Goal: Information Seeking & Learning: Learn about a topic

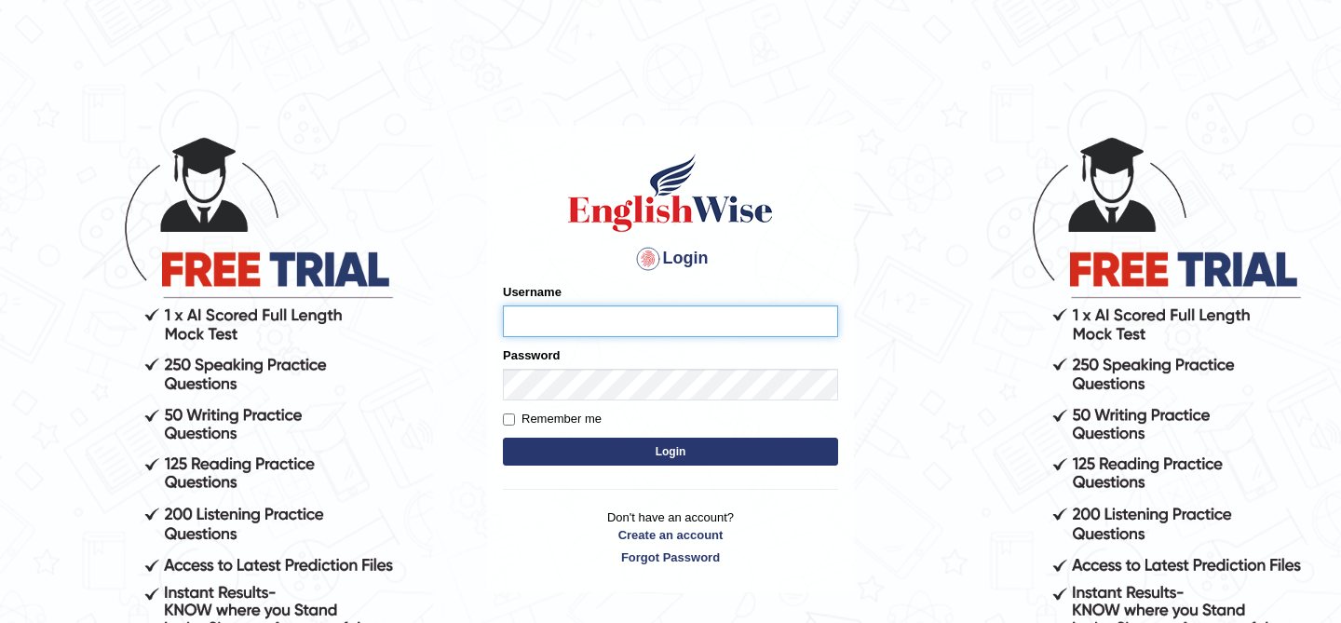
type input "kunwarrupesh"
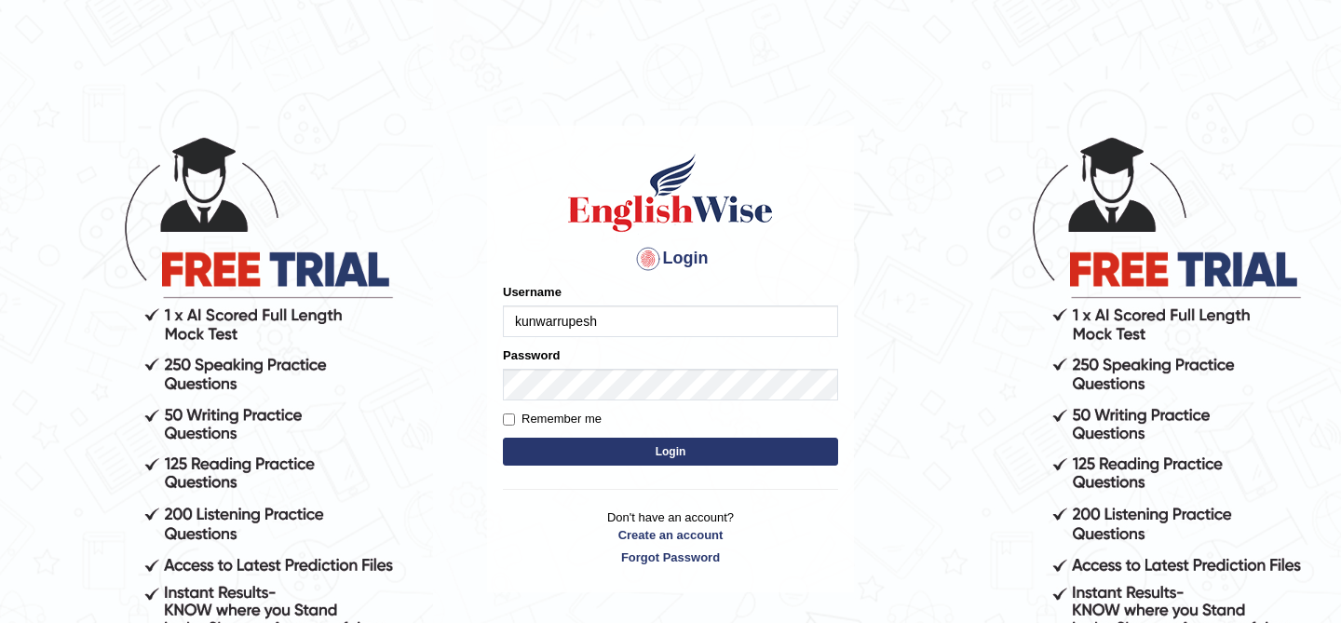
click at [702, 448] on button "Login" at bounding box center [670, 452] width 335 height 28
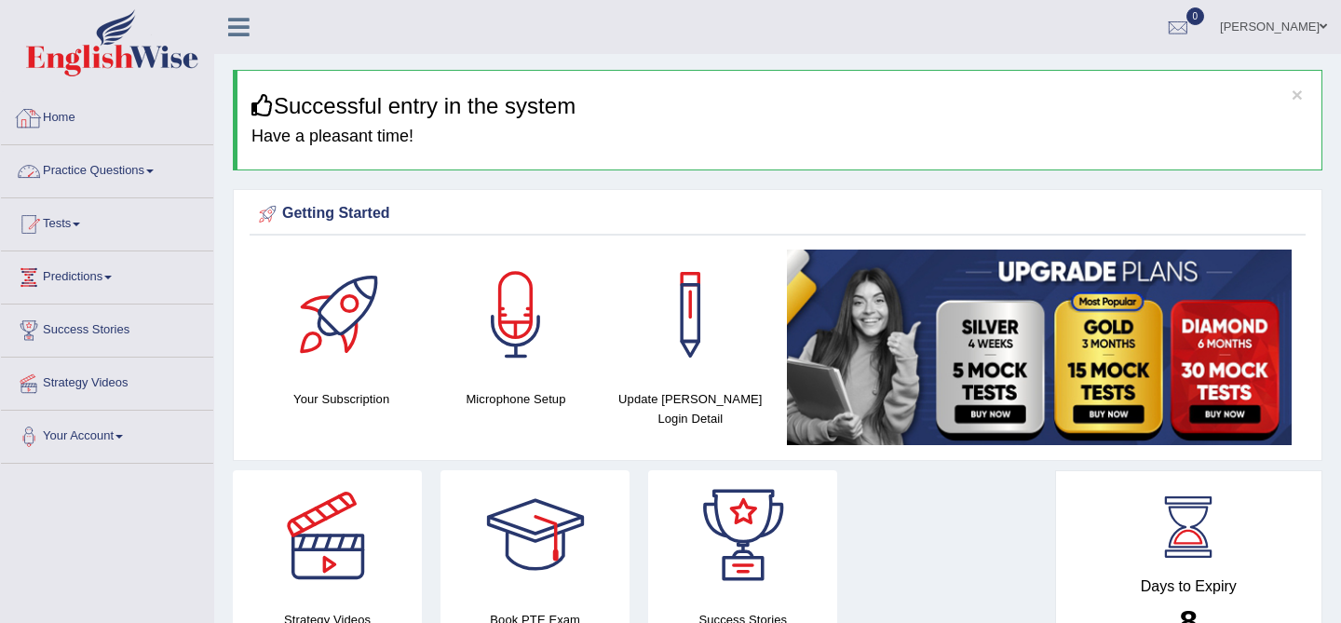
click at [238, 27] on icon at bounding box center [238, 27] width 21 height 24
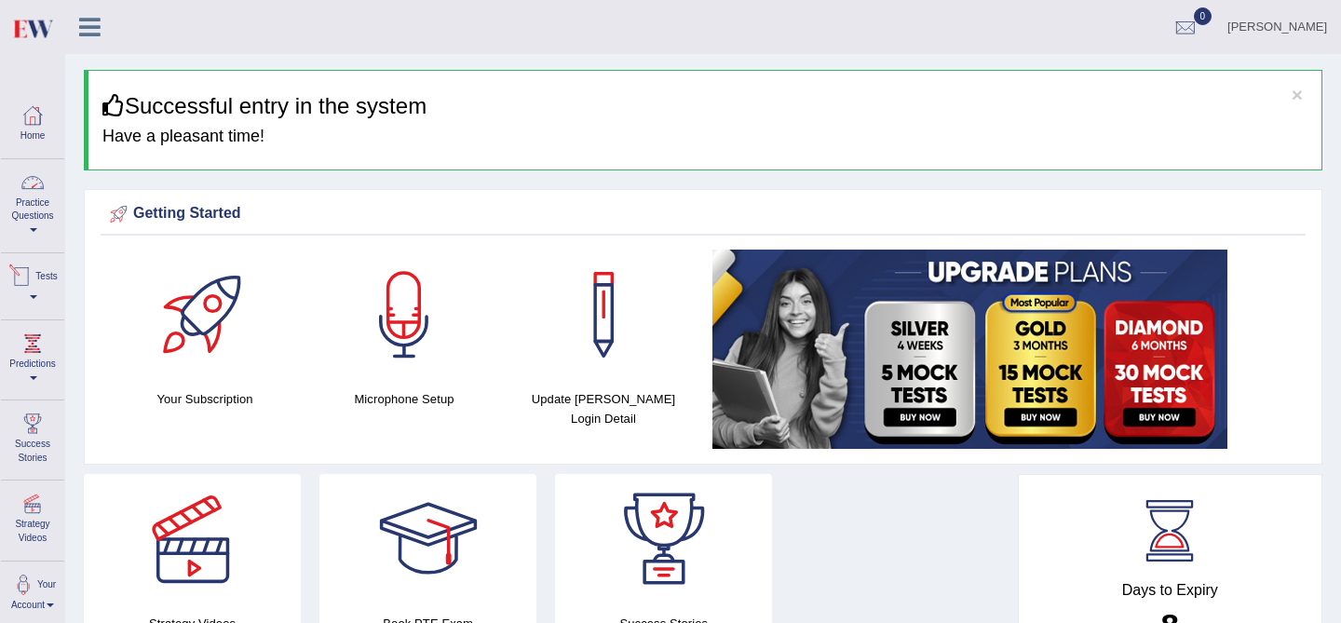
click at [20, 218] on link "Practice Questions" at bounding box center [32, 203] width 63 height 88
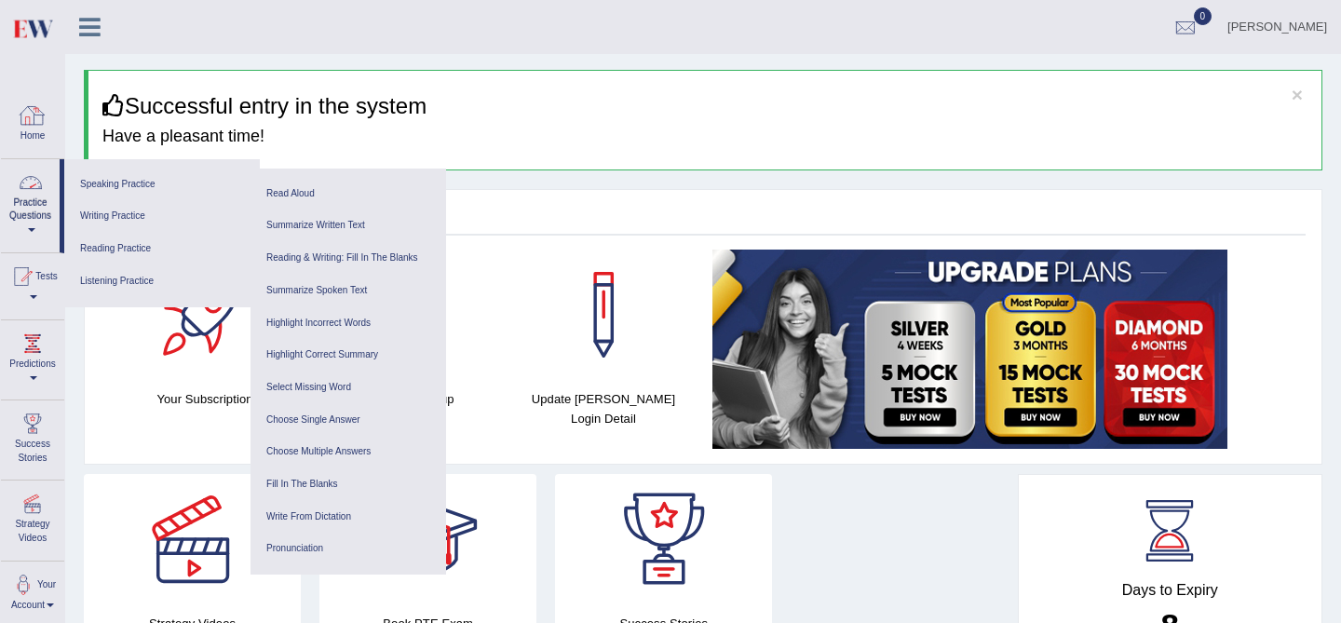
click at [35, 201] on link "Practice Questions" at bounding box center [30, 203] width 59 height 88
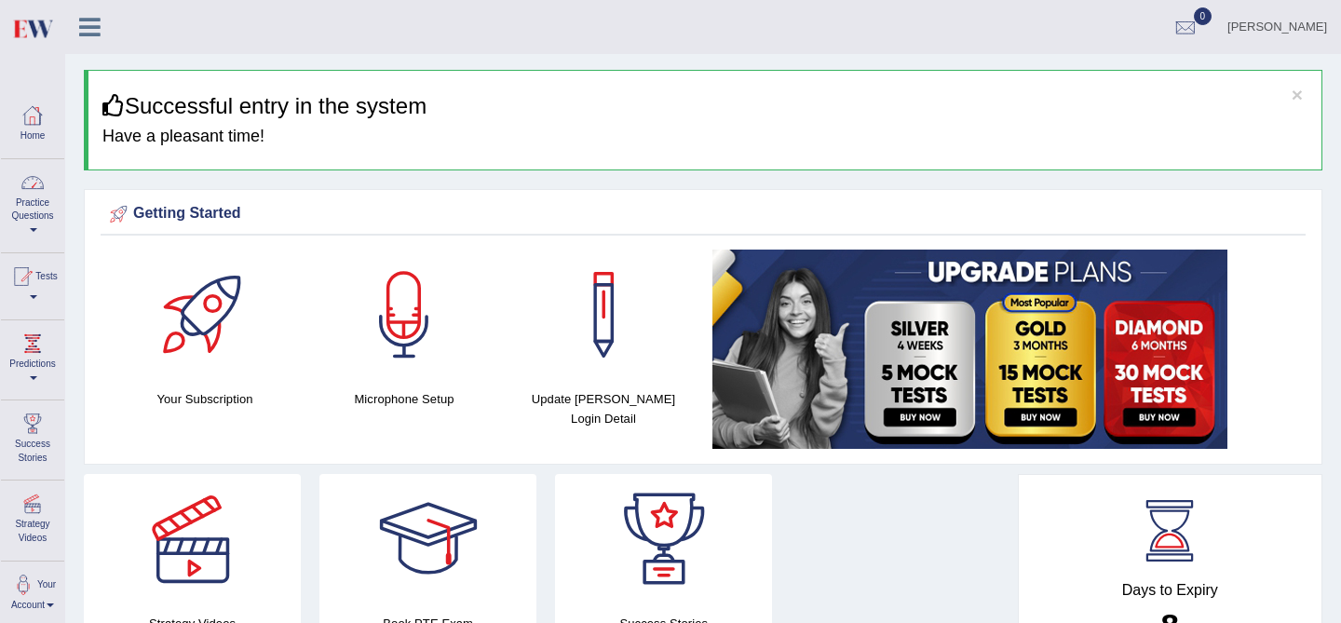
click at [91, 30] on icon at bounding box center [89, 27] width 21 height 24
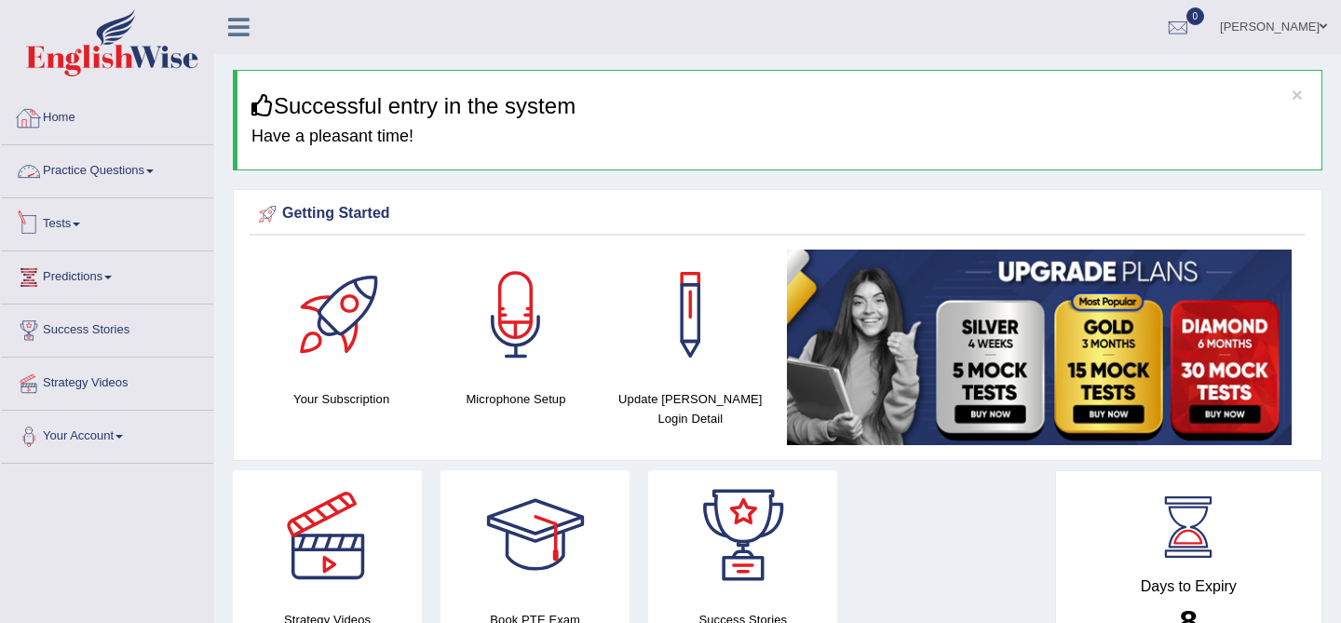
click at [115, 184] on link "Practice Questions" at bounding box center [107, 168] width 212 height 47
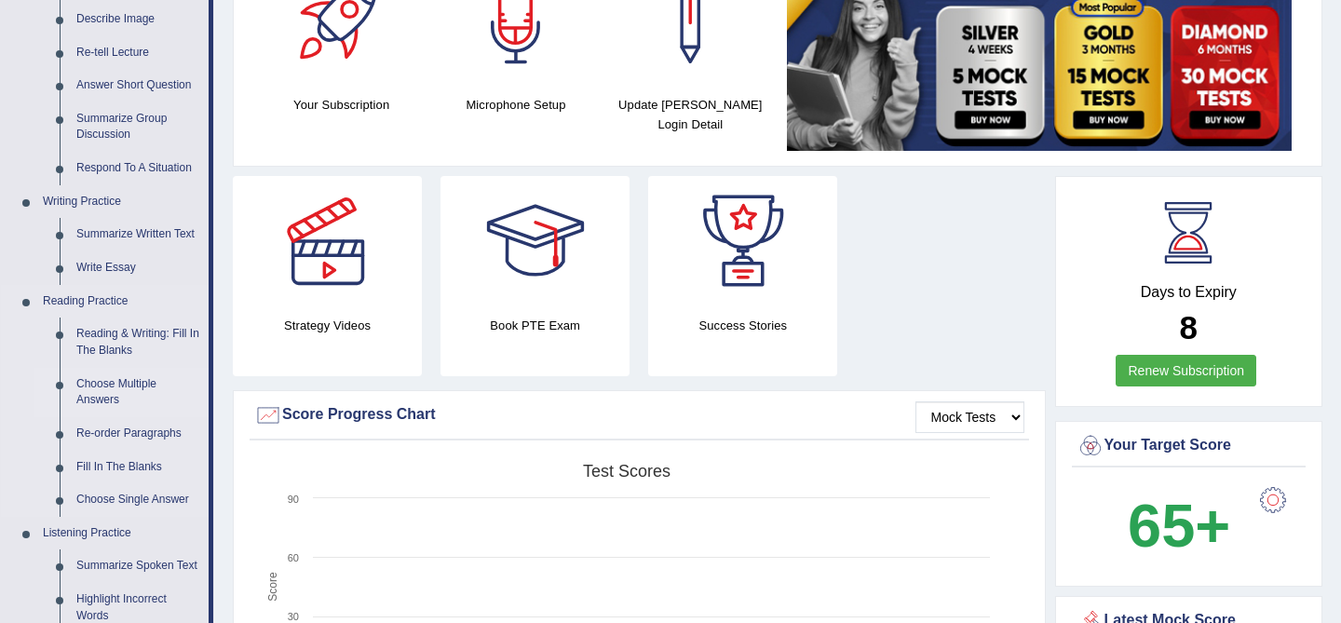
scroll to position [296, 0]
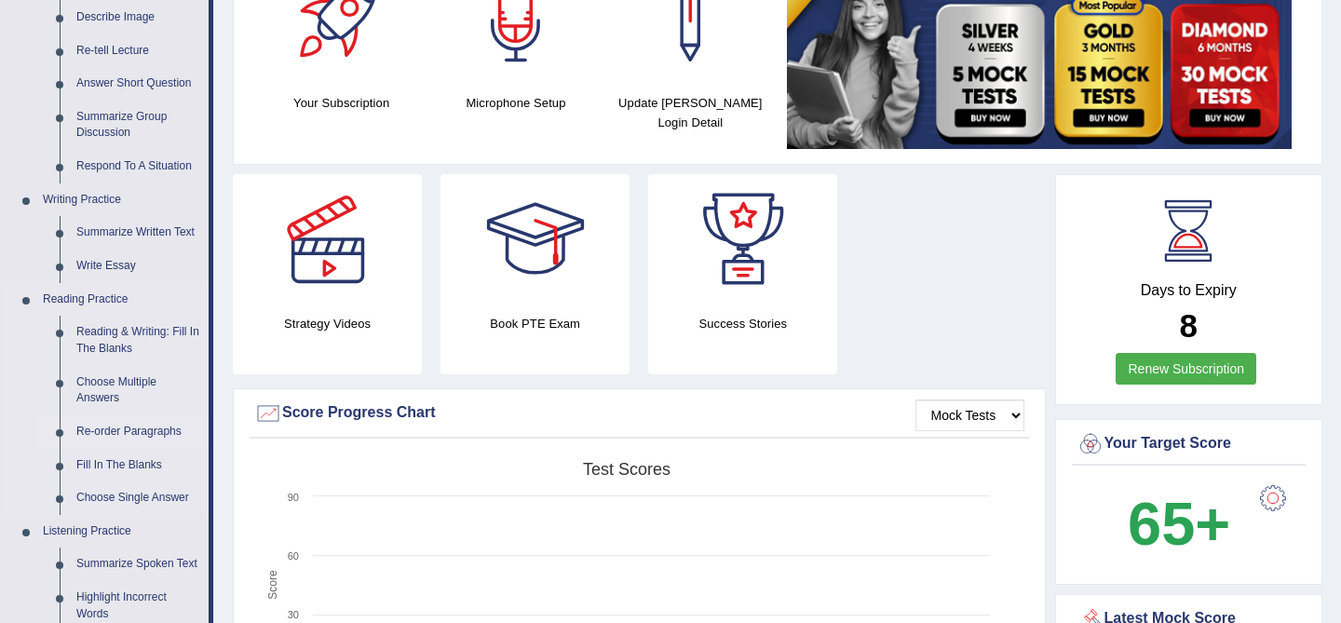
click at [94, 431] on link "Re-order Paragraphs" at bounding box center [138, 432] width 141 height 34
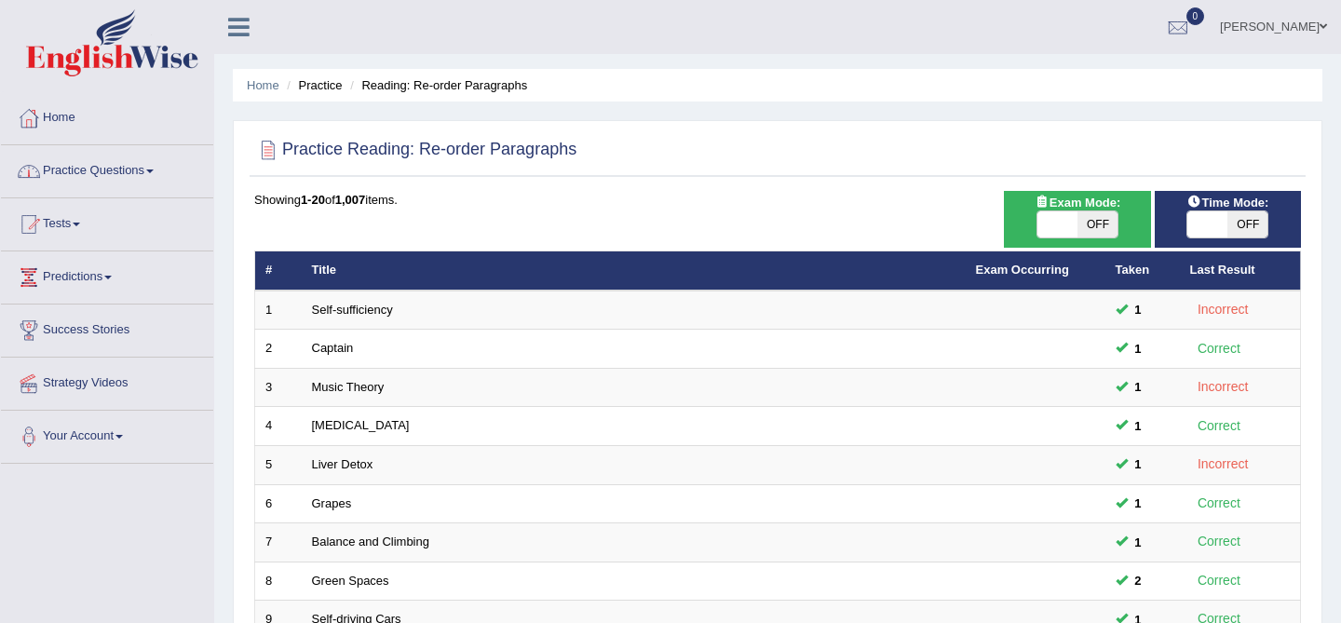
click at [165, 155] on link "Practice Questions" at bounding box center [107, 168] width 212 height 47
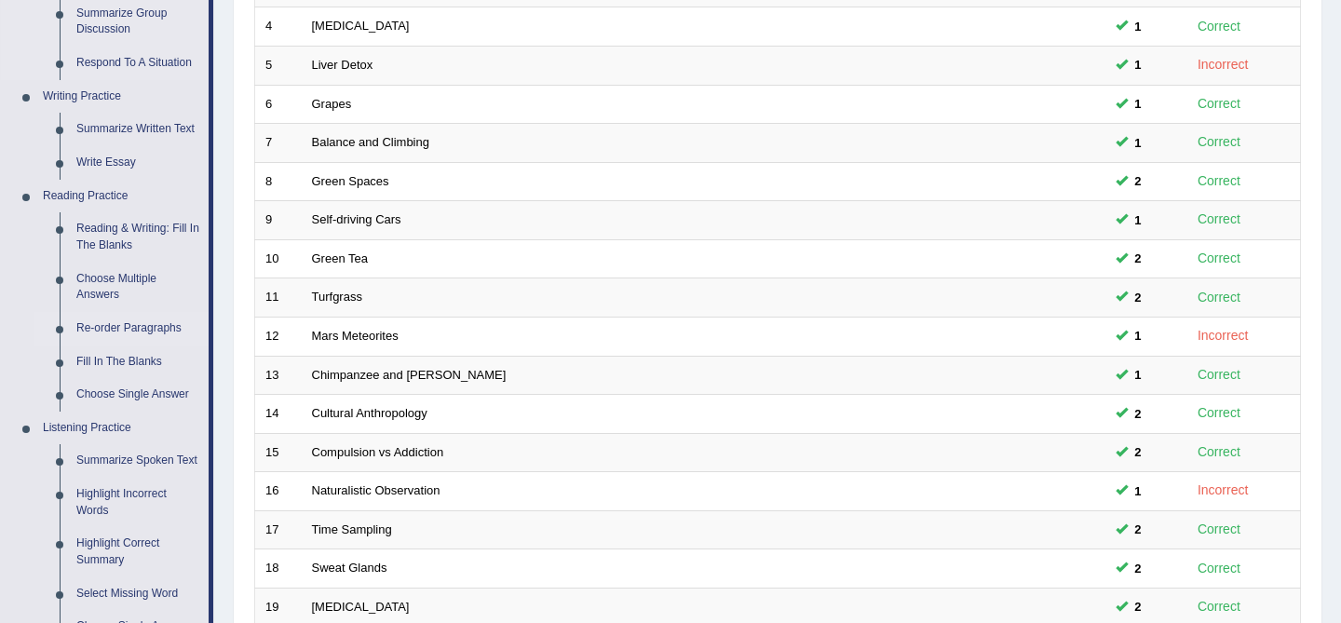
scroll to position [400, 0]
click at [140, 395] on link "Choose Single Answer" at bounding box center [138, 394] width 141 height 34
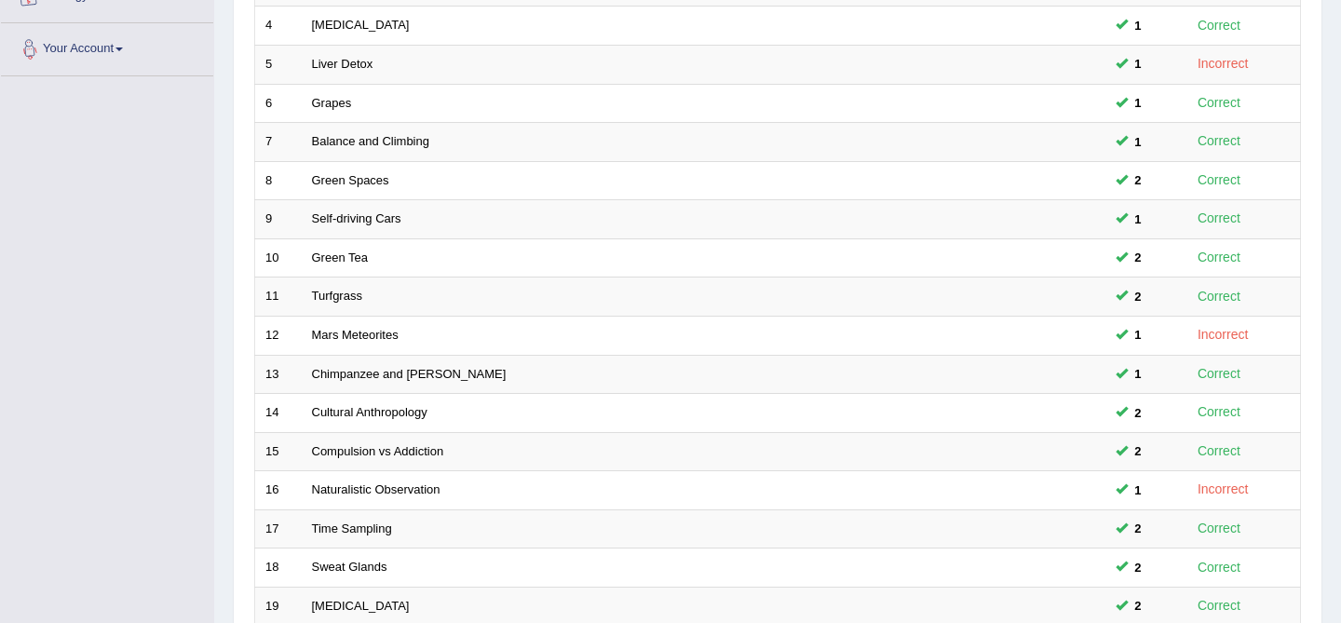
scroll to position [446, 0]
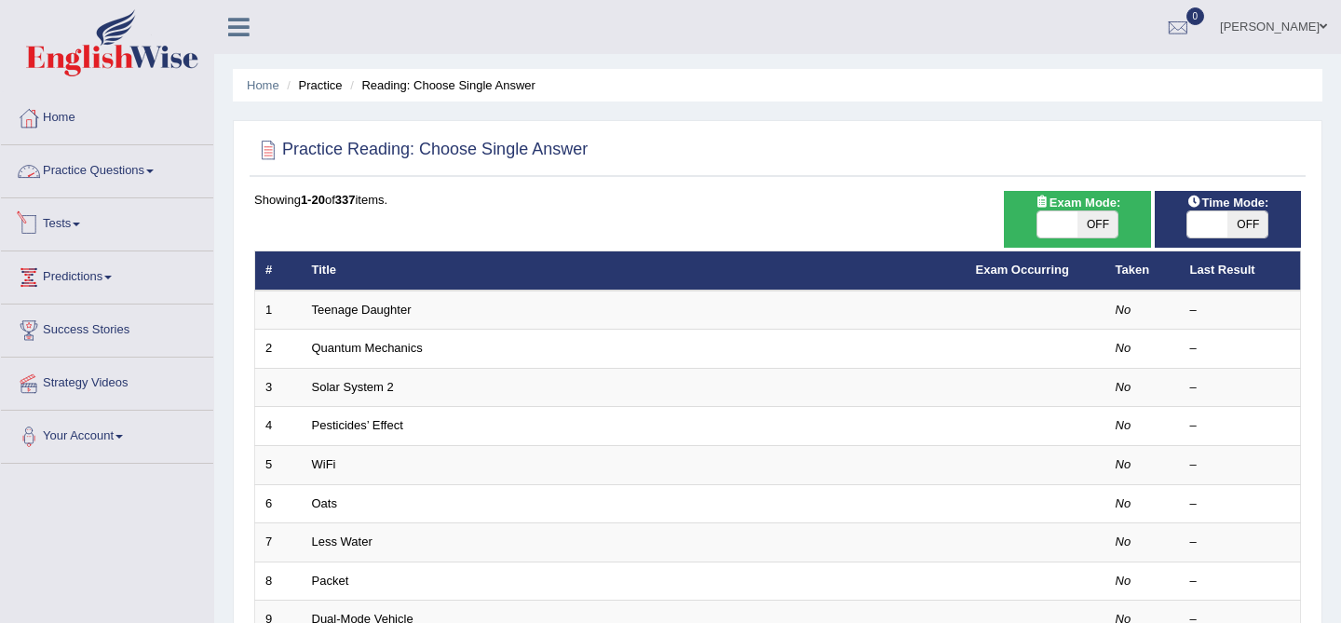
click at [142, 160] on link "Practice Questions" at bounding box center [107, 168] width 212 height 47
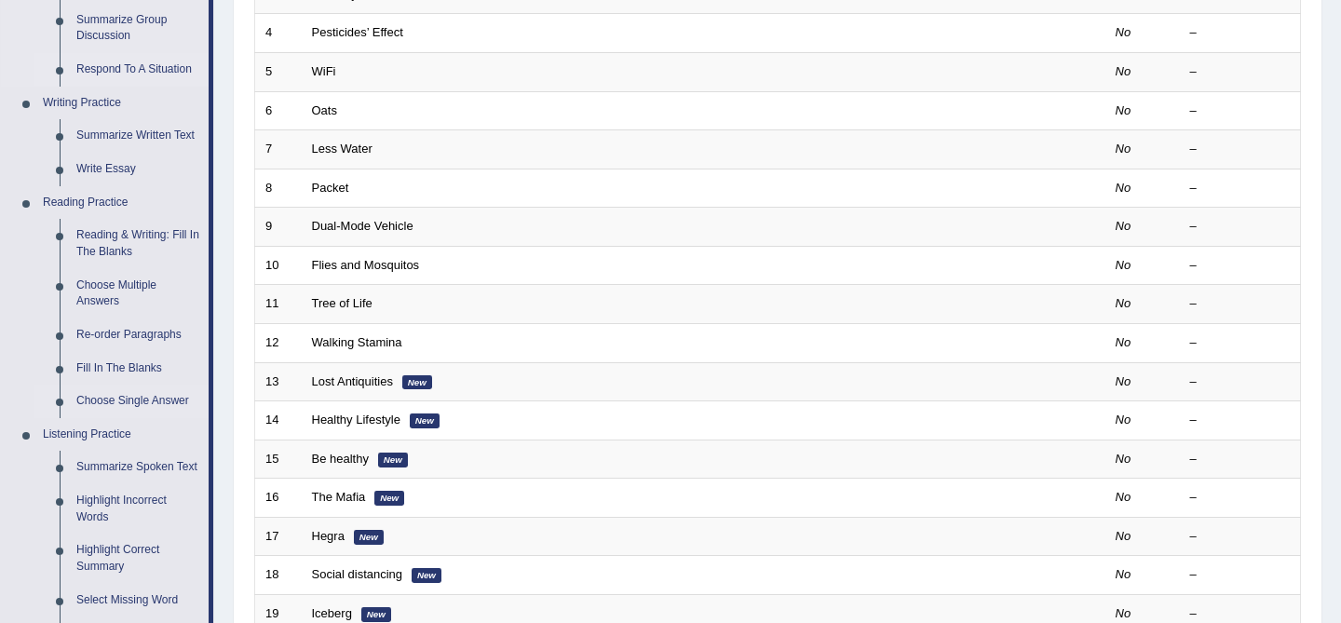
scroll to position [397, 0]
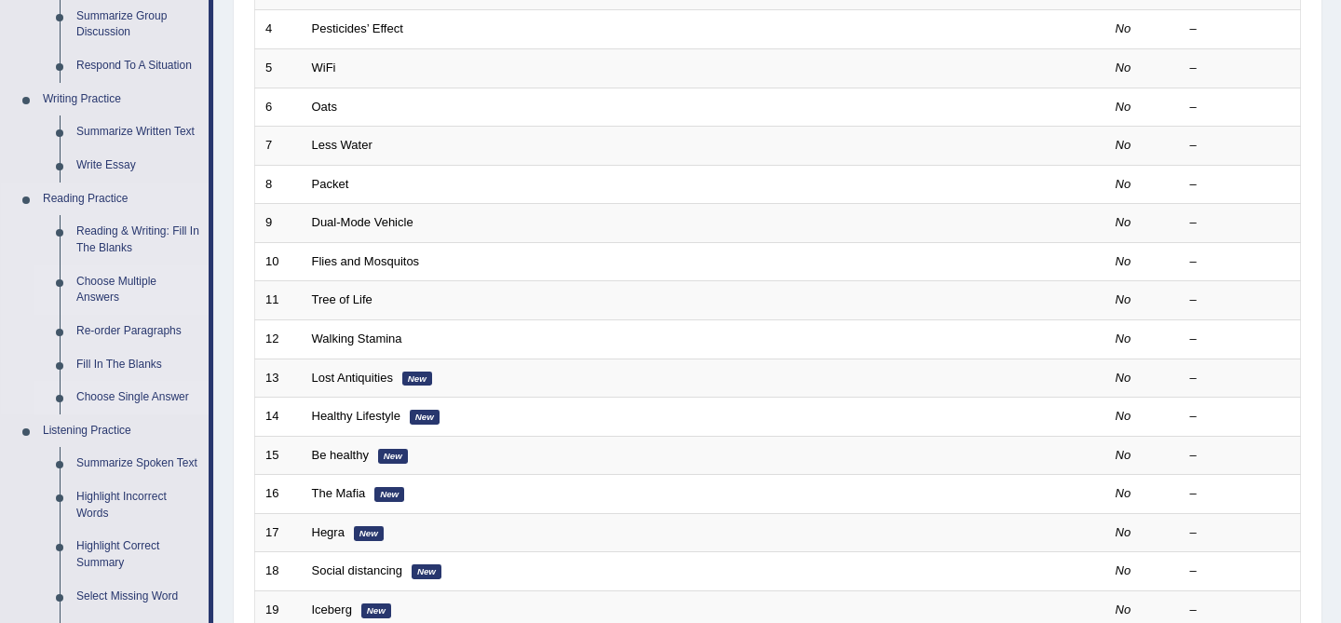
click at [142, 290] on link "Choose Multiple Answers" at bounding box center [138, 289] width 141 height 49
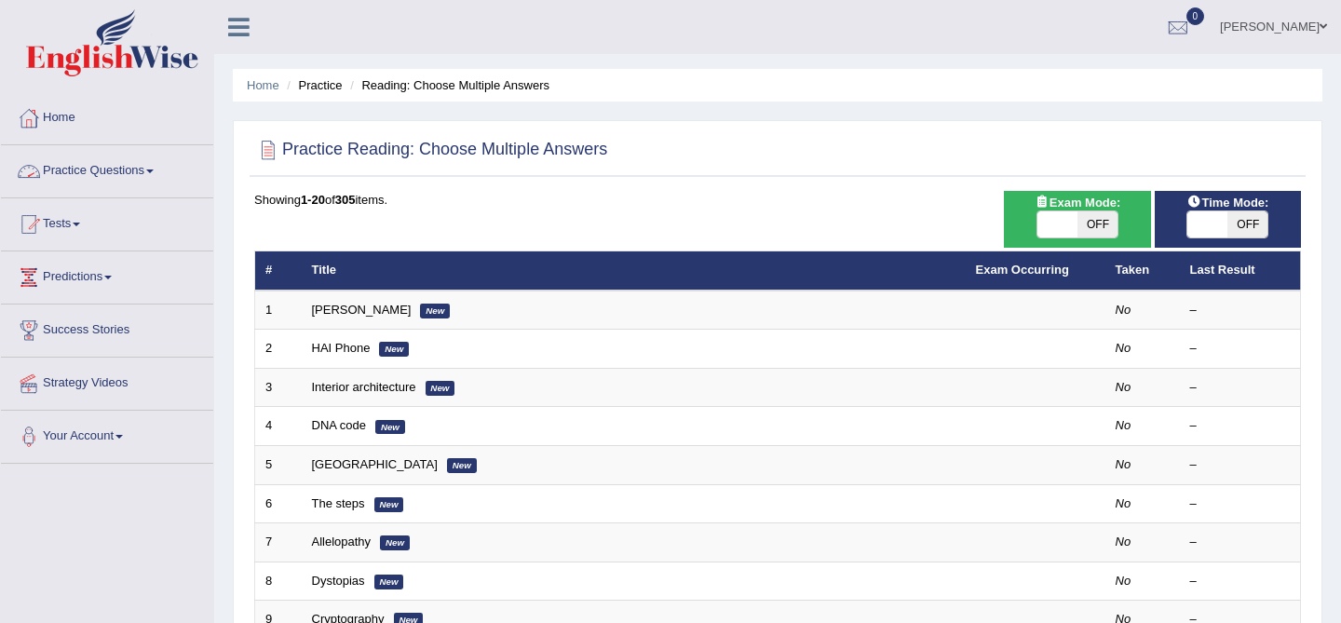
click at [124, 164] on link "Practice Questions" at bounding box center [107, 168] width 212 height 47
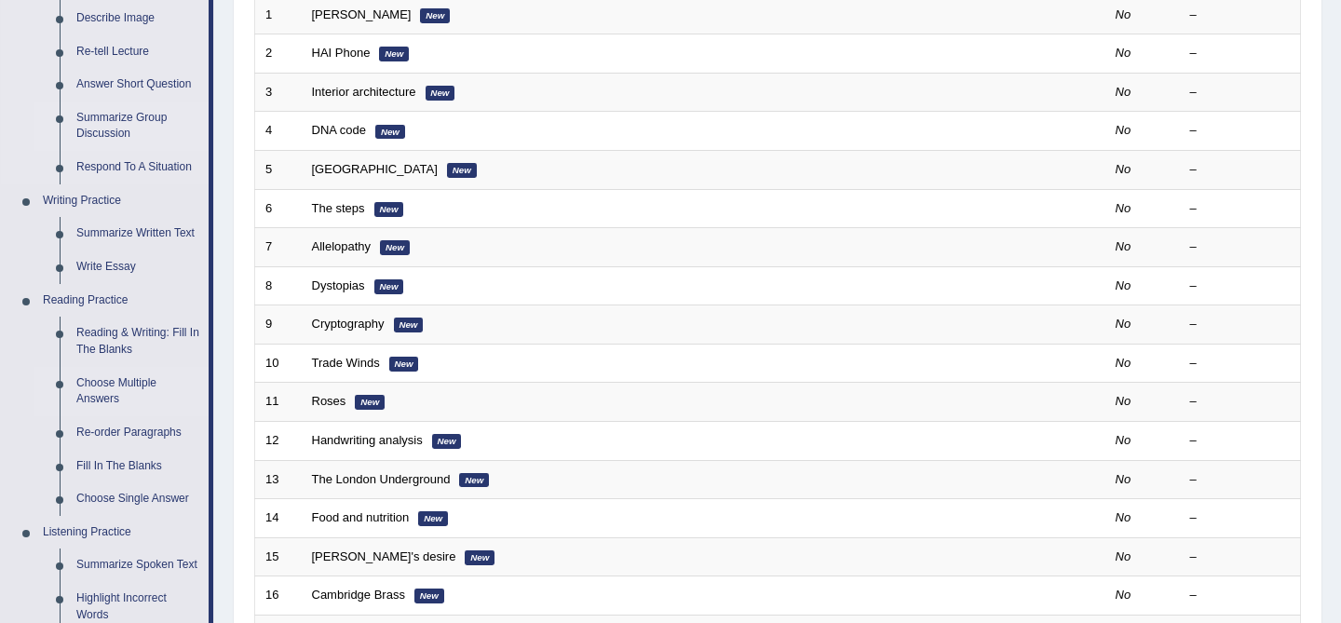
scroll to position [304, 0]
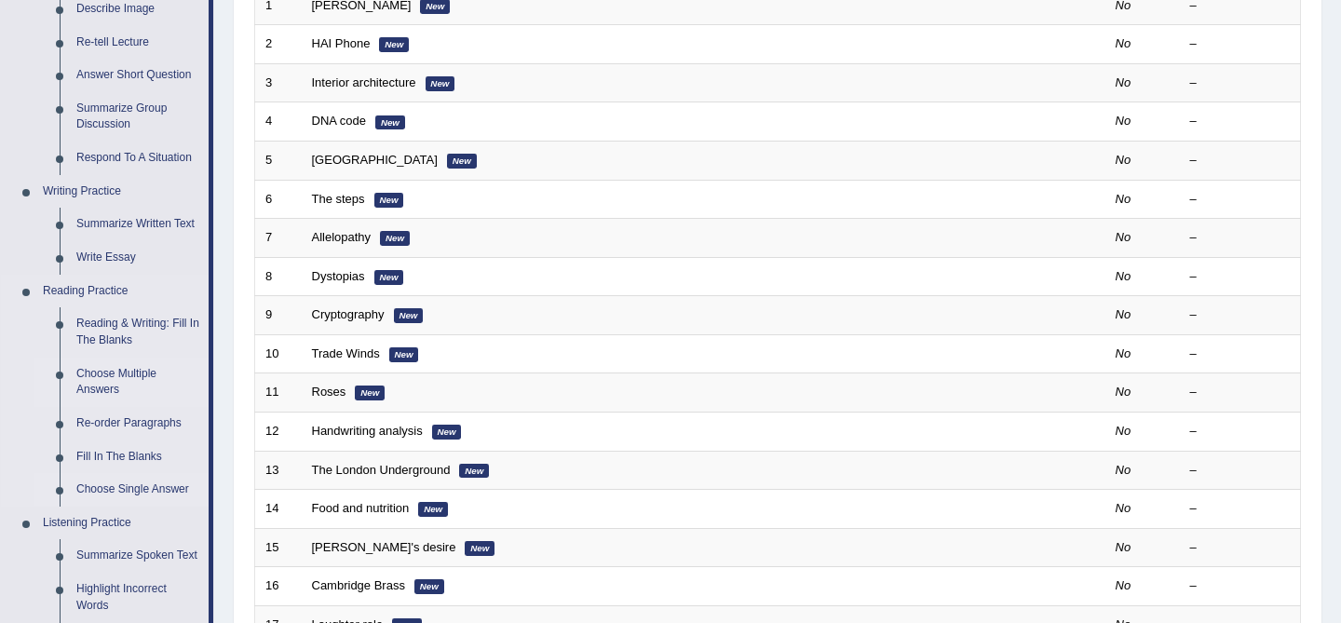
click at [135, 505] on link "Choose Single Answer" at bounding box center [138, 490] width 141 height 34
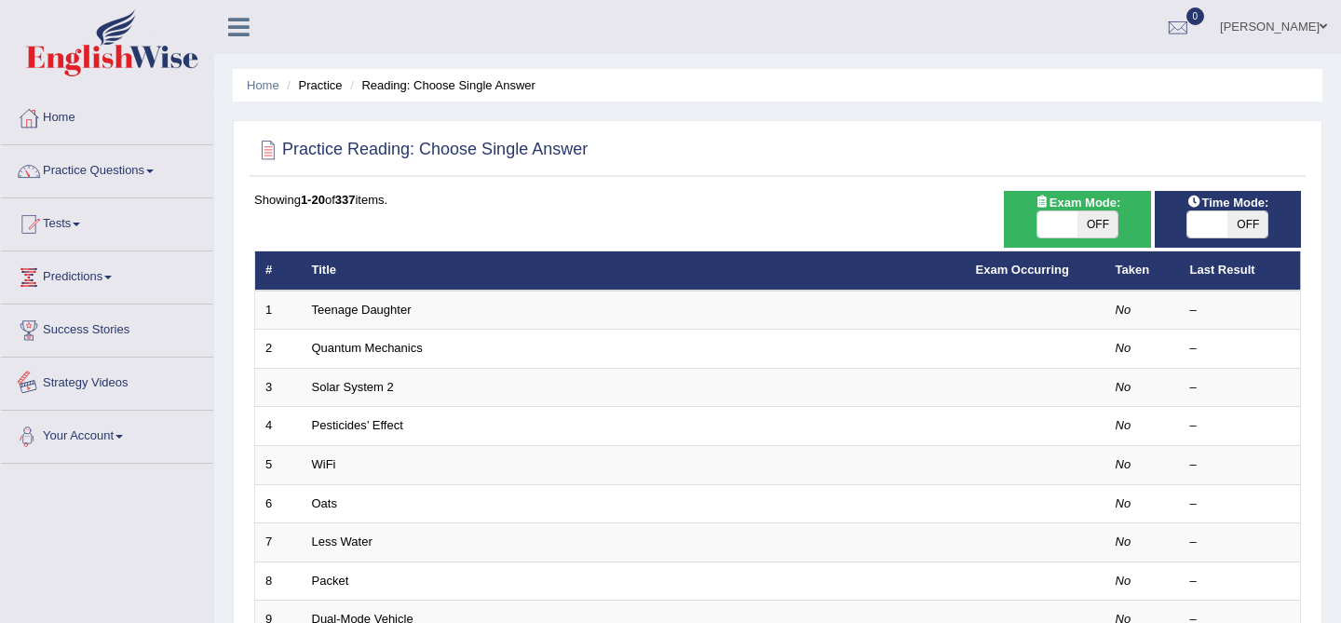
scroll to position [61, 0]
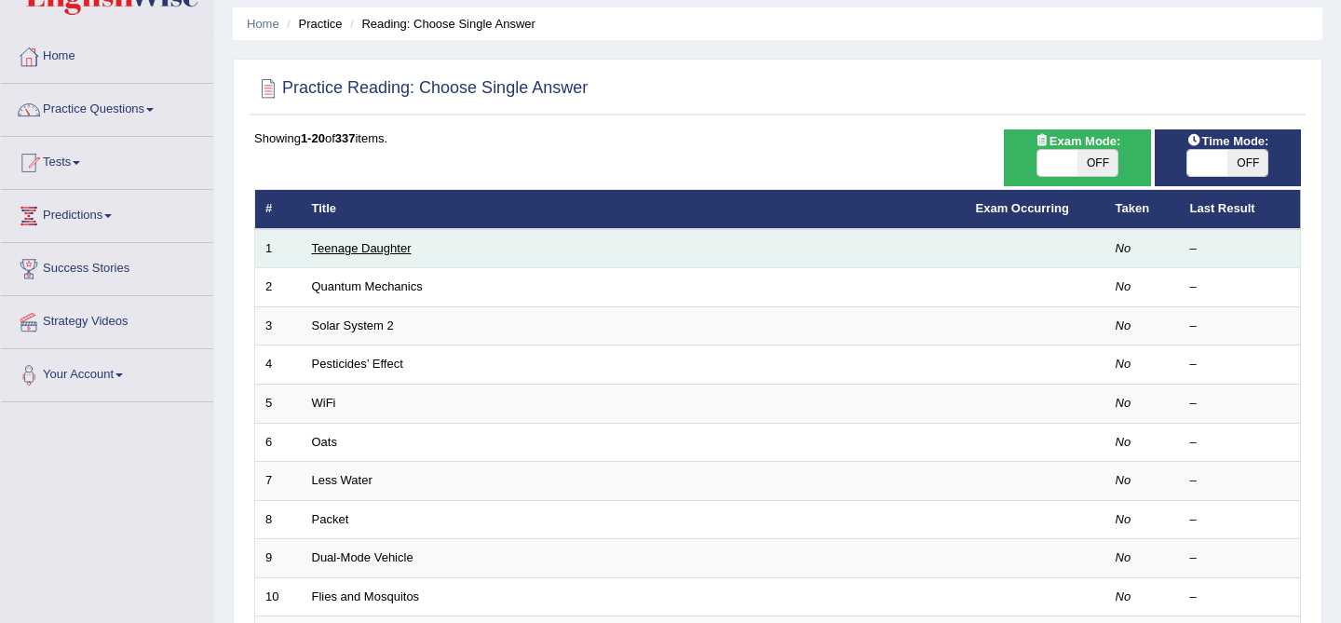
click at [342, 251] on link "Teenage Daughter" at bounding box center [362, 248] width 100 height 14
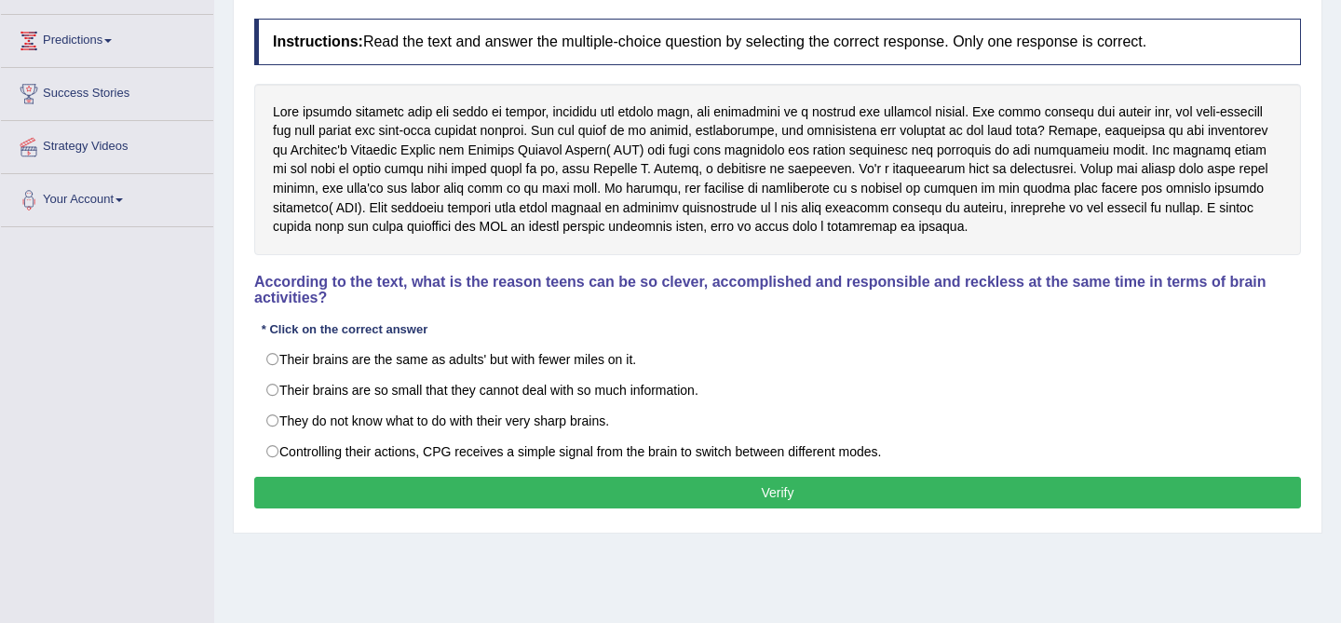
scroll to position [239, 0]
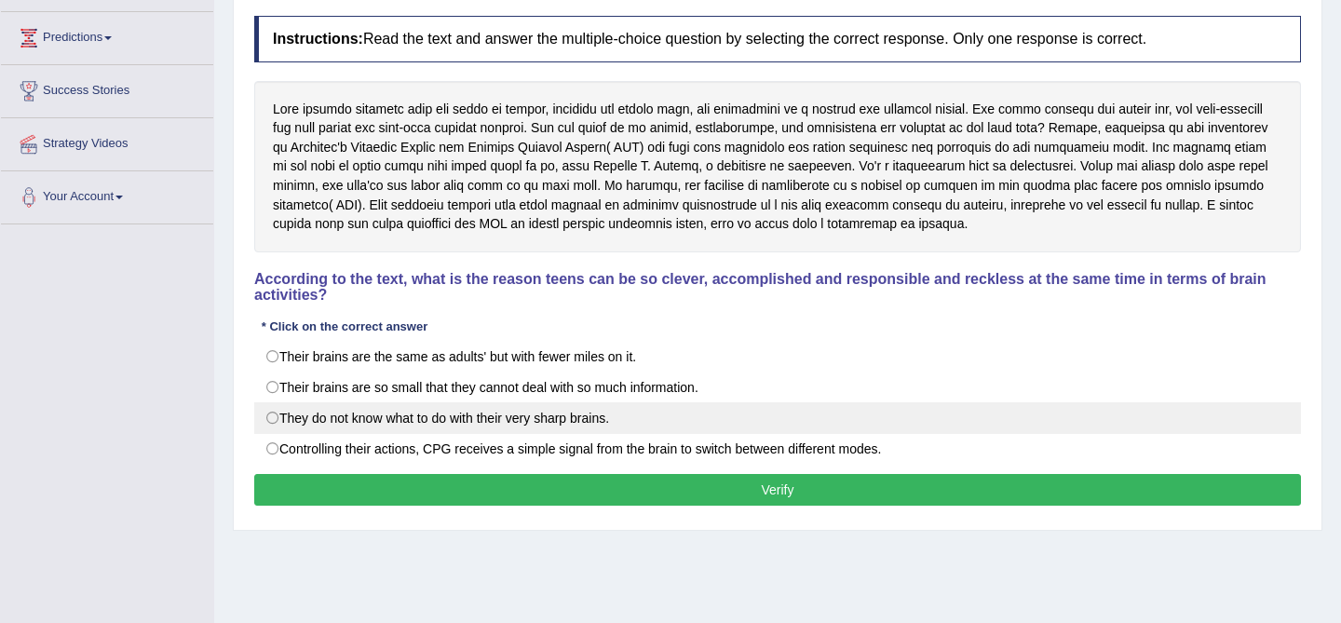
click at [633, 416] on label "They do not know what to do with their very sharp brains." at bounding box center [777, 418] width 1046 height 32
radio input "true"
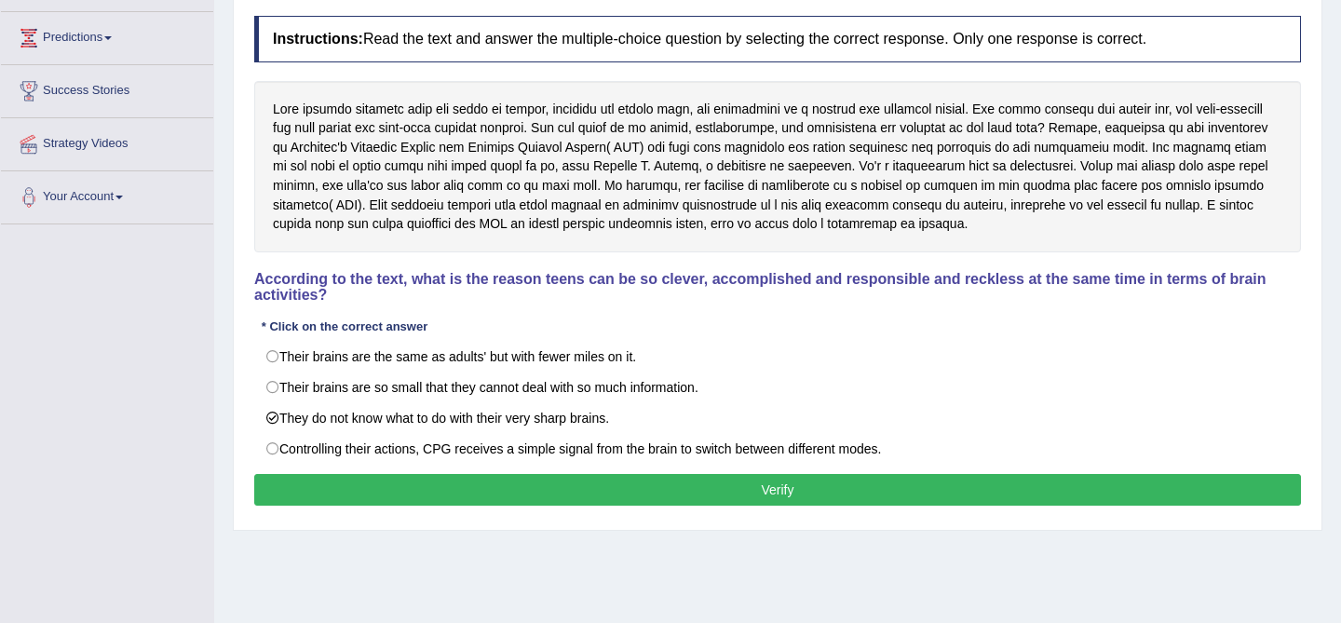
click at [757, 489] on button "Verify" at bounding box center [777, 490] width 1046 height 32
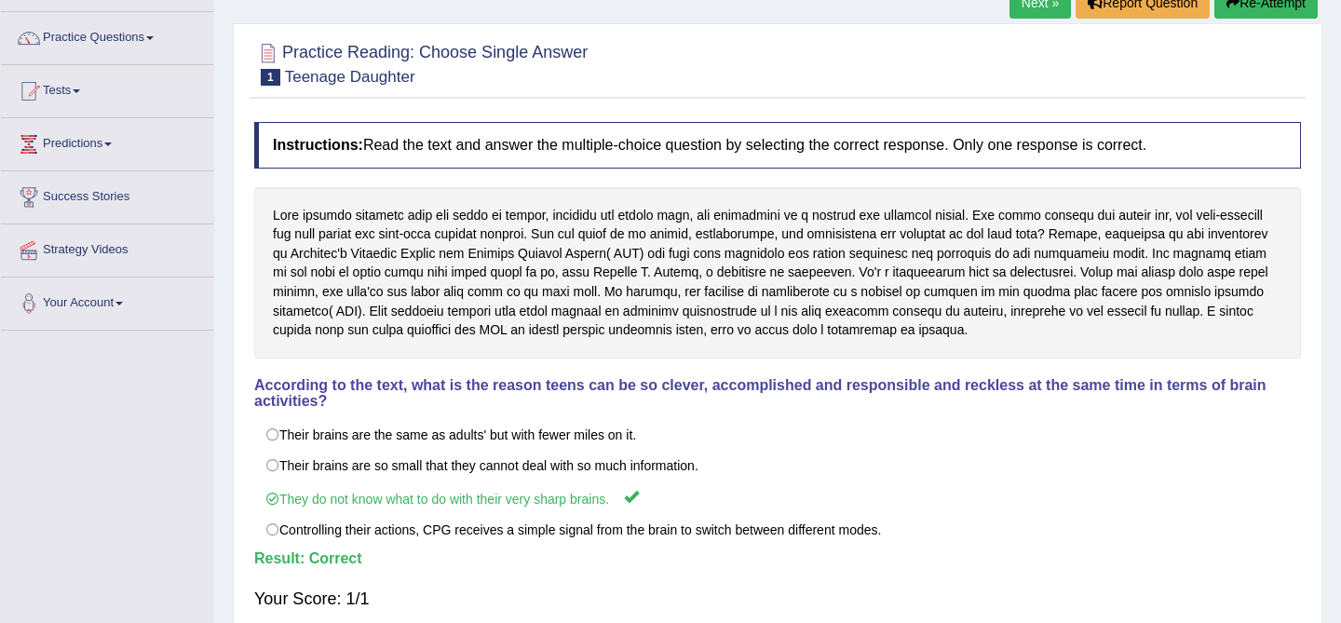
scroll to position [0, 0]
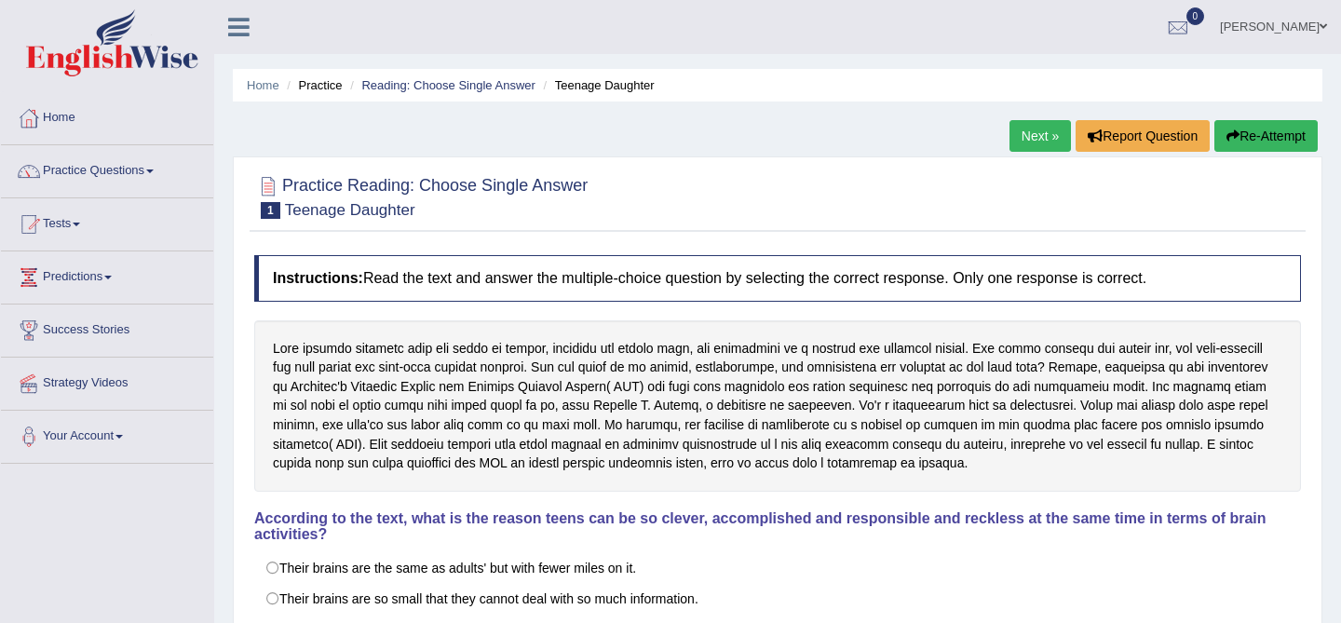
click at [1018, 135] on link "Next »" at bounding box center [1039, 136] width 61 height 32
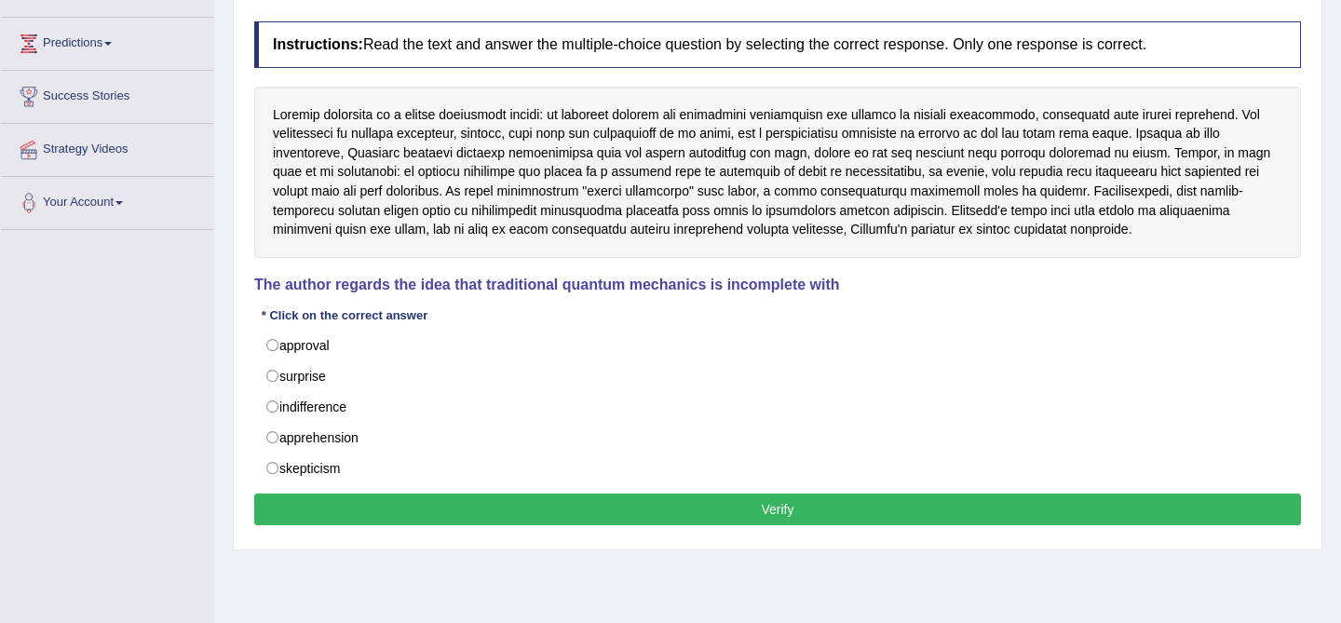
scroll to position [241, 0]
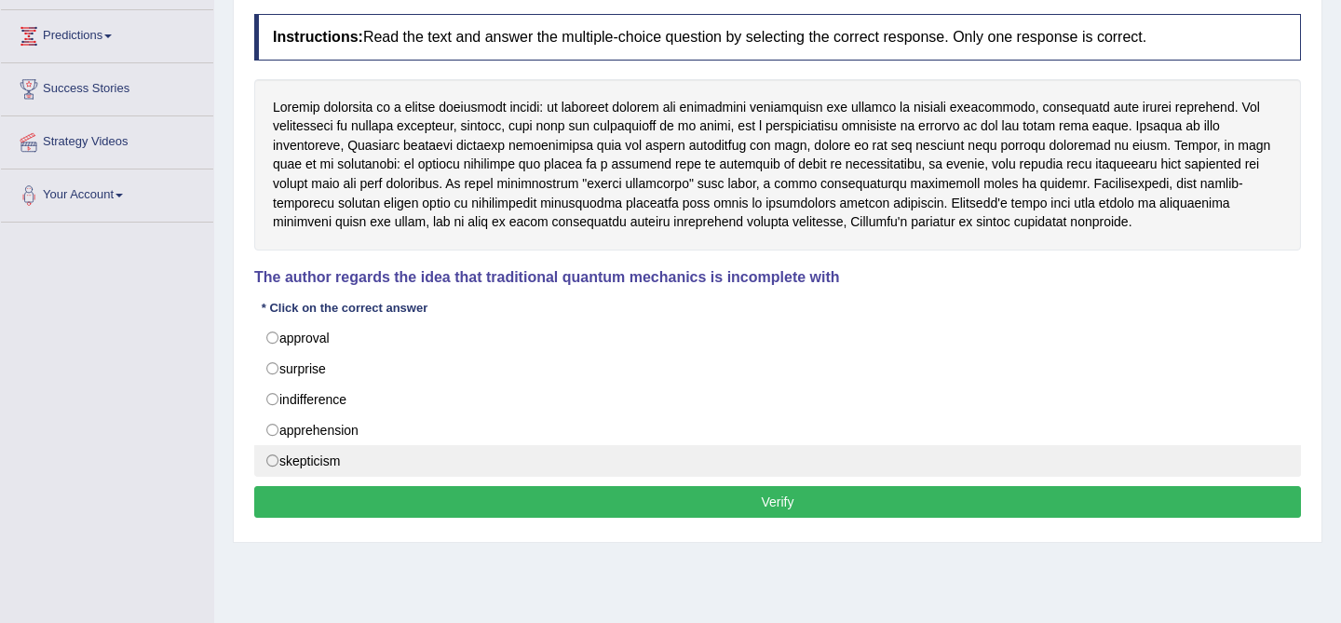
click at [418, 457] on label "skepticism" at bounding box center [777, 461] width 1046 height 32
radio input "true"
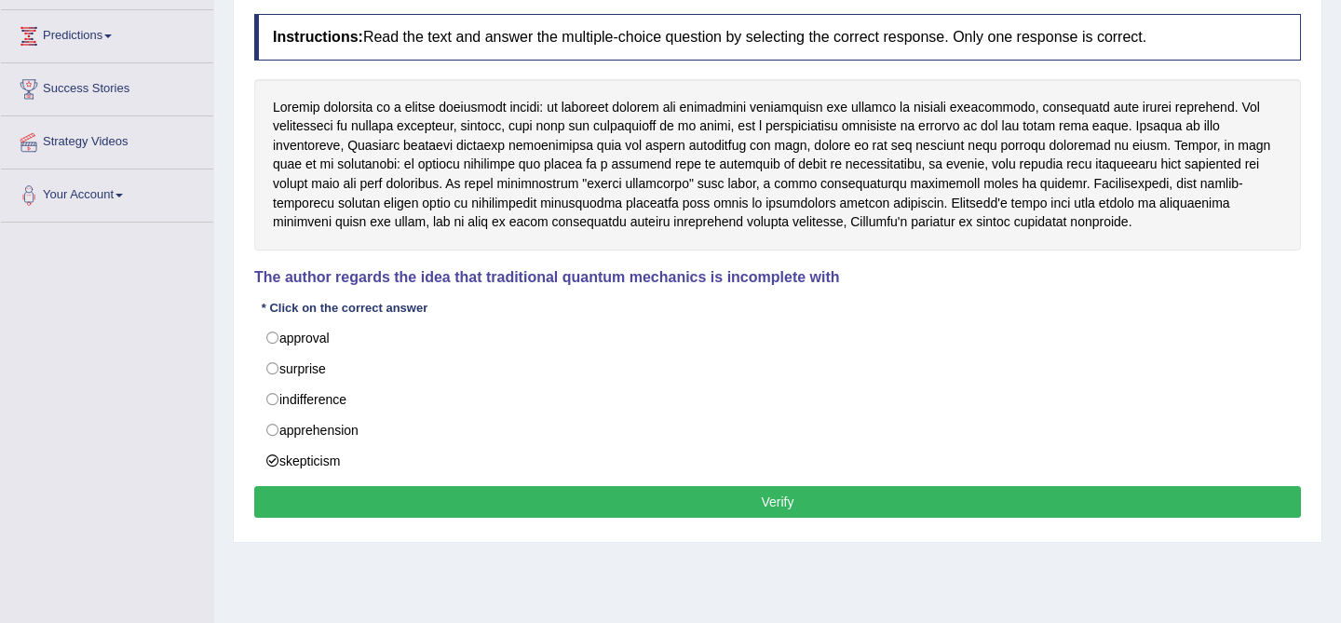
click at [779, 500] on button "Verify" at bounding box center [777, 502] width 1046 height 32
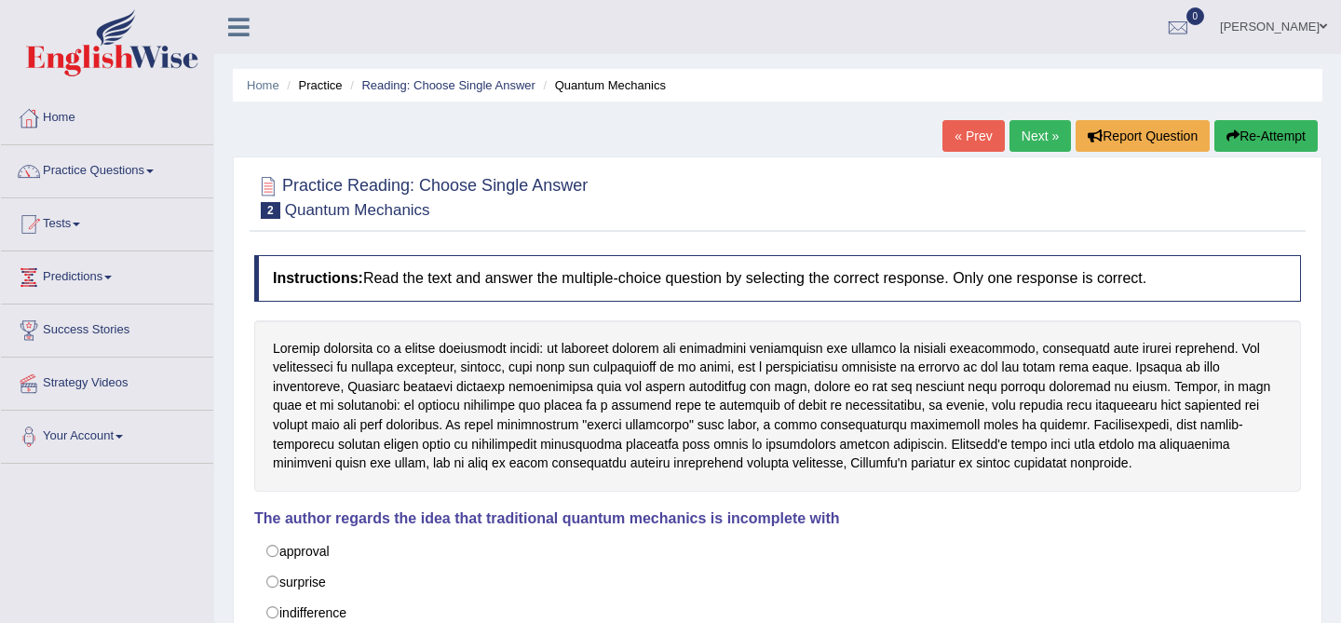
scroll to position [39, 0]
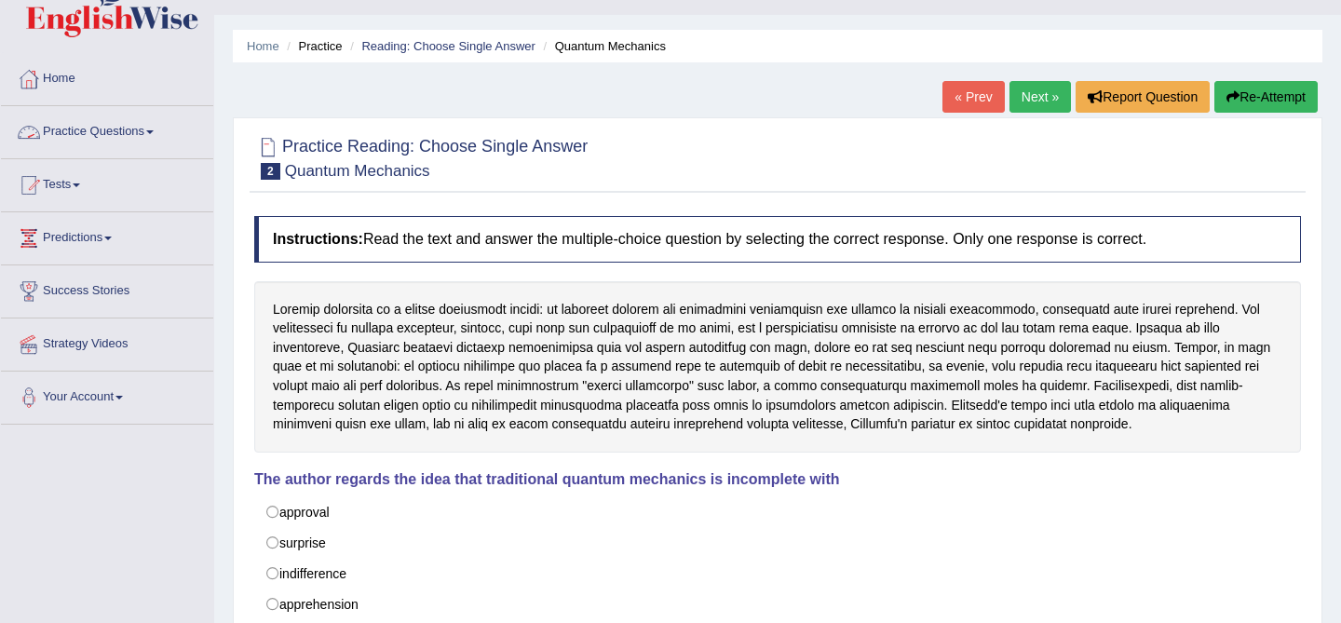
click at [111, 122] on link "Practice Questions" at bounding box center [107, 129] width 212 height 47
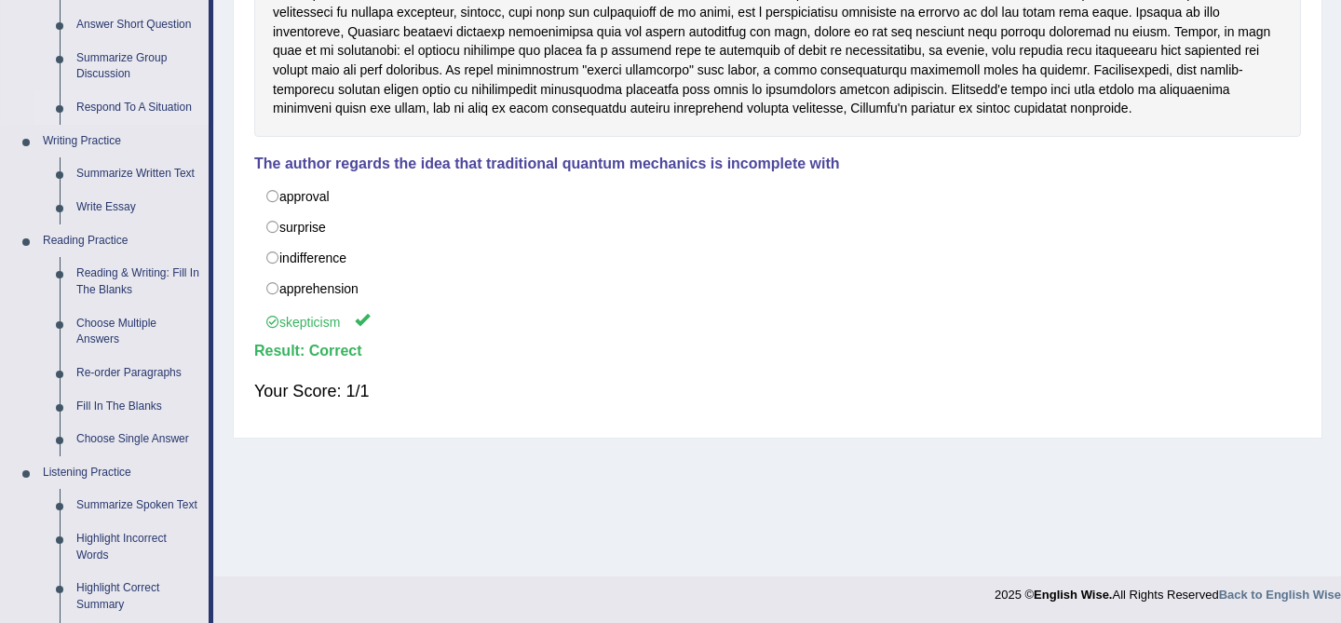
scroll to position [356, 0]
click at [120, 323] on link "Choose Multiple Answers" at bounding box center [138, 330] width 141 height 49
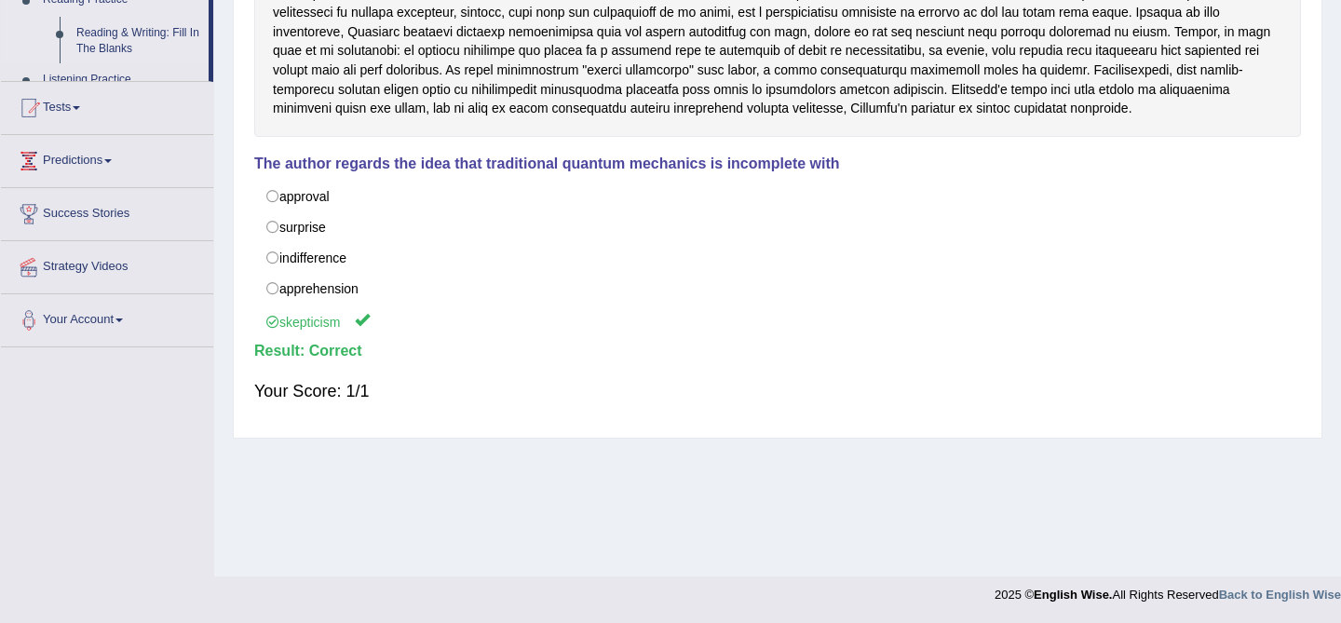
scroll to position [314, 0]
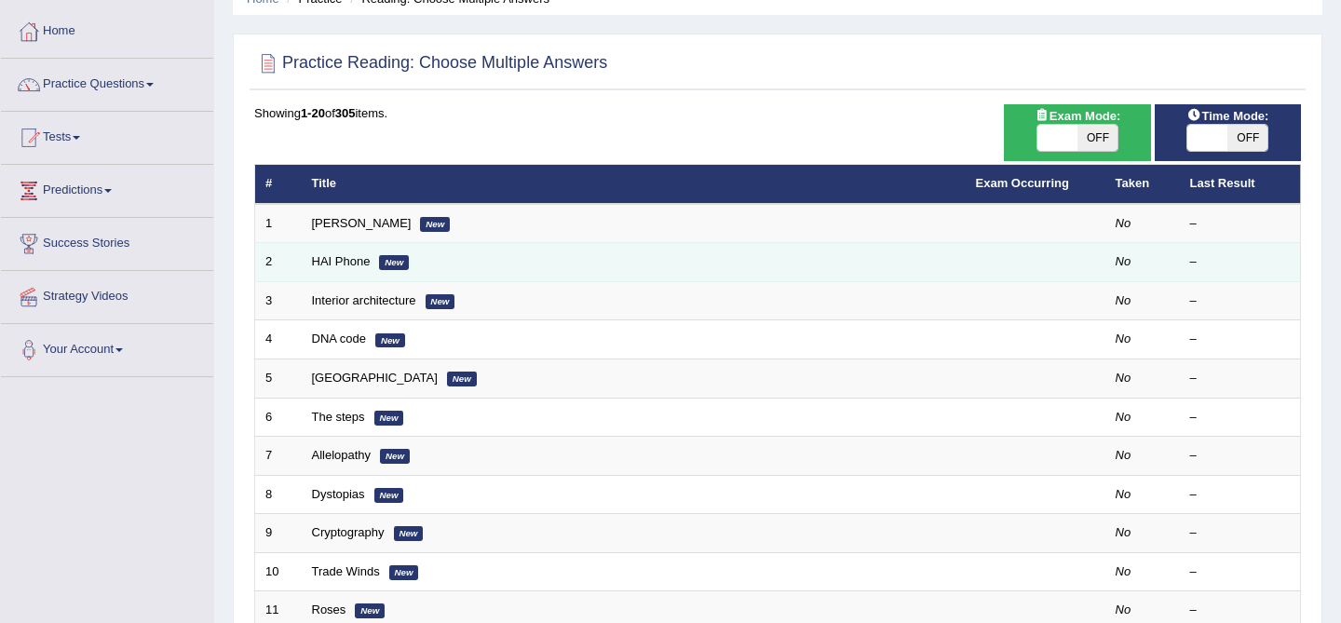
scroll to position [100, 0]
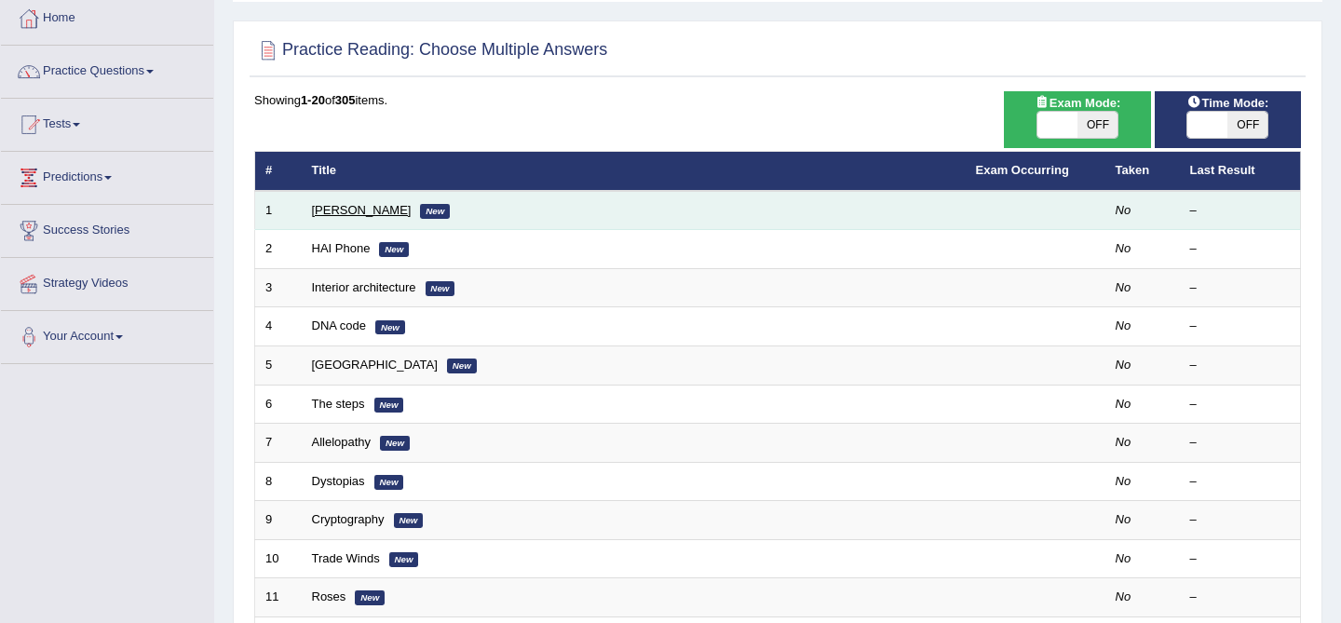
click at [327, 211] on link "[PERSON_NAME]" at bounding box center [362, 210] width 100 height 14
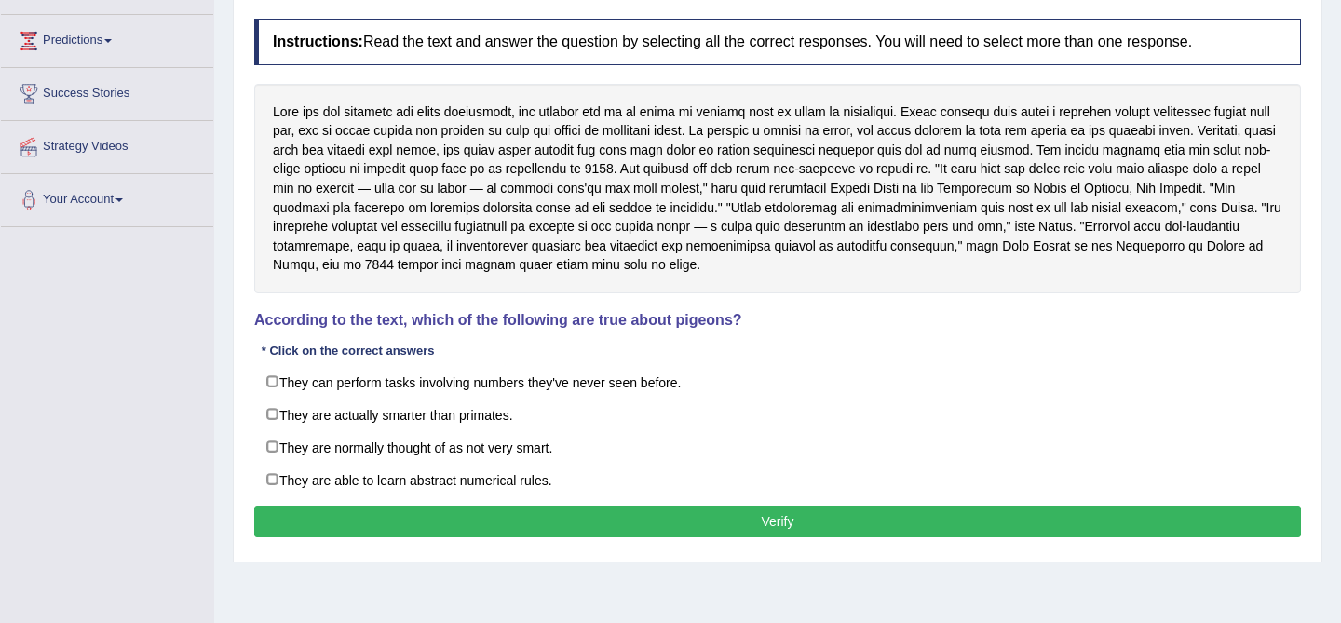
scroll to position [206, 0]
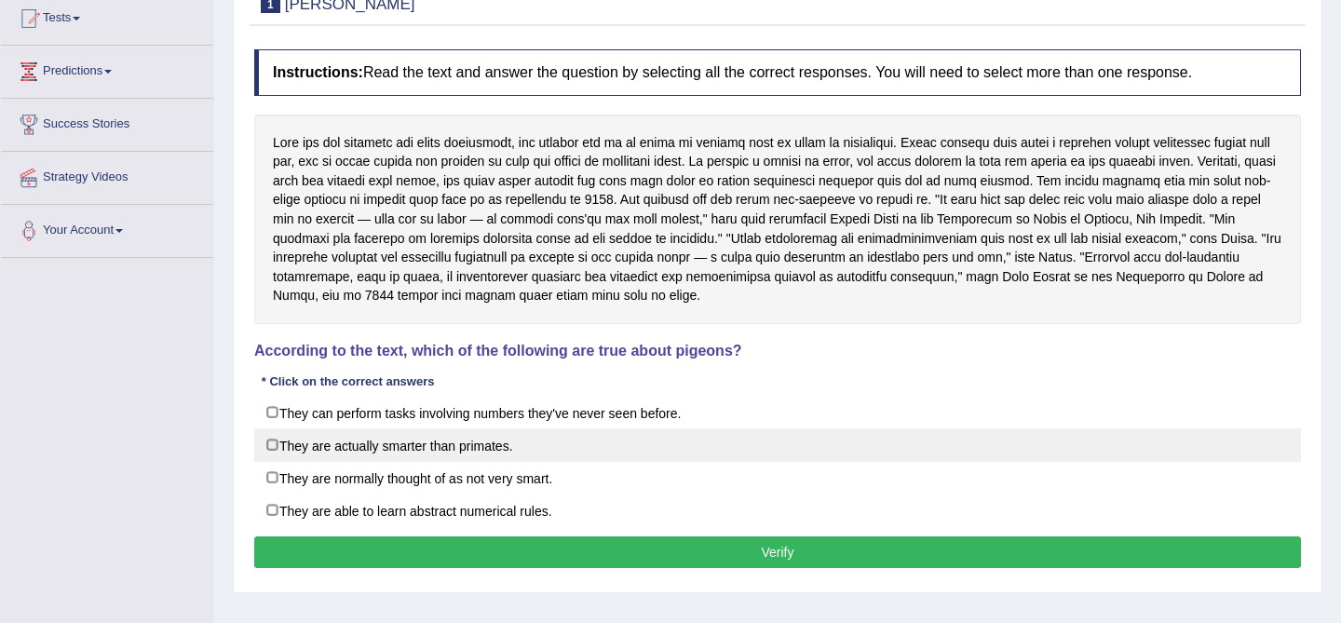
click at [474, 446] on label "They are actually smarter than primates." at bounding box center [777, 445] width 1046 height 34
checkbox input "true"
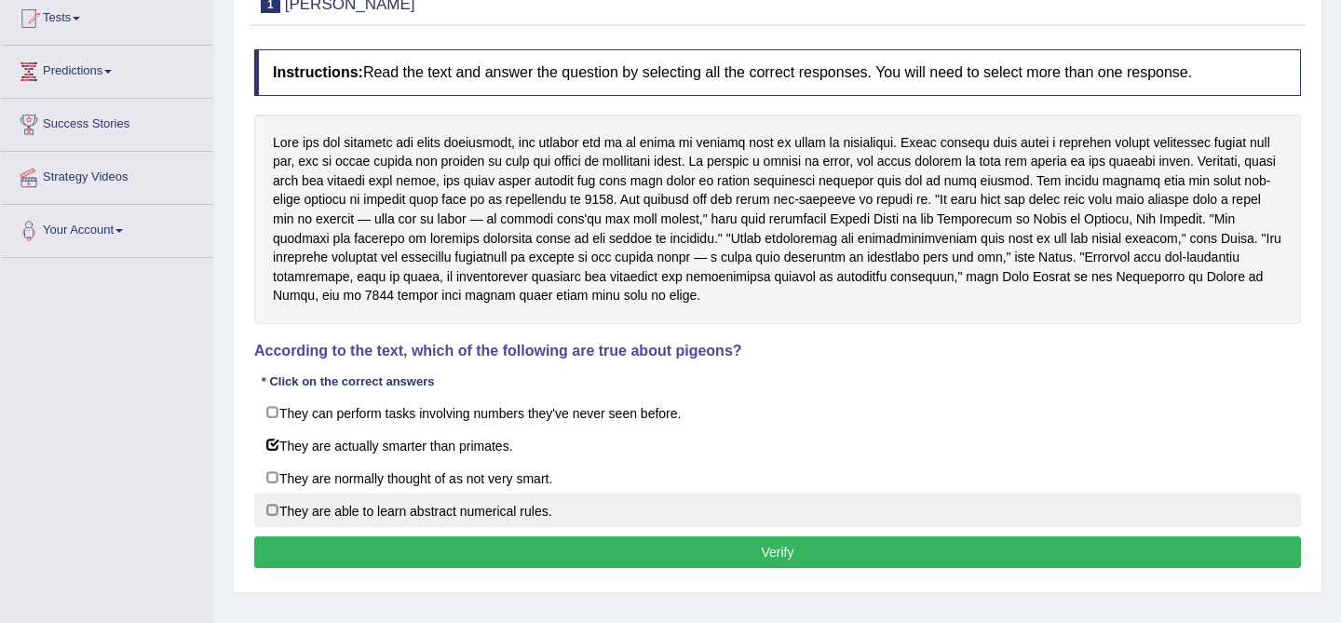
click at [689, 502] on label "They are able to learn abstract numerical rules." at bounding box center [777, 510] width 1046 height 34
checkbox input "true"
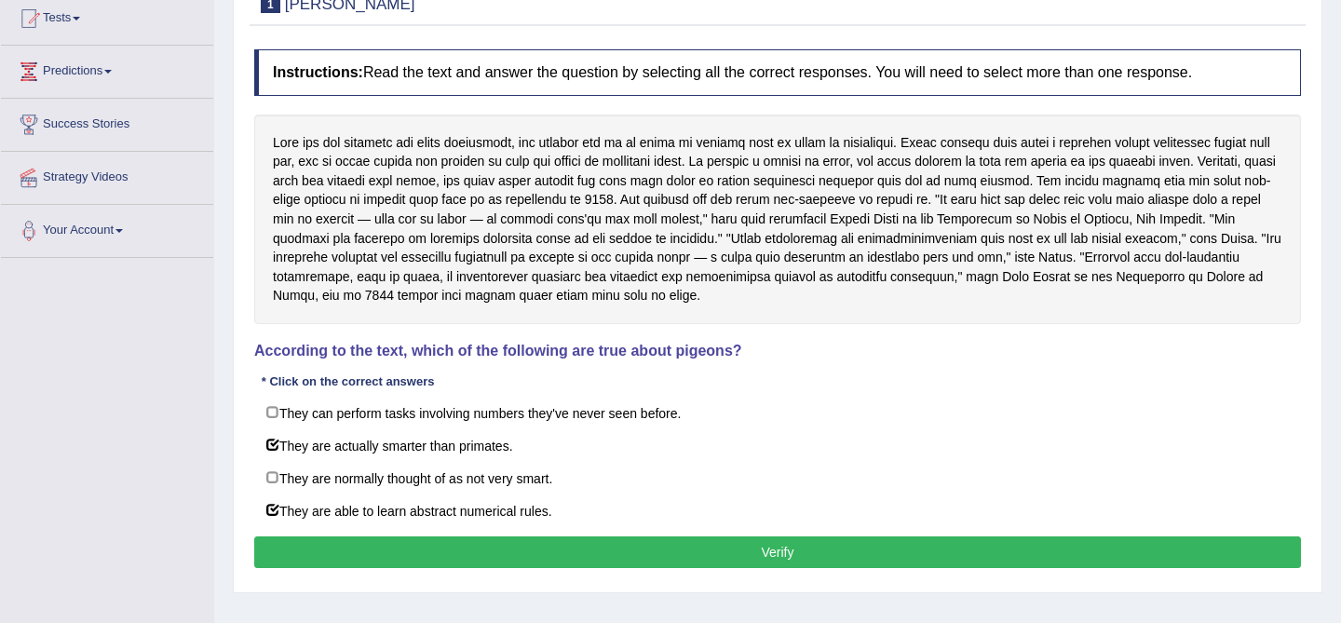
click at [768, 552] on button "Verify" at bounding box center [777, 552] width 1046 height 32
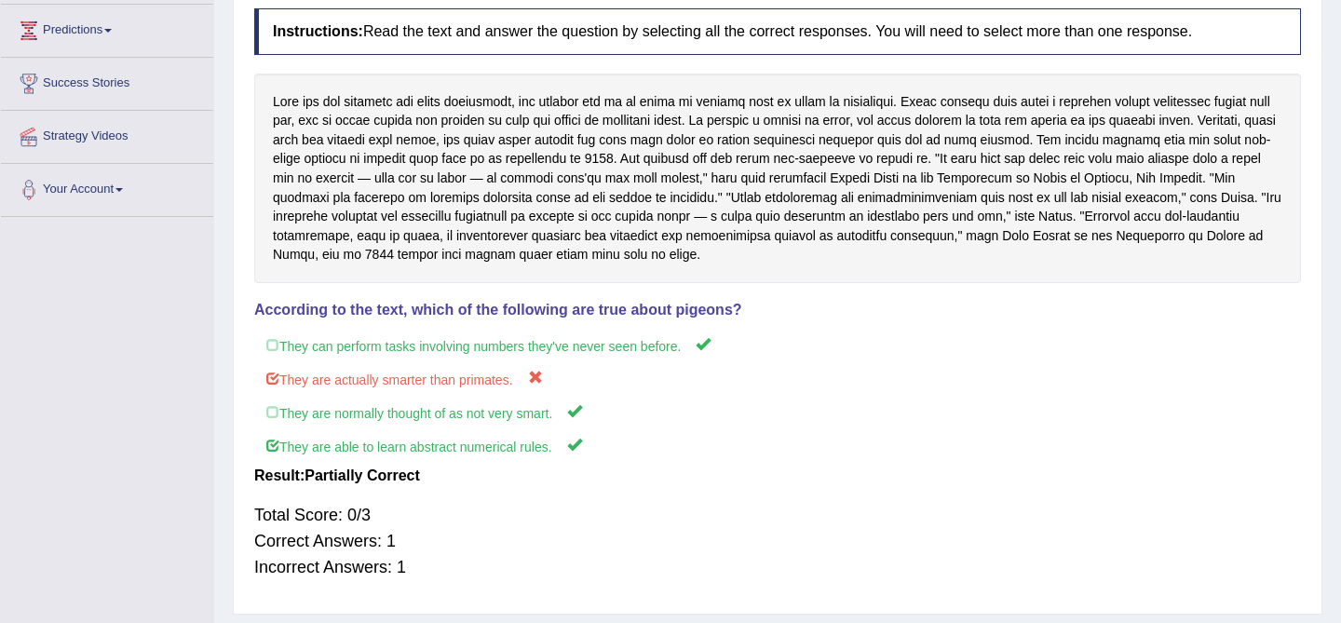
scroll to position [245, 0]
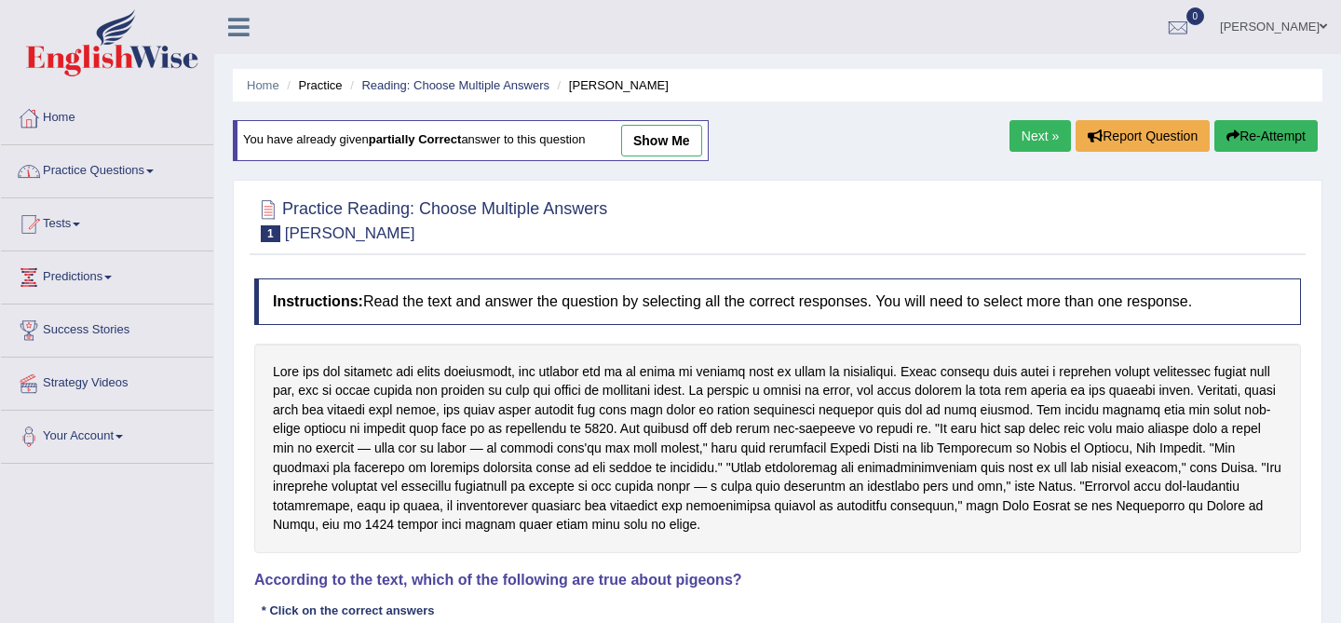
click at [101, 174] on link "Practice Questions" at bounding box center [107, 168] width 212 height 47
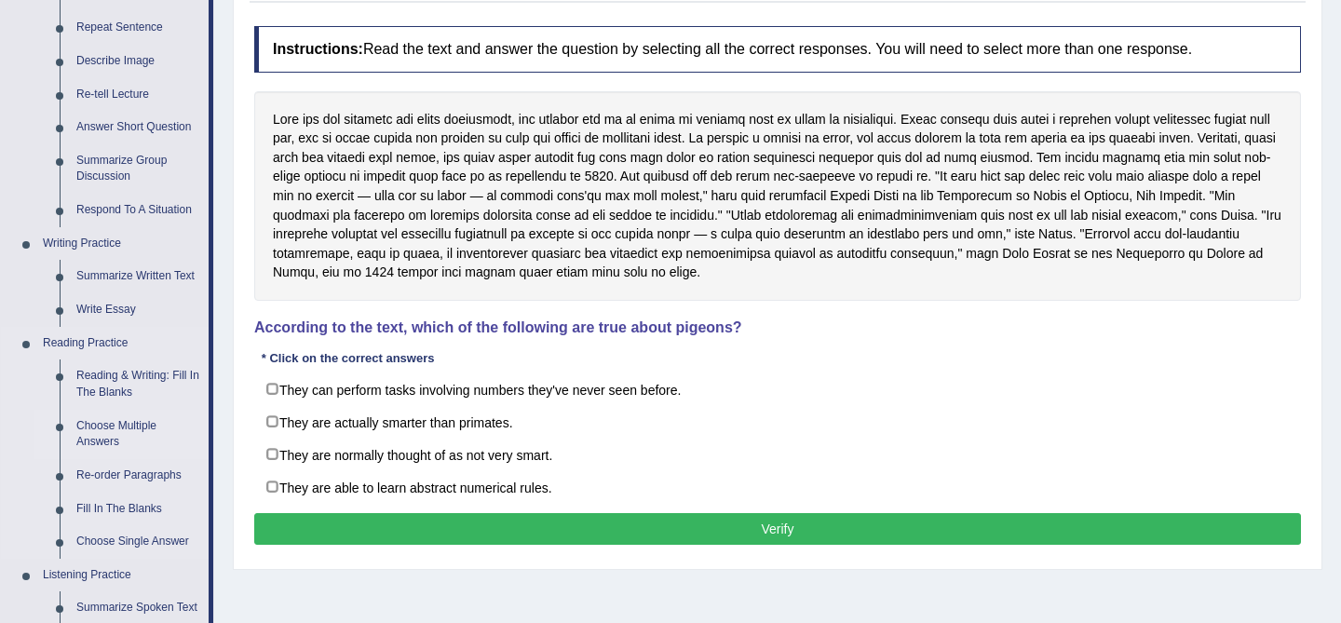
scroll to position [253, 0]
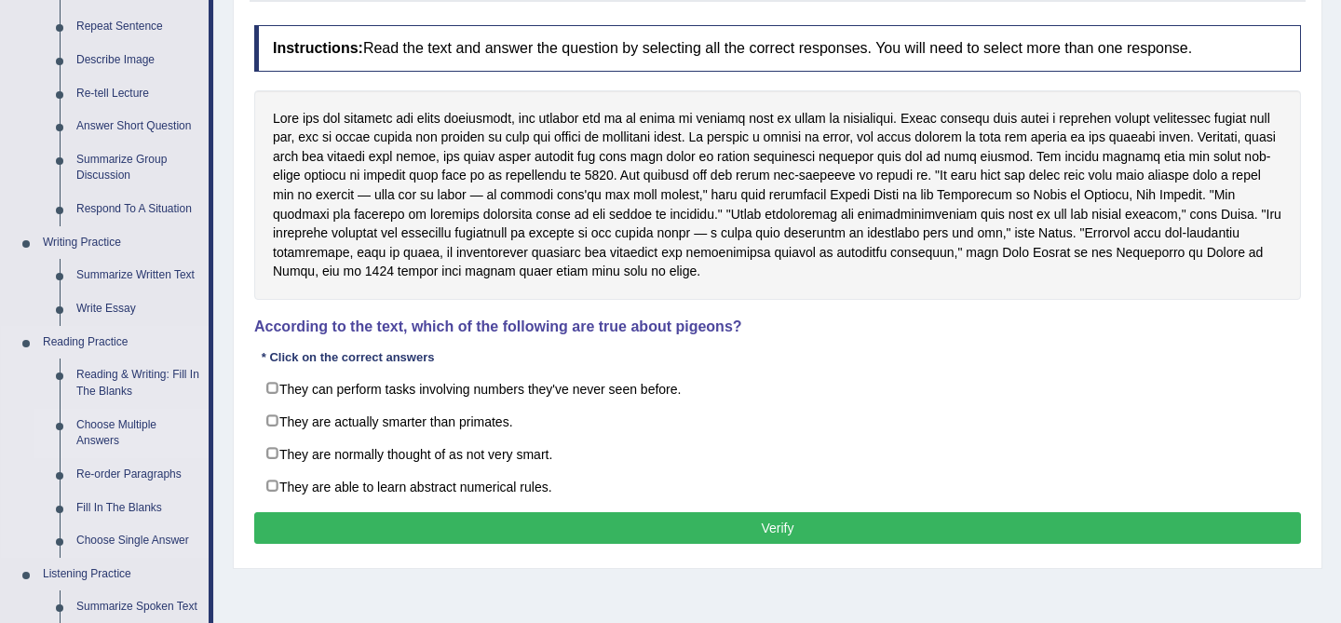
click at [120, 421] on link "Choose Multiple Answers" at bounding box center [138, 433] width 141 height 49
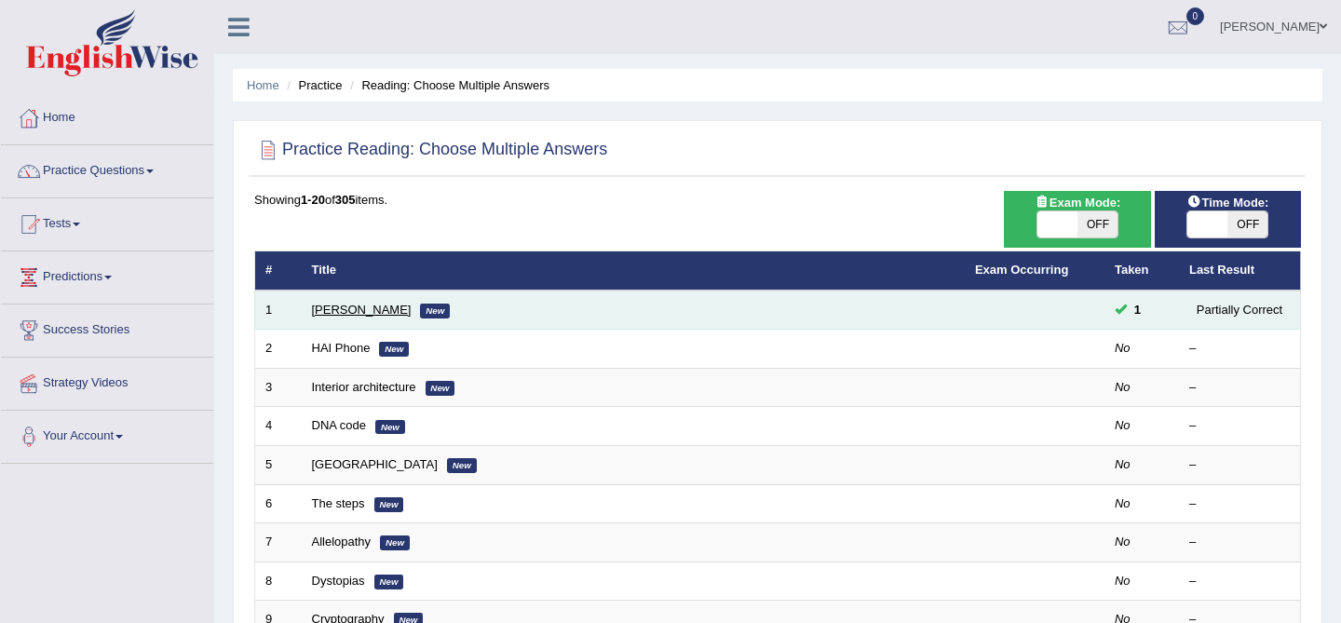
click at [351, 303] on link "[PERSON_NAME]" at bounding box center [362, 310] width 100 height 14
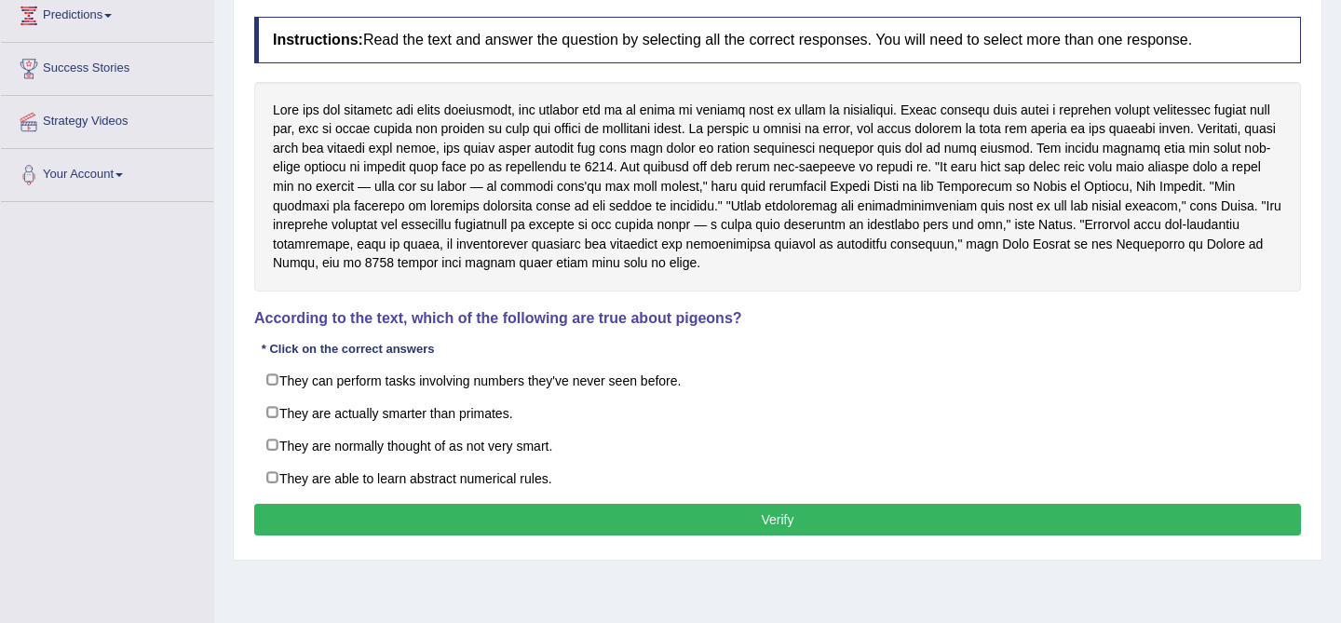
scroll to position [261, 0]
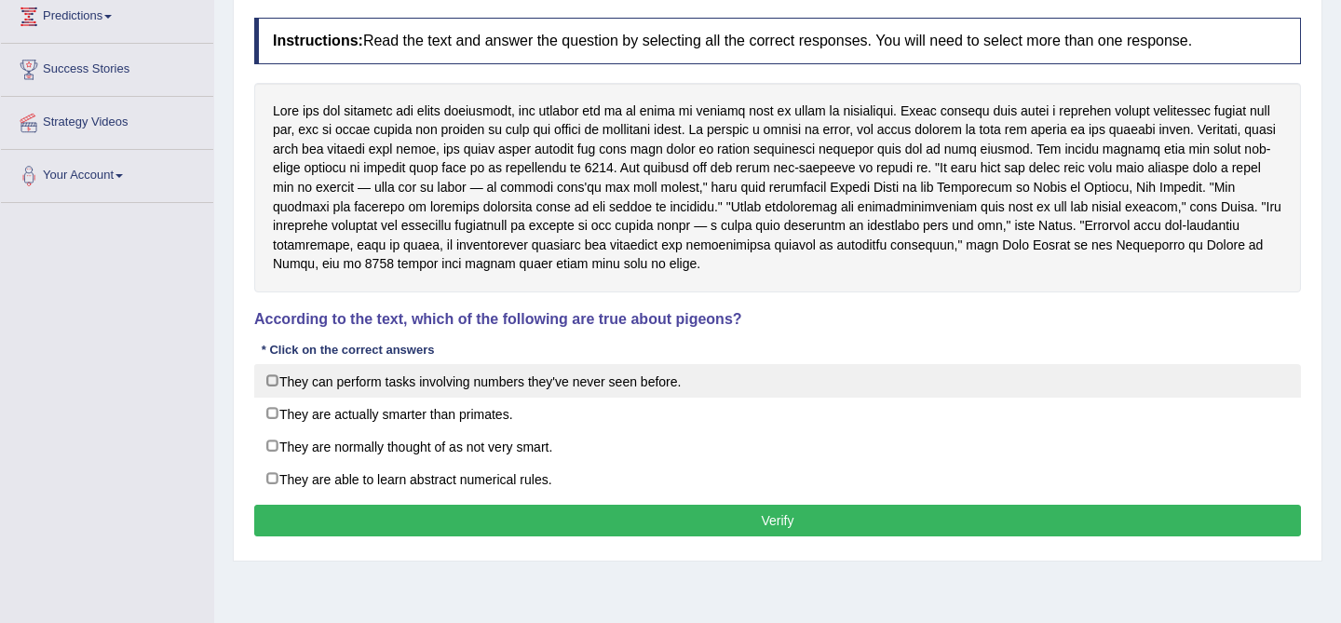
click at [616, 374] on label "They can perform tasks involving numbers they've never seen before." at bounding box center [777, 381] width 1046 height 34
checkbox input "true"
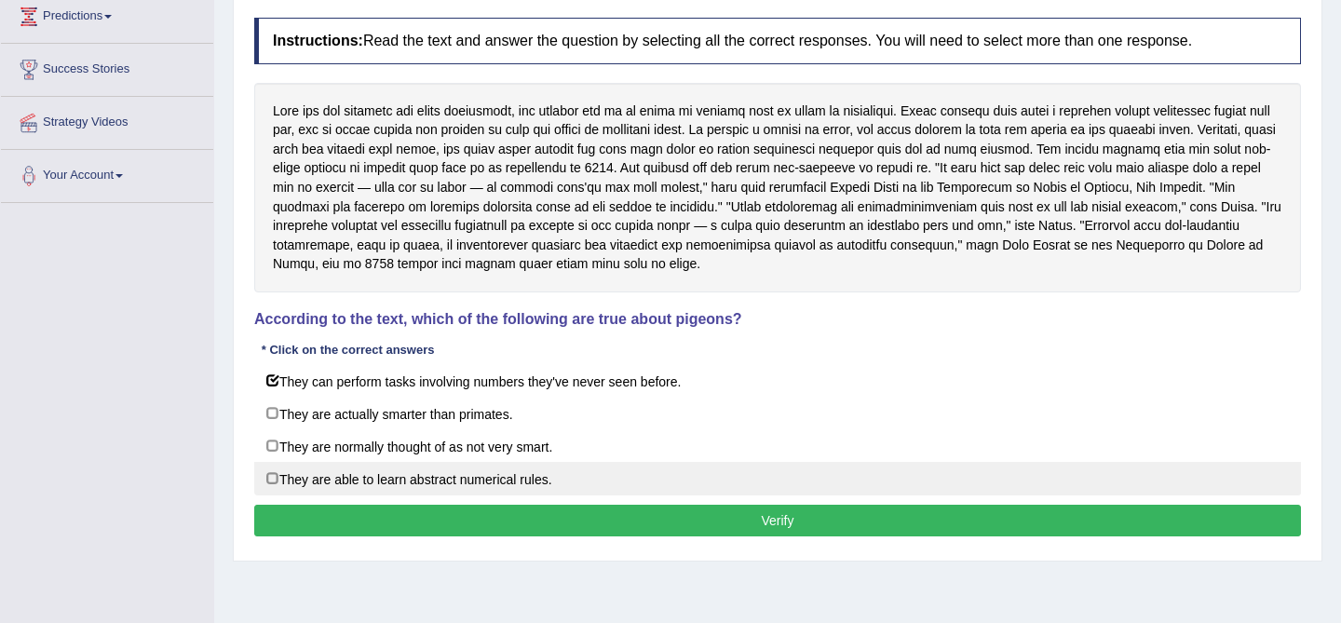
click at [479, 475] on label "They are able to learn abstract numerical rules." at bounding box center [777, 479] width 1046 height 34
checkbox input "true"
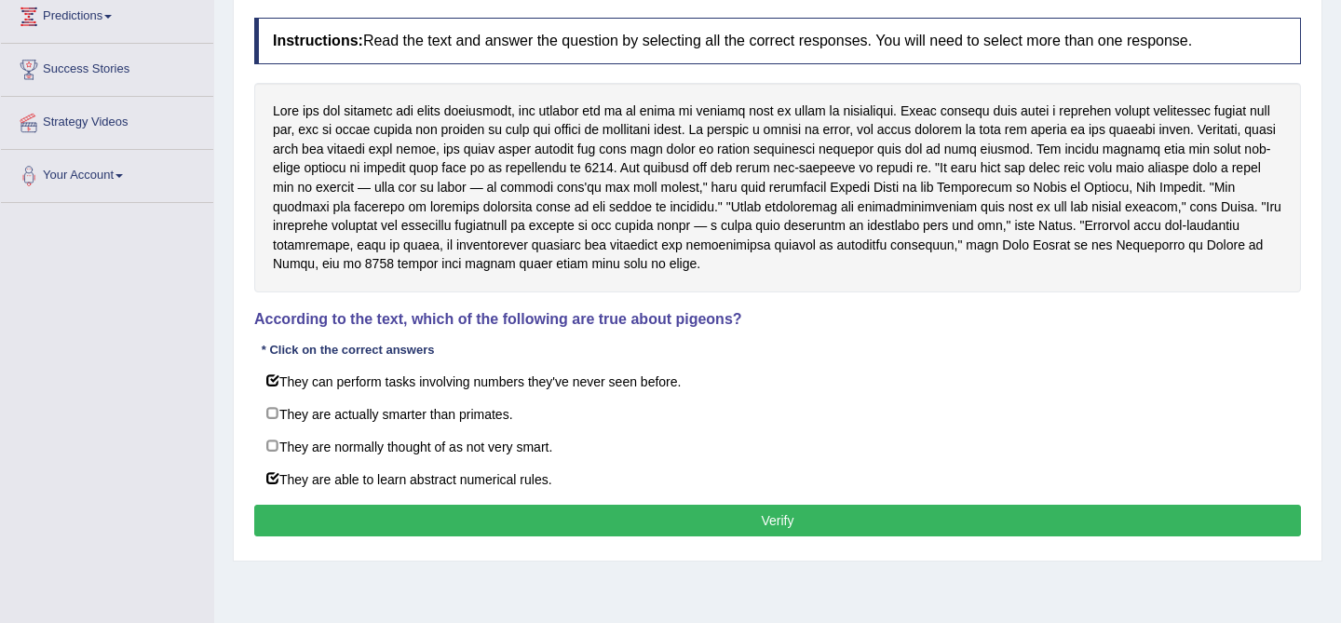
click at [792, 521] on button "Verify" at bounding box center [777, 521] width 1046 height 32
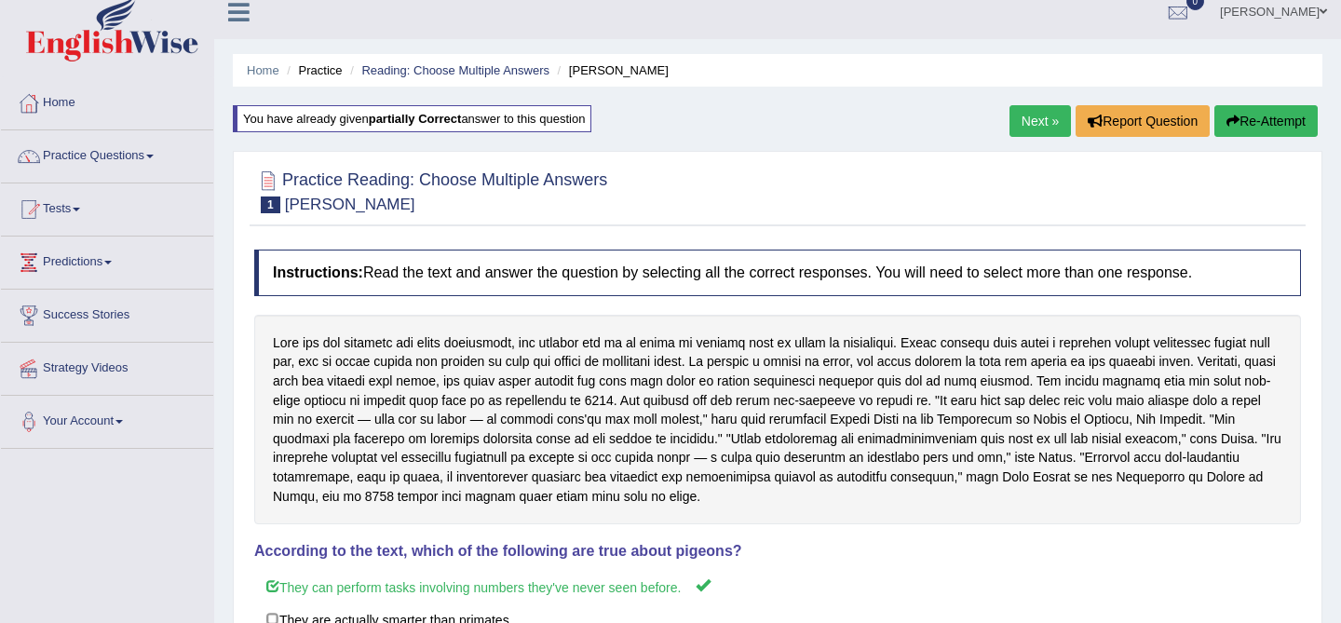
scroll to position [0, 0]
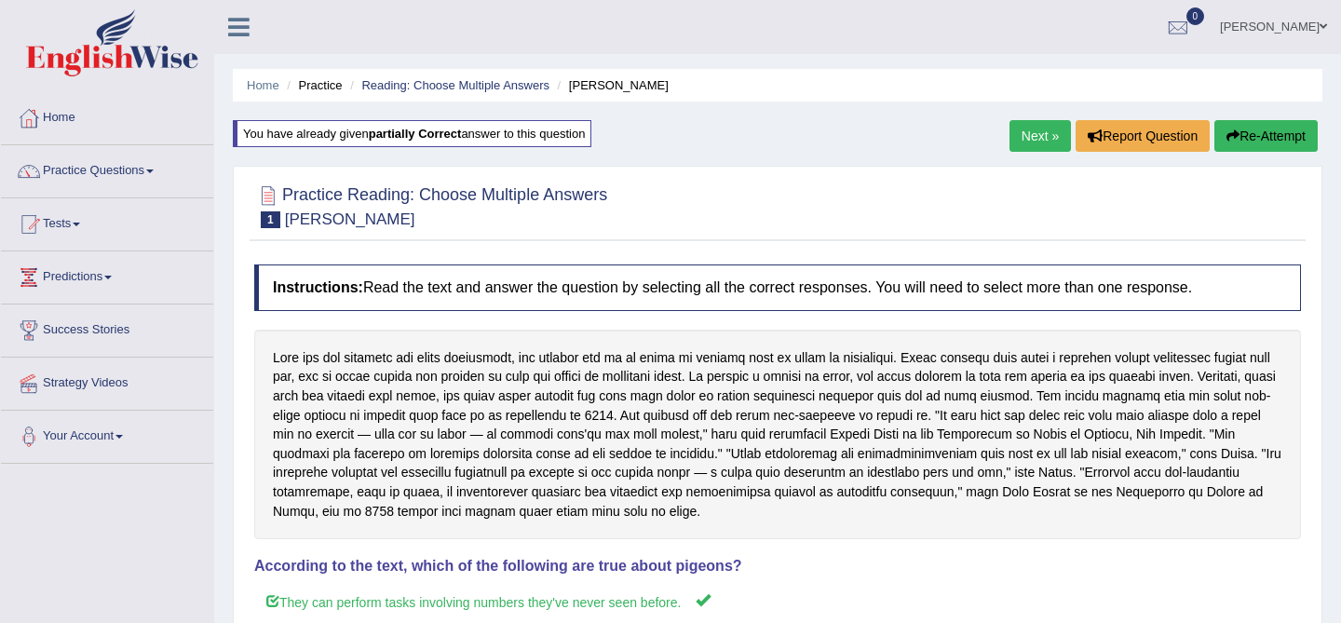
click at [1013, 141] on link "Next »" at bounding box center [1039, 136] width 61 height 32
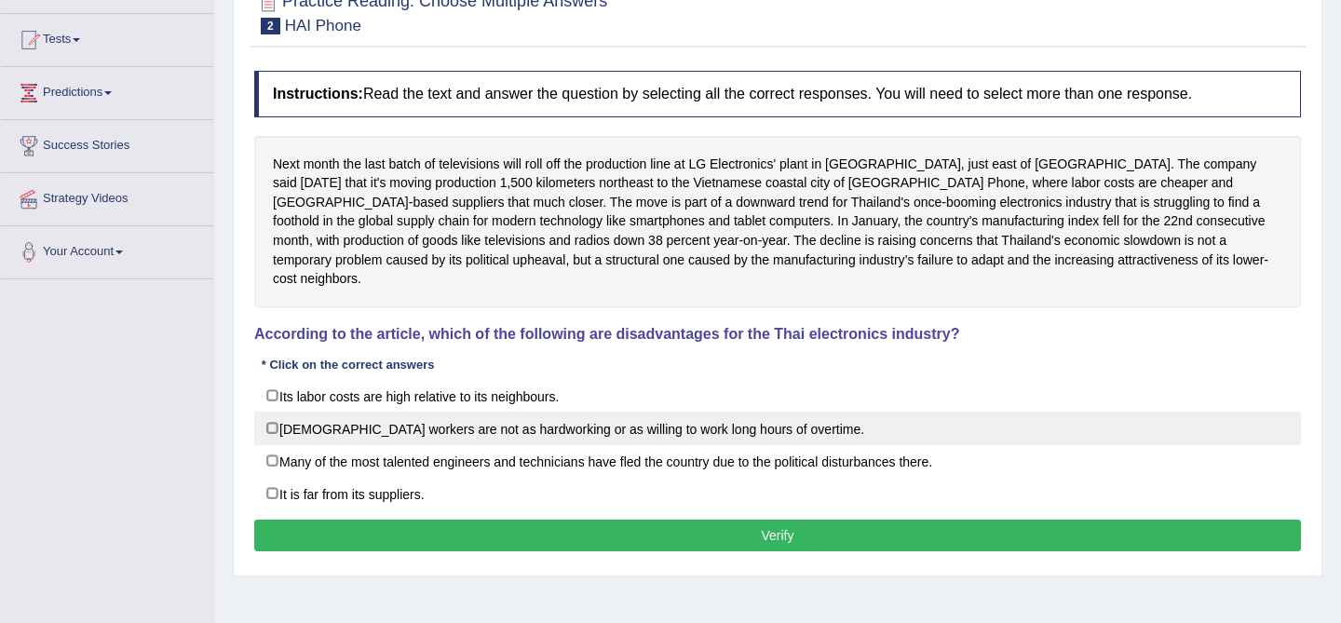
scroll to position [185, 0]
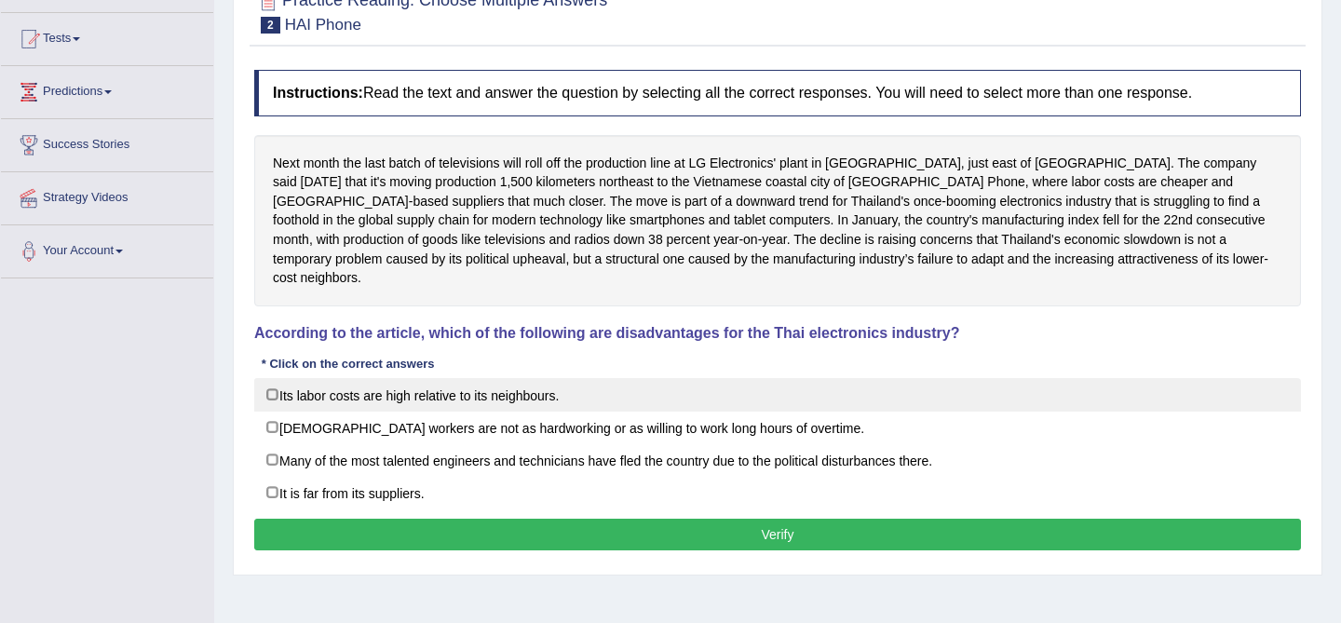
click at [511, 381] on label "Its labor costs are high relative to its neighbours." at bounding box center [777, 395] width 1046 height 34
checkbox input "true"
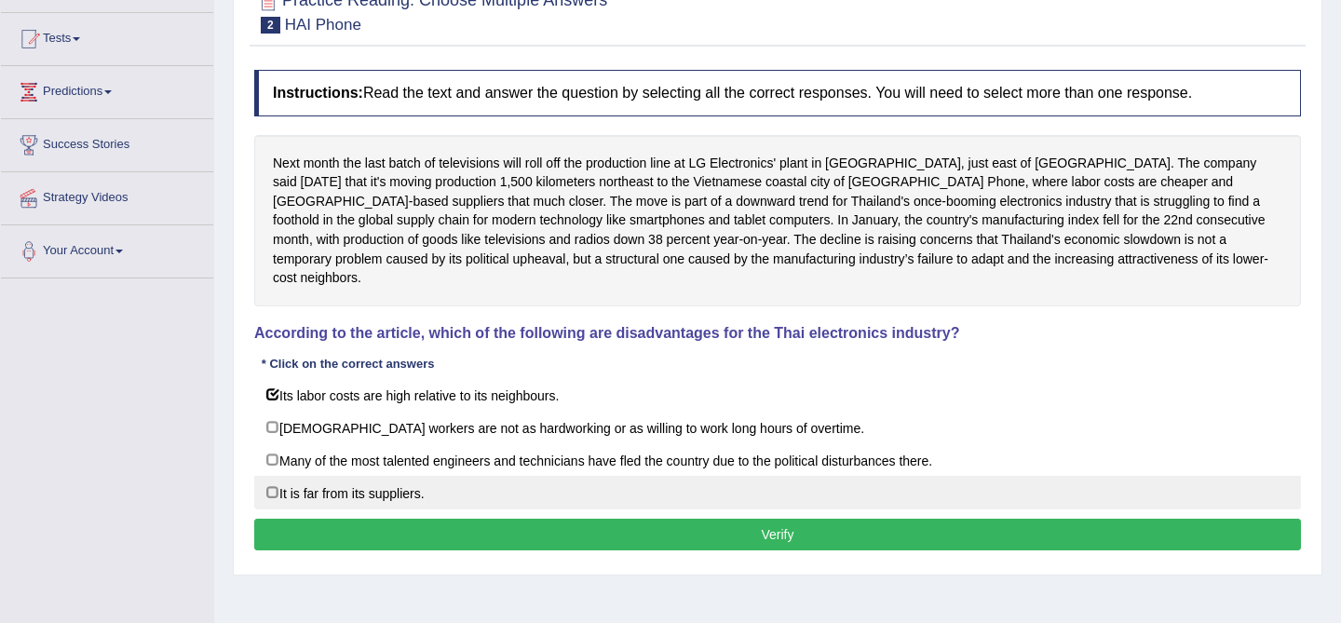
click at [554, 482] on label "It is far from its suppliers." at bounding box center [777, 493] width 1046 height 34
checkbox input "true"
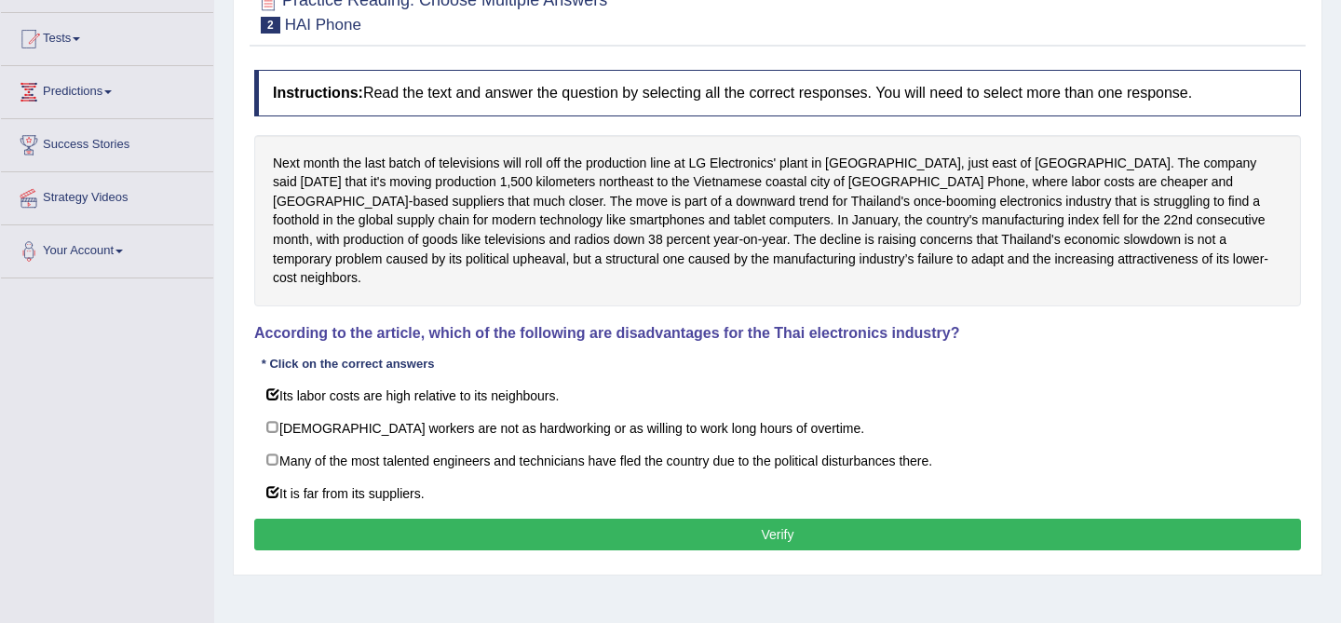
click at [1037, 519] on button "Verify" at bounding box center [777, 535] width 1046 height 32
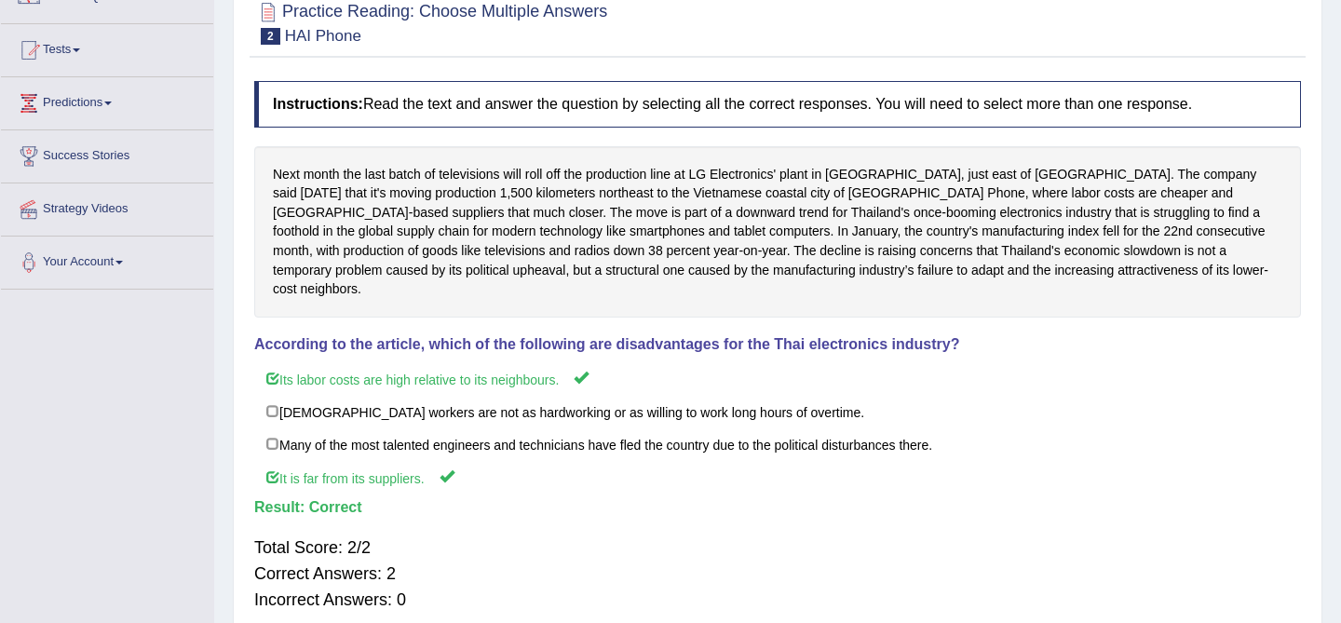
scroll to position [0, 0]
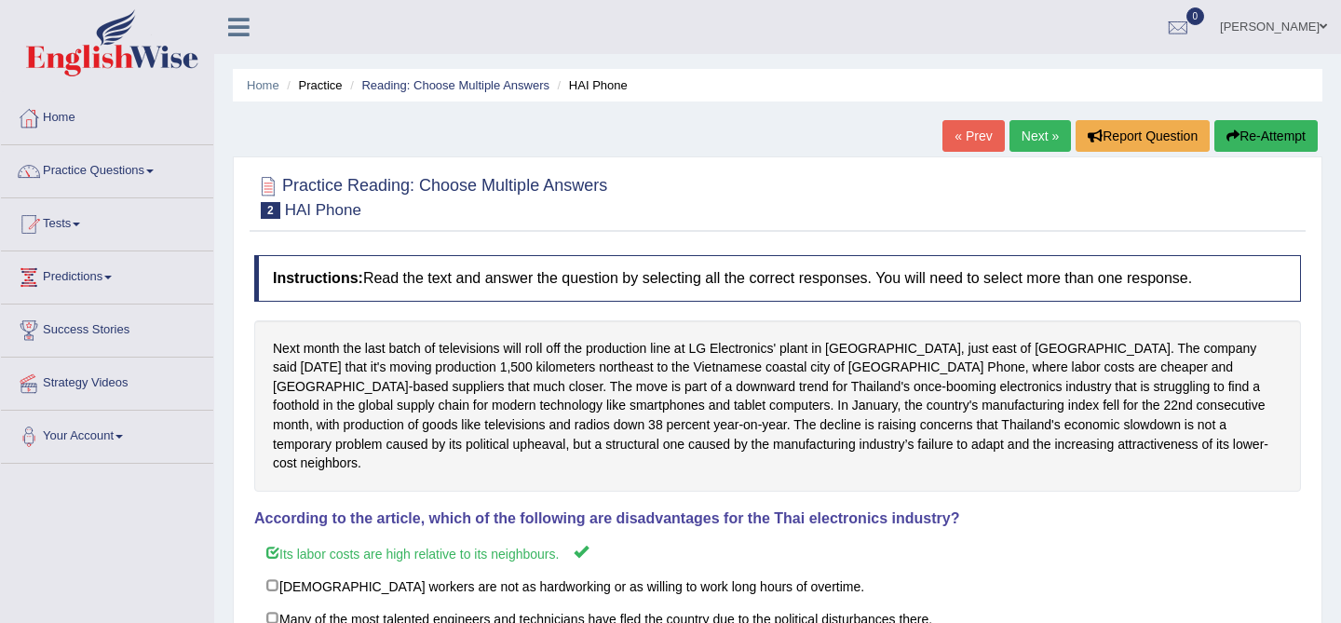
click at [1021, 136] on link "Next »" at bounding box center [1039, 136] width 61 height 32
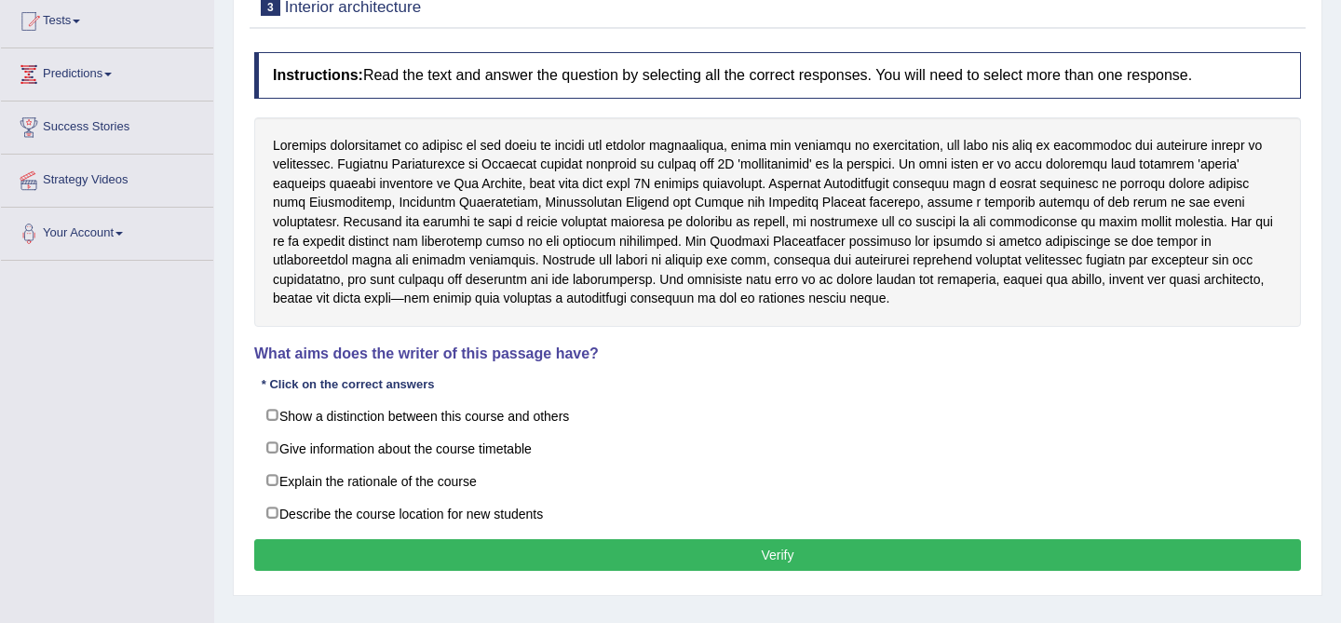
scroll to position [215, 0]
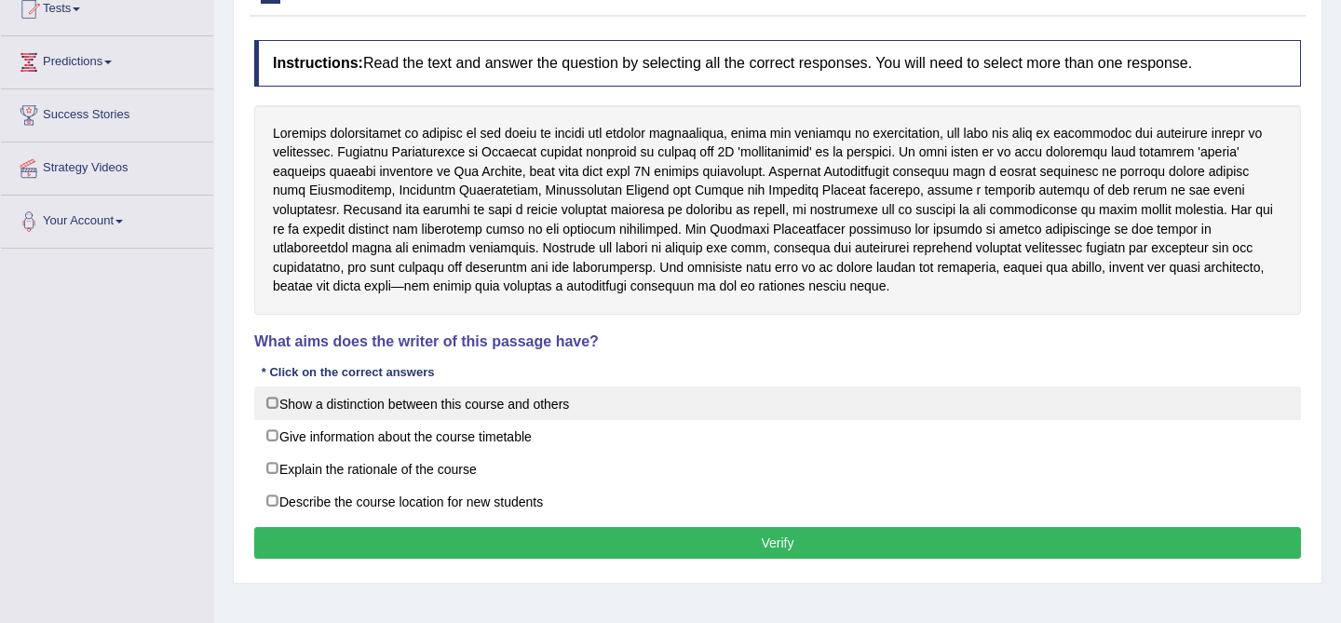
click at [655, 399] on label "Show a distinction between this course and others" at bounding box center [777, 403] width 1046 height 34
checkbox input "true"
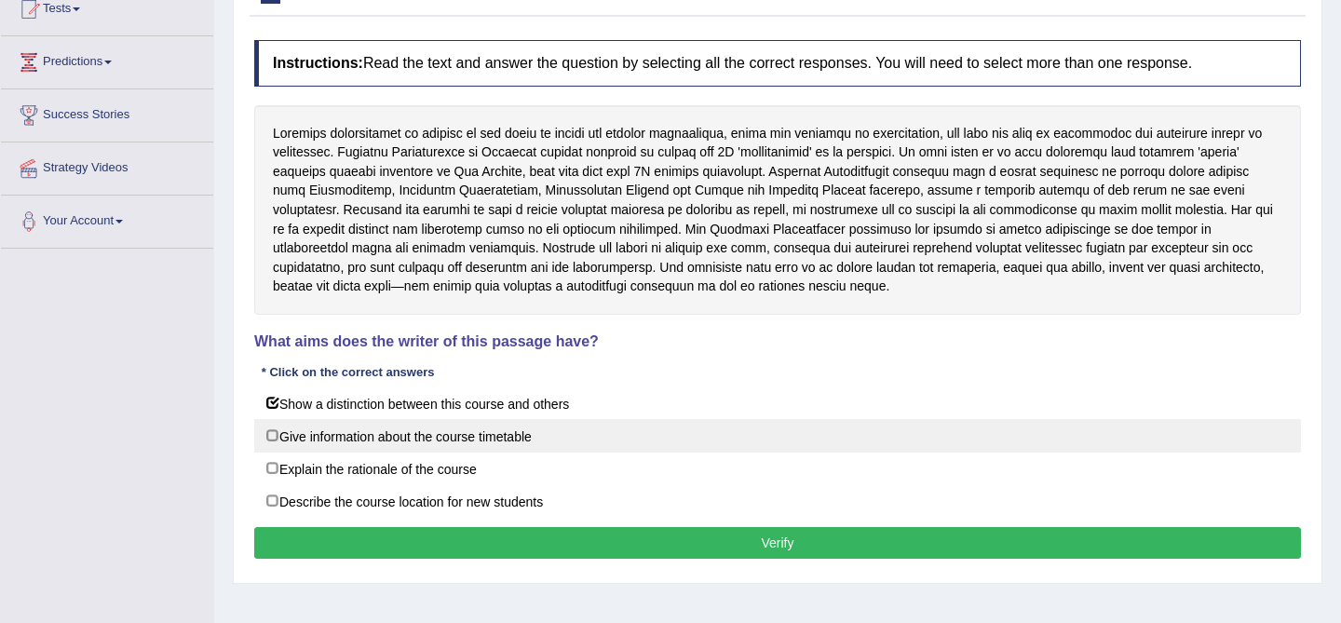
click at [645, 437] on label "Give information about the course timetable" at bounding box center [777, 436] width 1046 height 34
checkbox input "true"
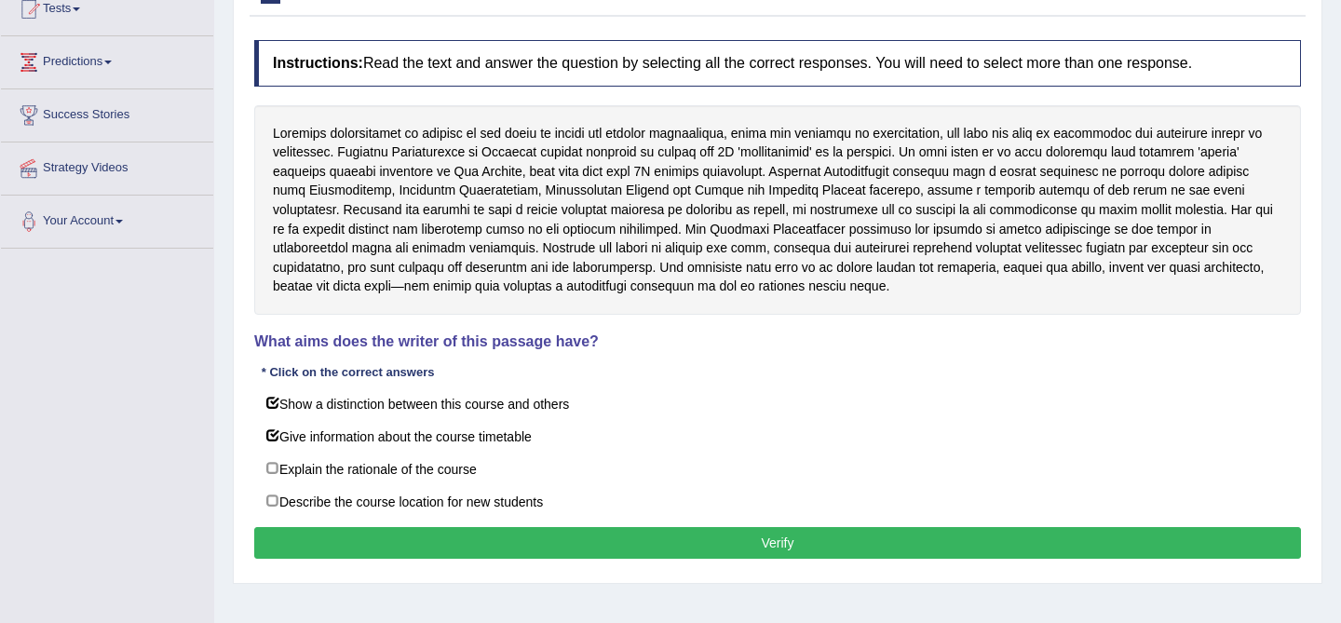
click at [797, 541] on button "Verify" at bounding box center [777, 543] width 1046 height 32
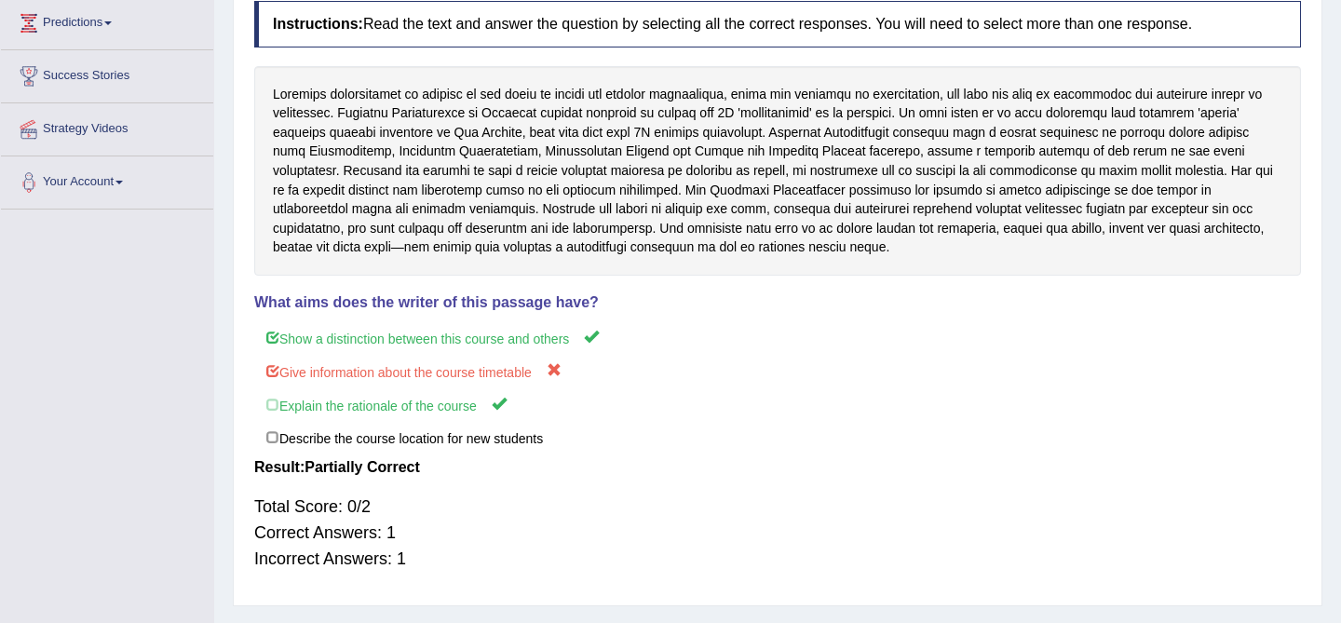
scroll to position [0, 0]
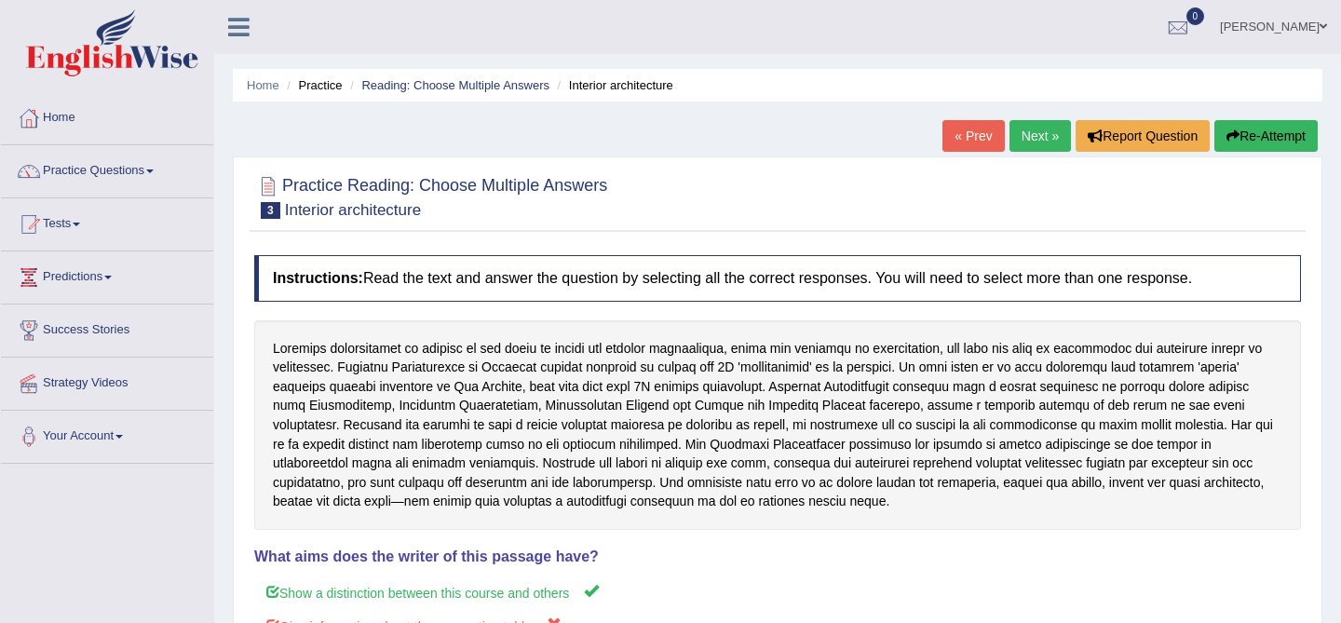
click at [1031, 141] on link "Next »" at bounding box center [1039, 136] width 61 height 32
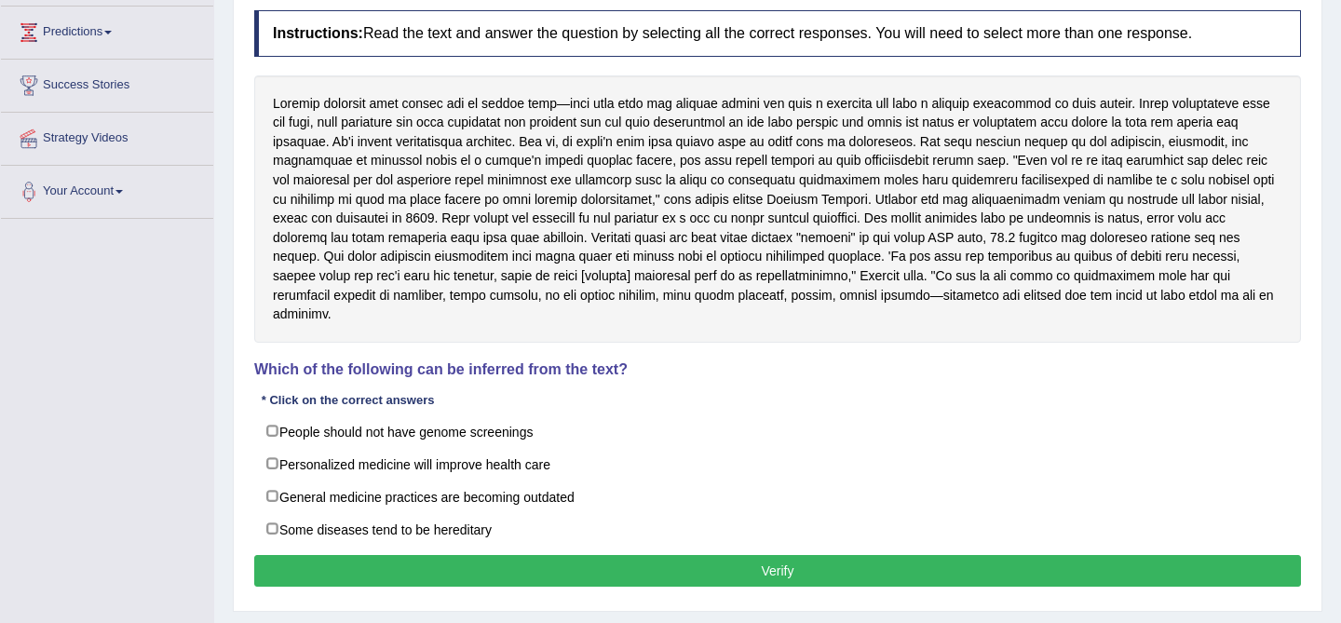
scroll to position [242, 0]
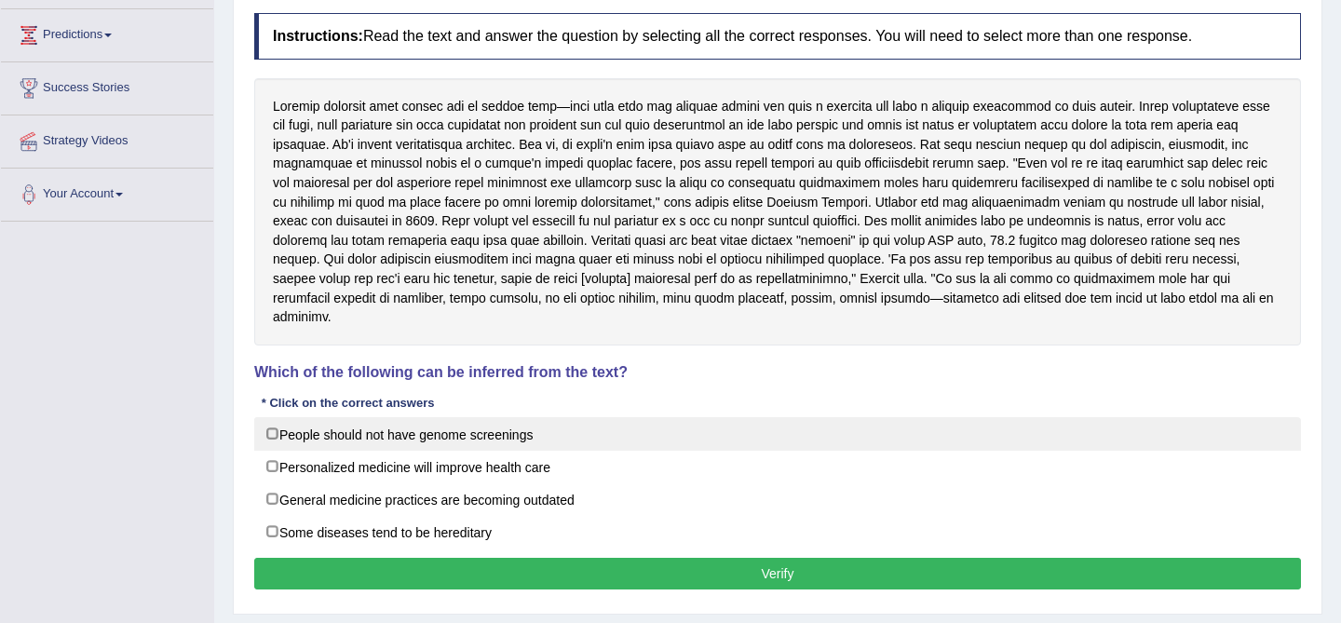
click at [768, 418] on label "People should not have genome screenings" at bounding box center [777, 434] width 1046 height 34
click at [659, 441] on label "People should not have genome screenings" at bounding box center [777, 434] width 1046 height 34
checkbox input "false"
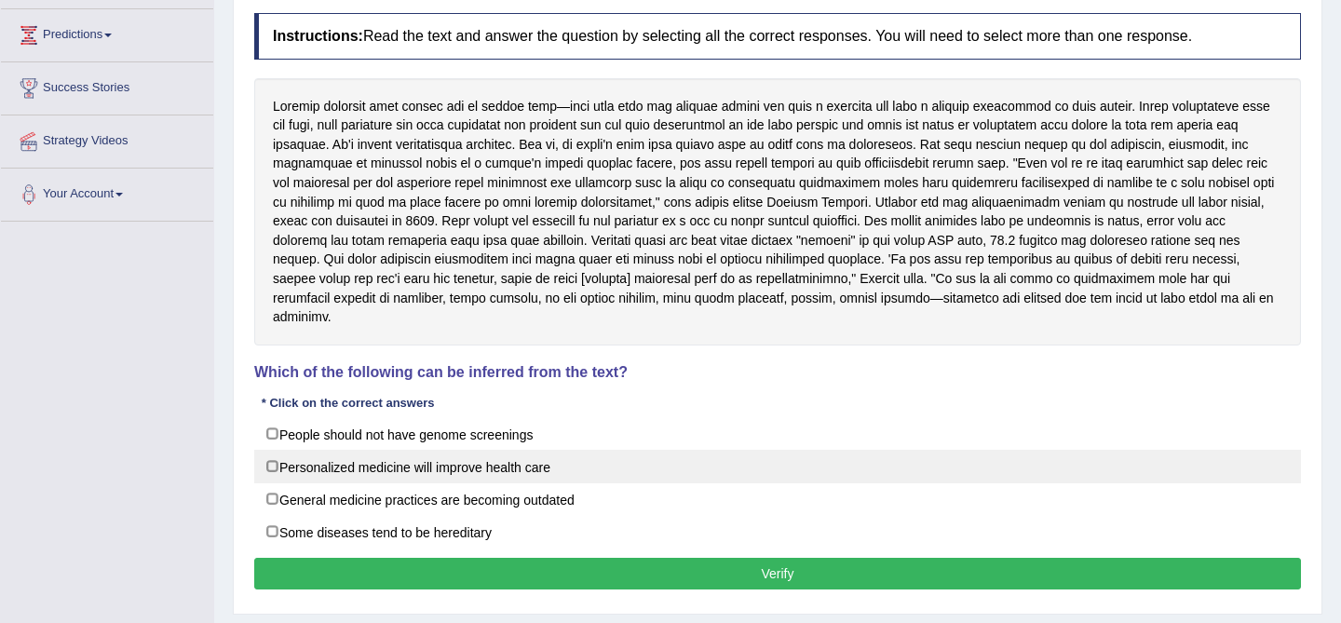
click at [848, 467] on label "Personalized medicine will improve health care" at bounding box center [777, 467] width 1046 height 34
checkbox input "true"
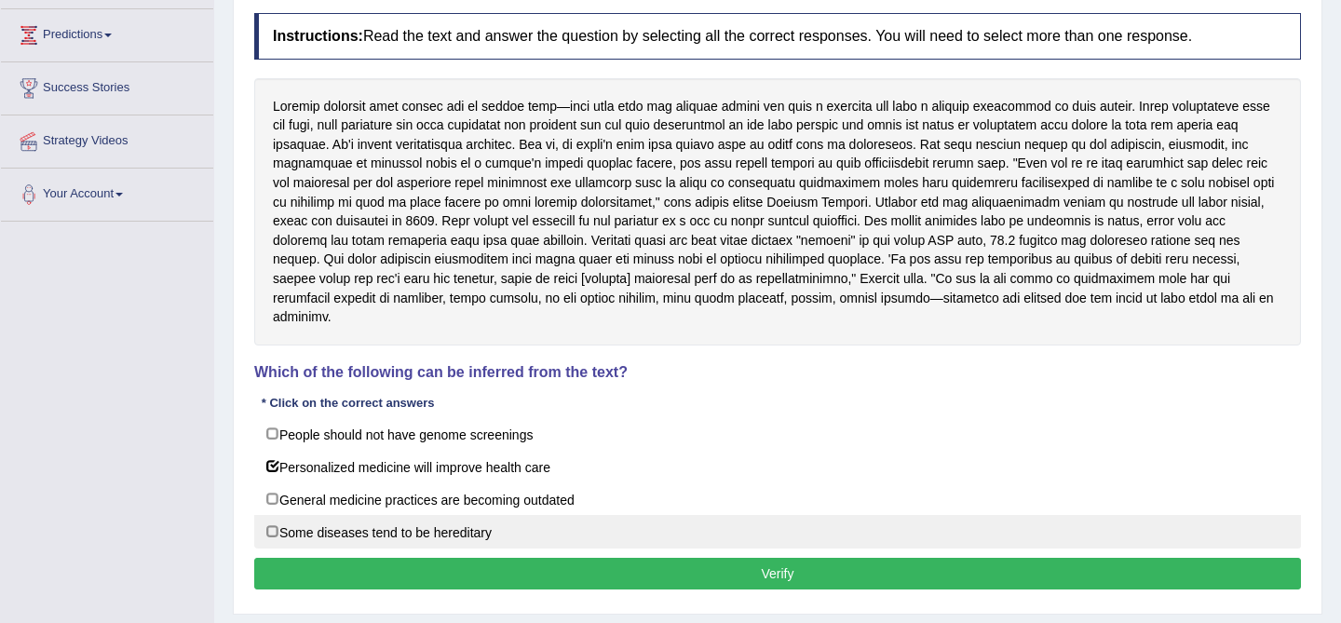
click at [472, 533] on label "Some diseases tend to be hereditary" at bounding box center [777, 532] width 1046 height 34
checkbox input "true"
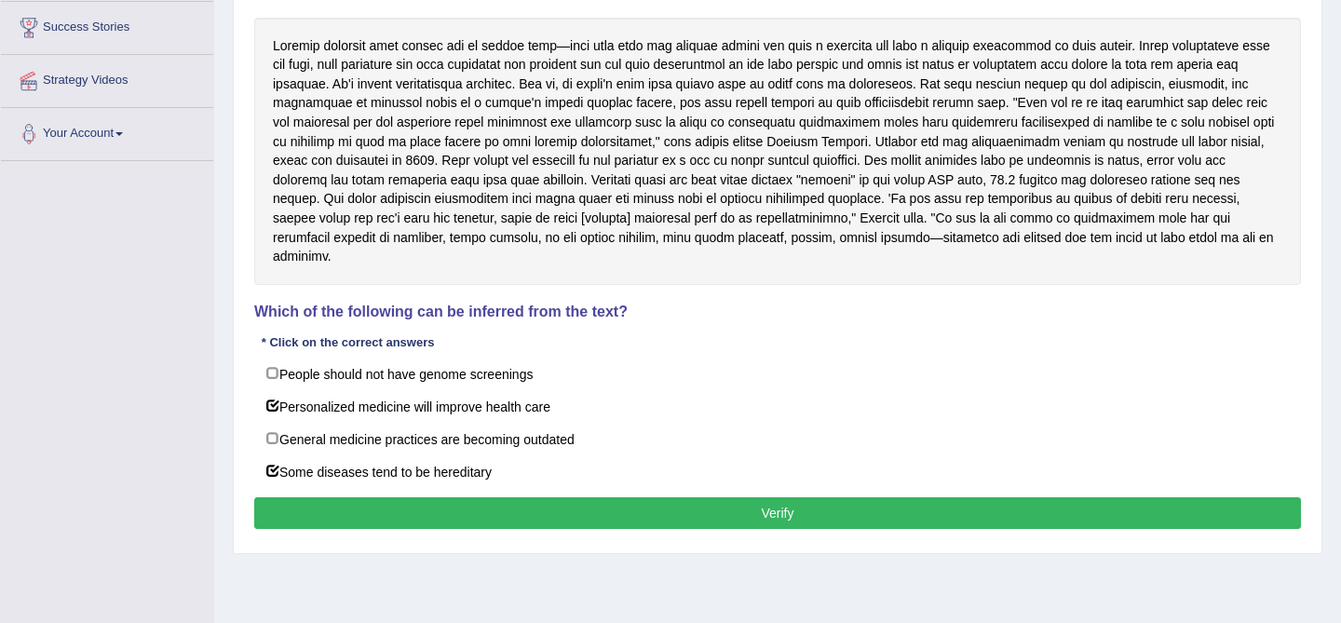
scroll to position [309, 0]
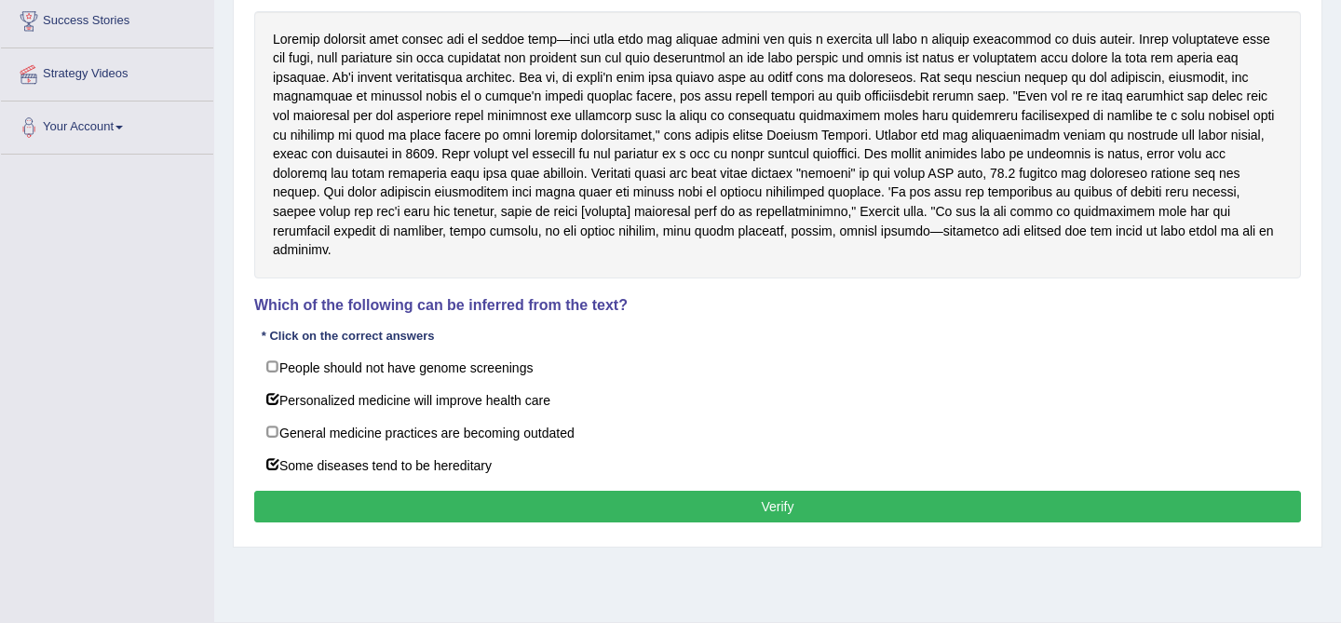
click at [708, 514] on button "Verify" at bounding box center [777, 507] width 1046 height 32
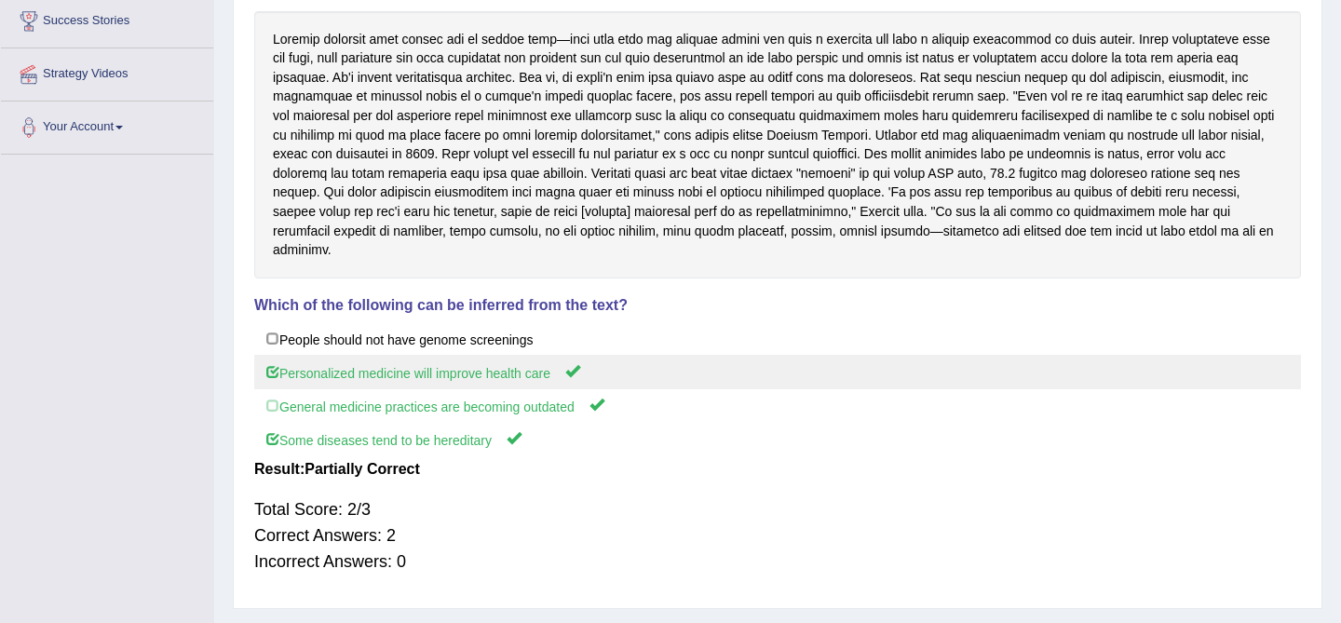
scroll to position [0, 0]
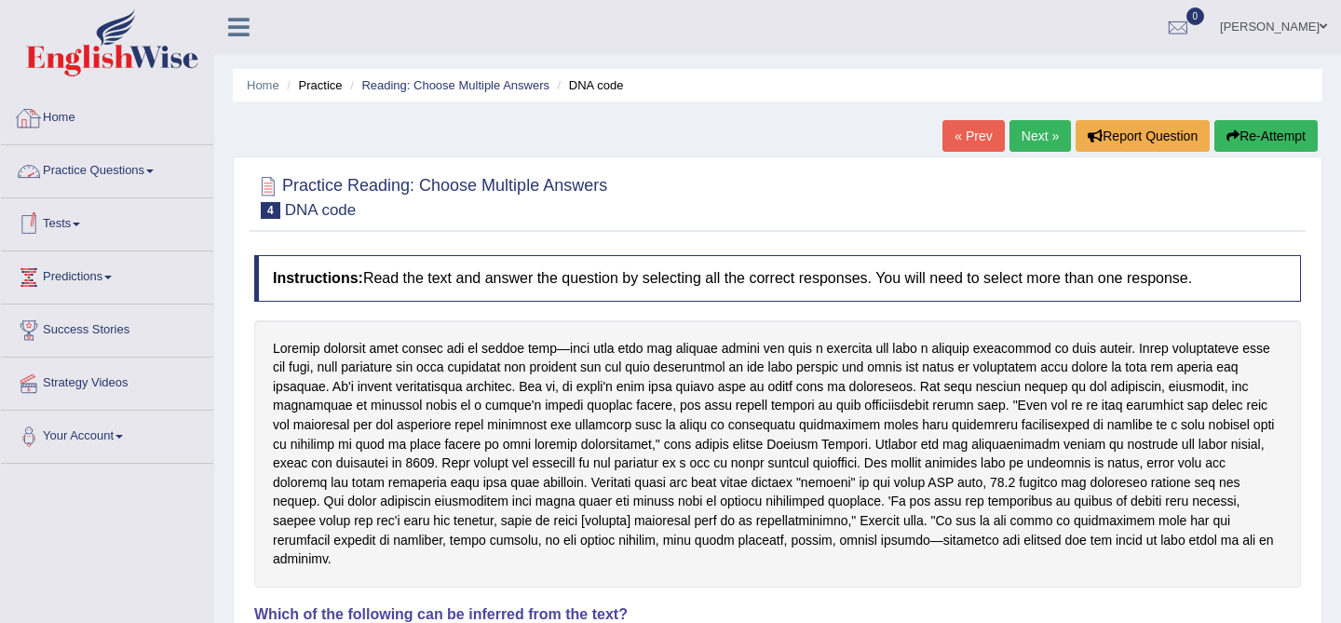
click at [91, 178] on link "Practice Questions" at bounding box center [107, 168] width 212 height 47
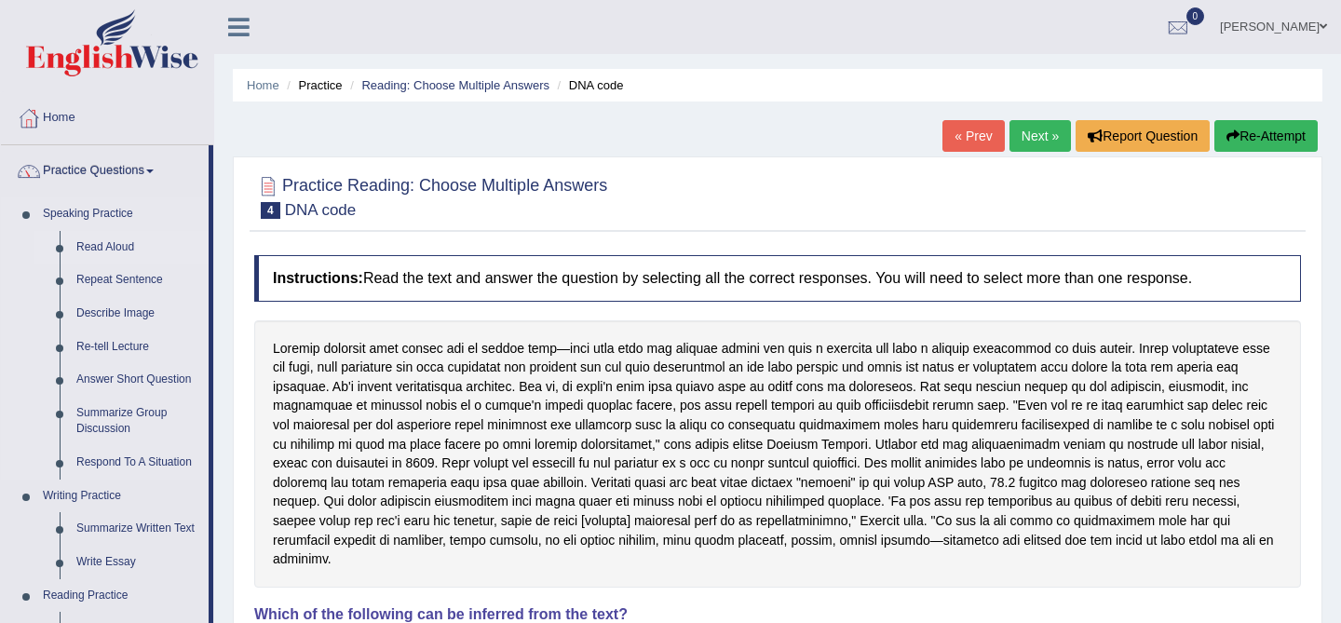
click at [106, 241] on link "Read Aloud" at bounding box center [138, 248] width 141 height 34
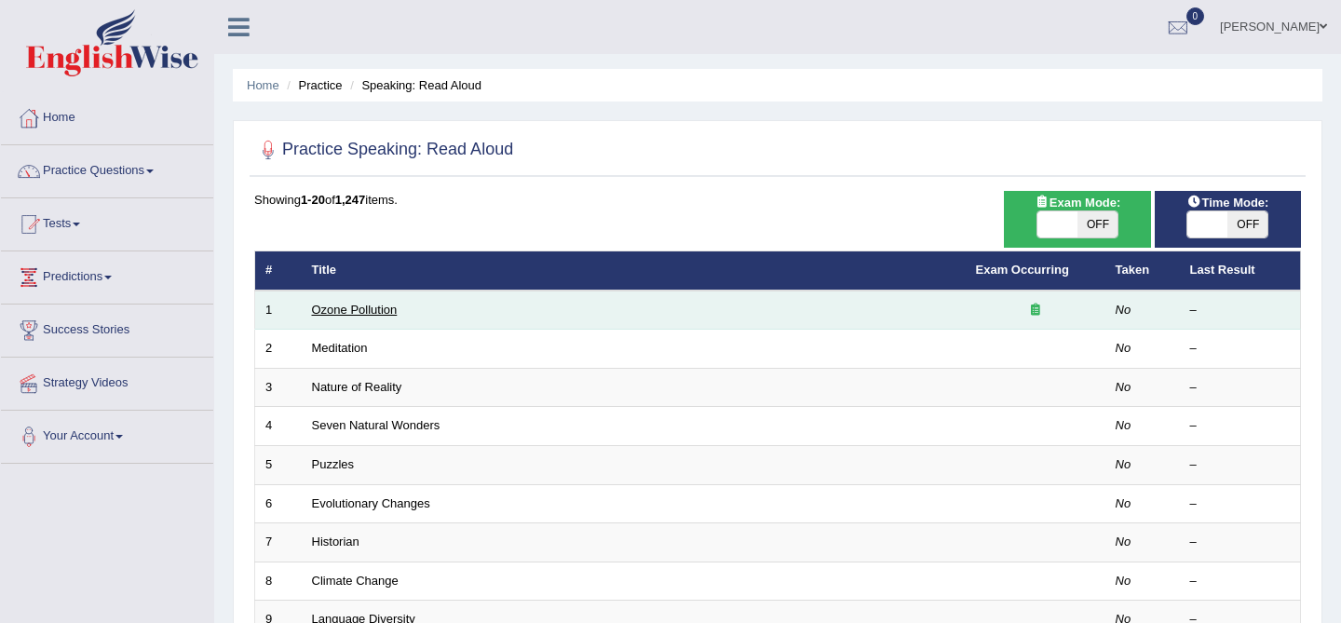
click at [336, 307] on link "Ozone Pollution" at bounding box center [355, 310] width 86 height 14
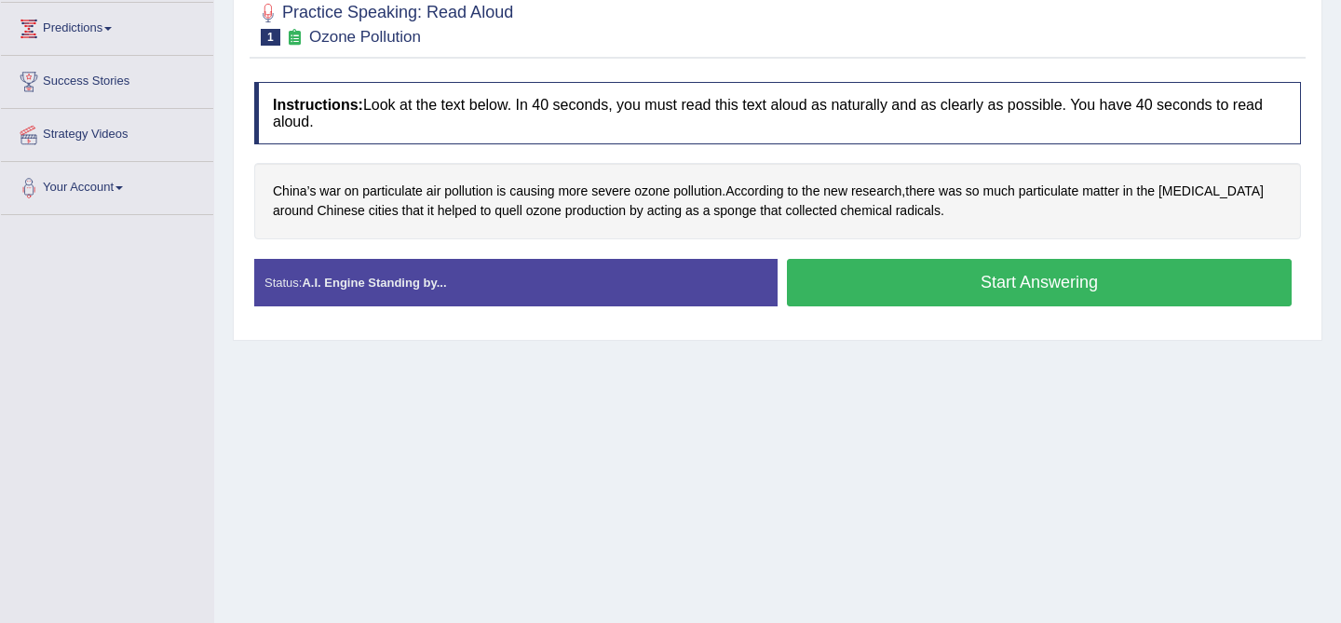
scroll to position [246, 0]
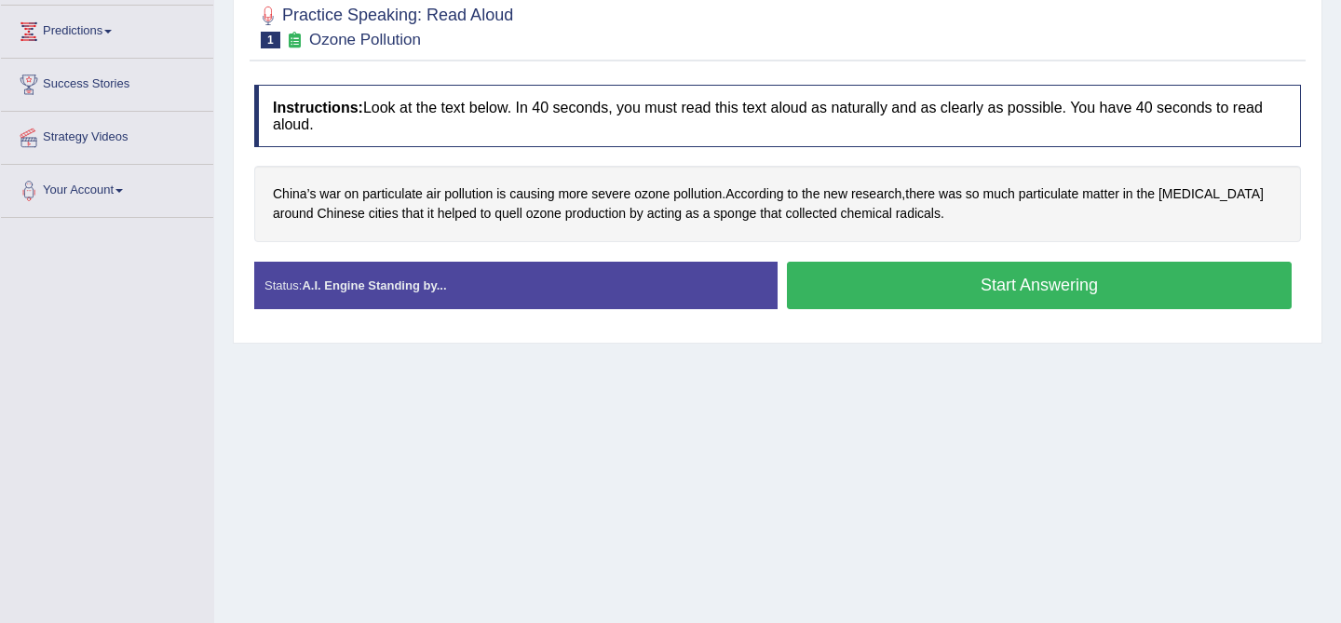
click at [923, 284] on button "Start Answering" at bounding box center [1039, 285] width 505 height 47
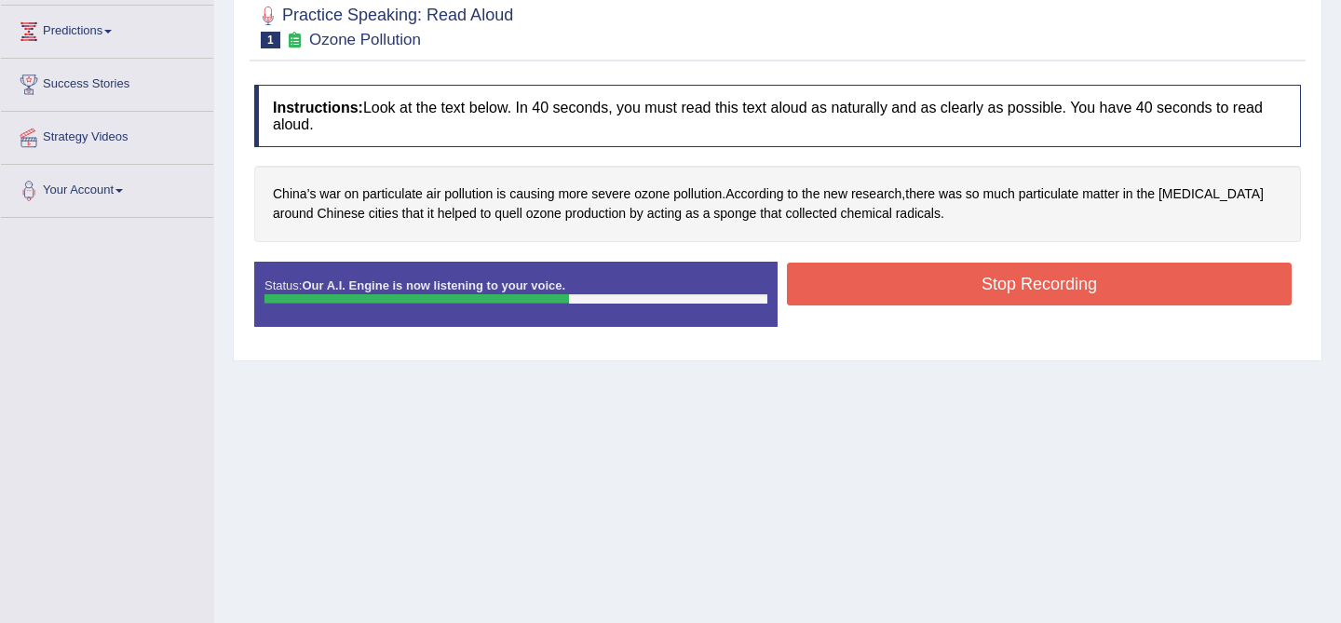
click at [923, 284] on button "Stop Recording" at bounding box center [1039, 284] width 505 height 43
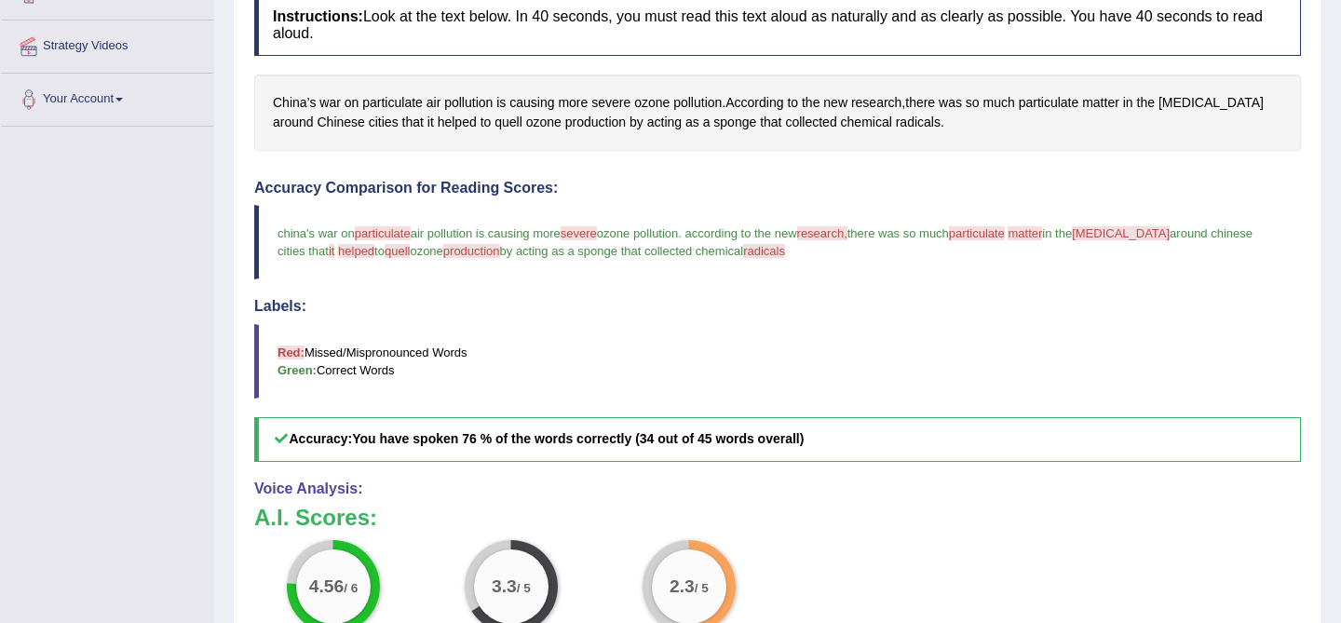
scroll to position [0, 0]
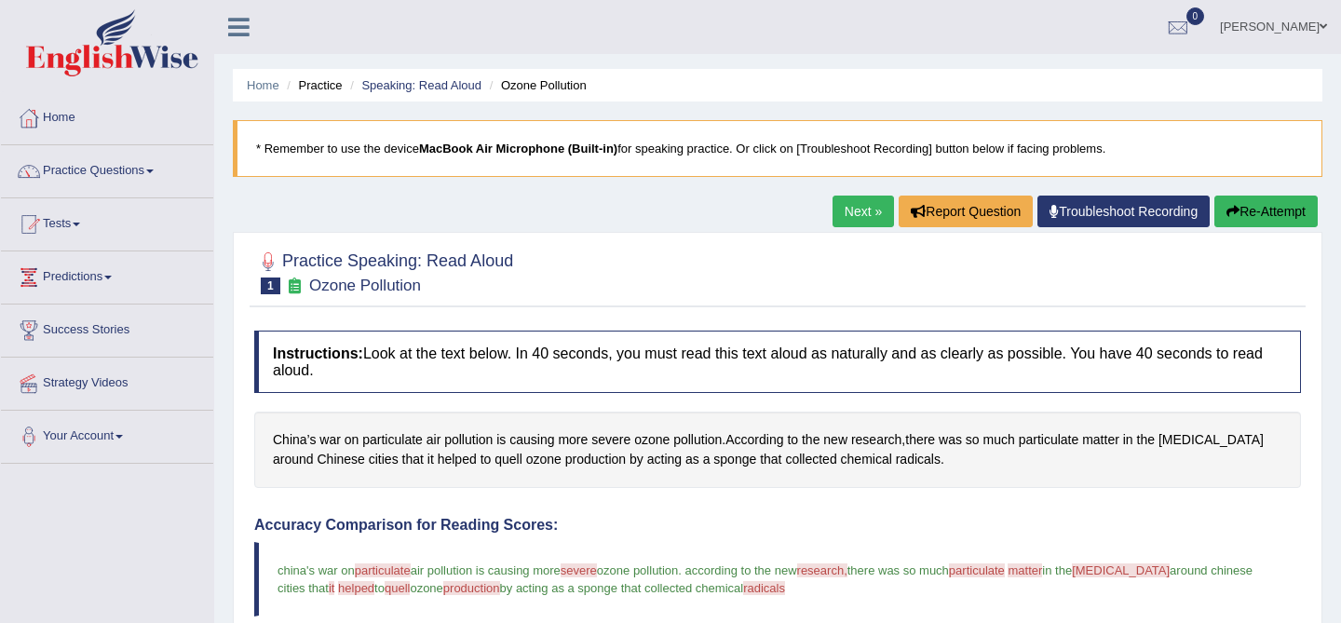
click at [835, 209] on link "Next »" at bounding box center [862, 212] width 61 height 32
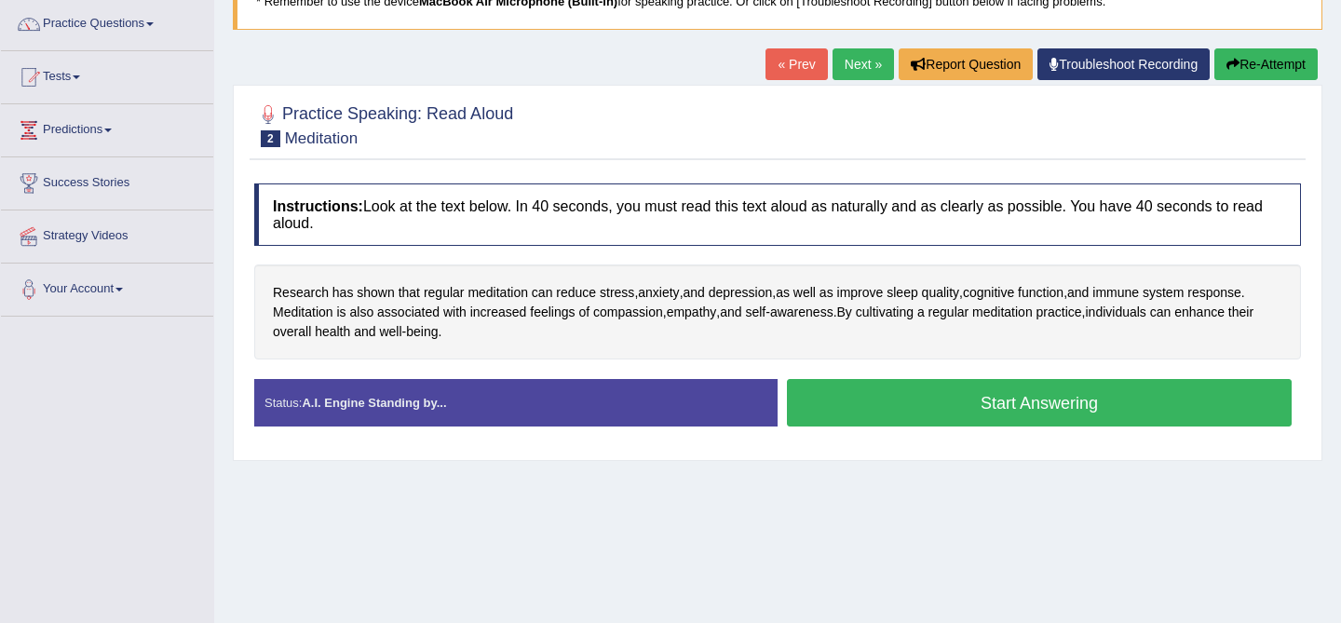
scroll to position [146, 0]
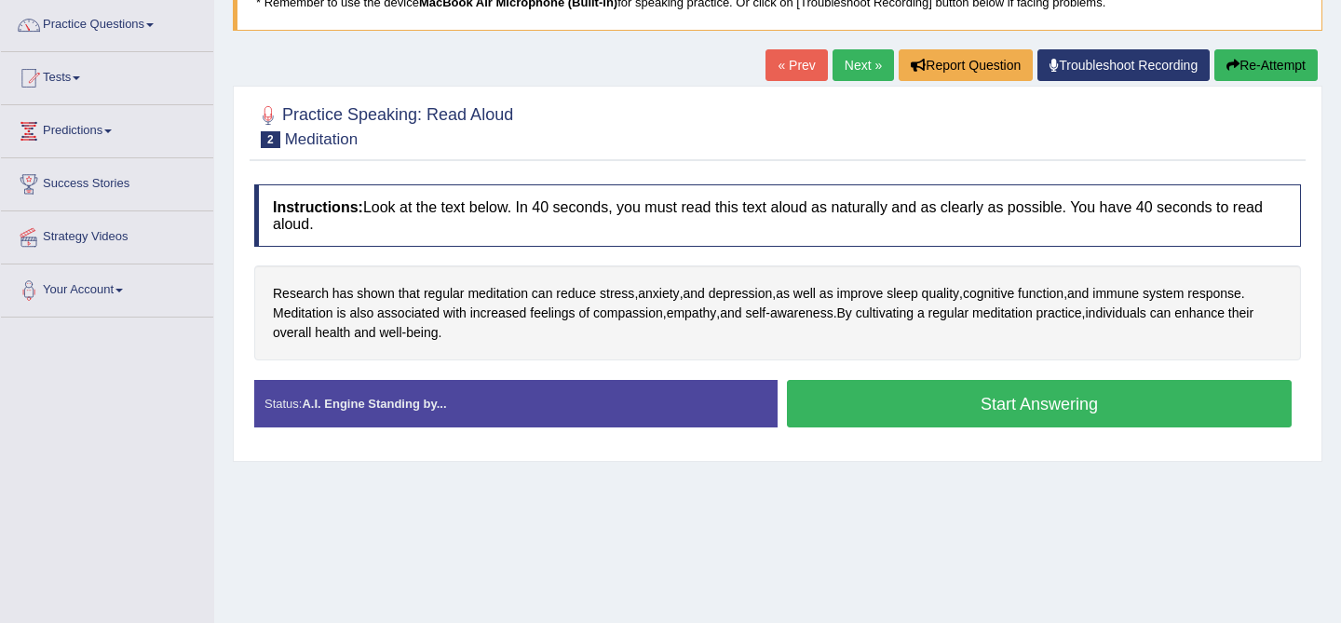
click at [932, 405] on button "Start Answering" at bounding box center [1039, 403] width 505 height 47
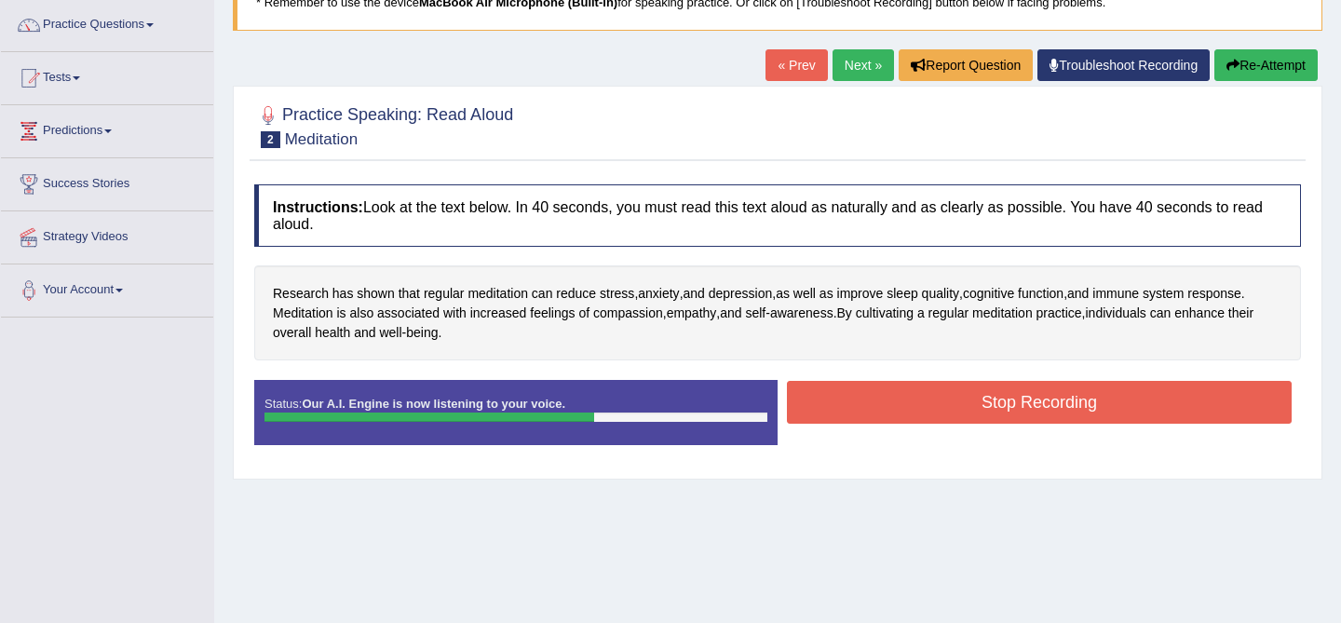
click at [932, 405] on button "Stop Recording" at bounding box center [1039, 402] width 505 height 43
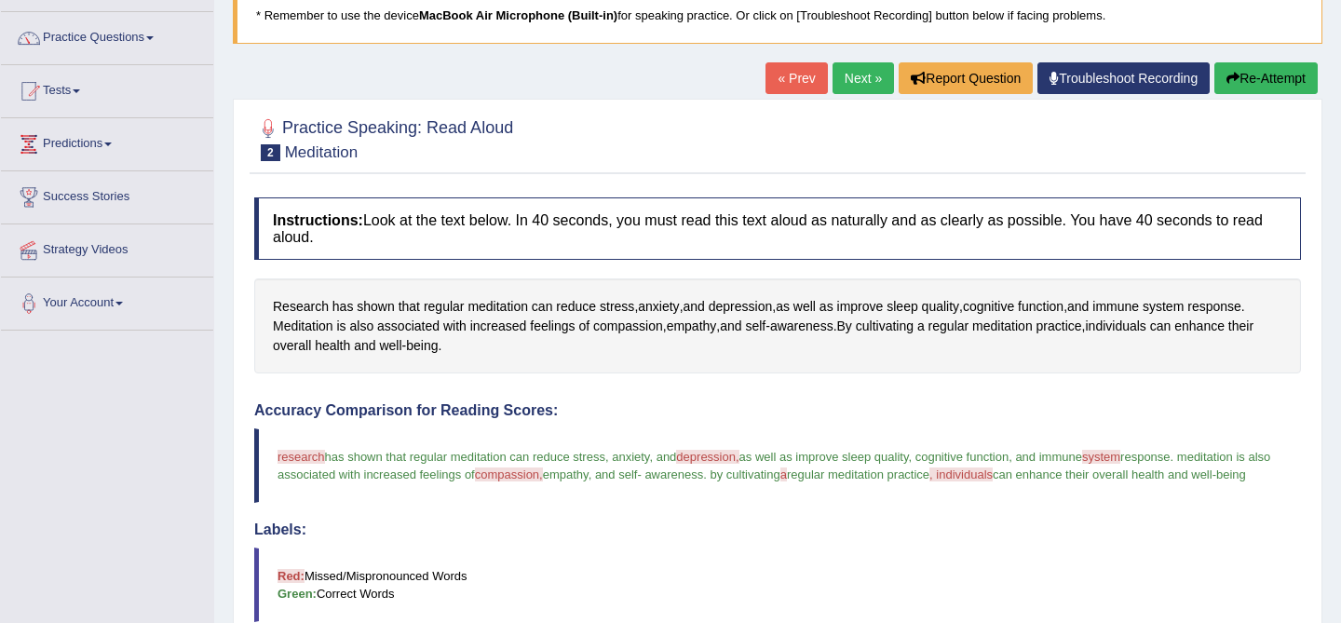
scroll to position [161, 0]
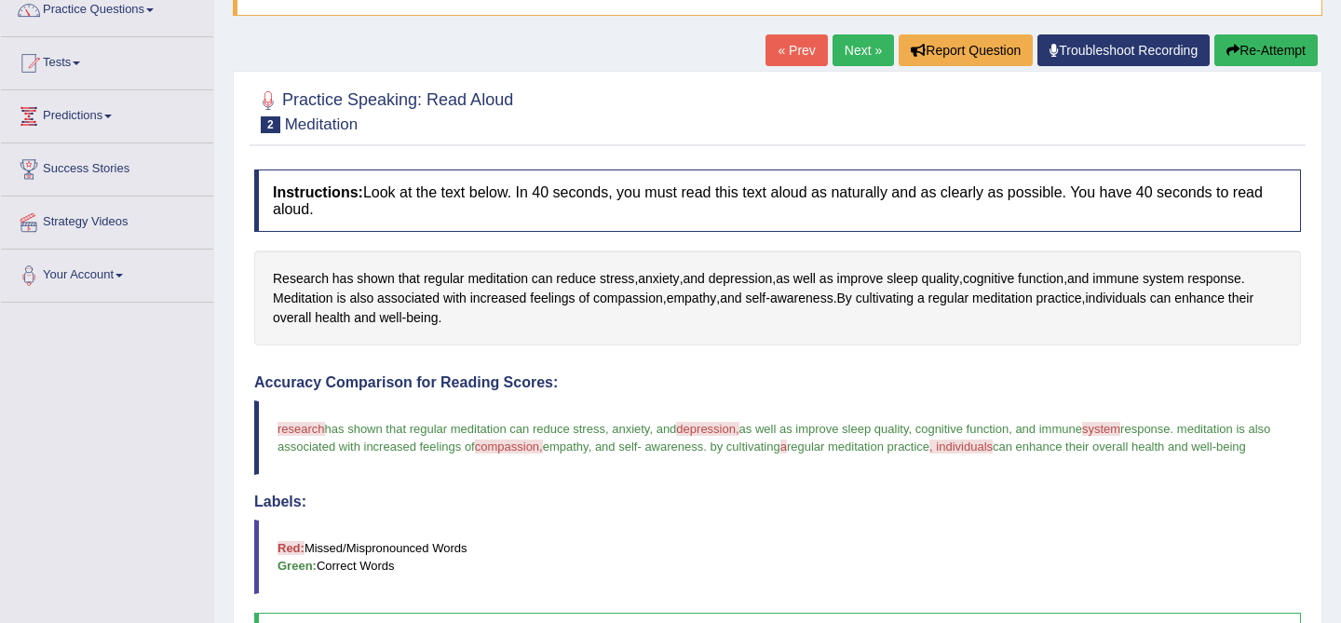
click at [843, 34] on link "Next »" at bounding box center [862, 50] width 61 height 32
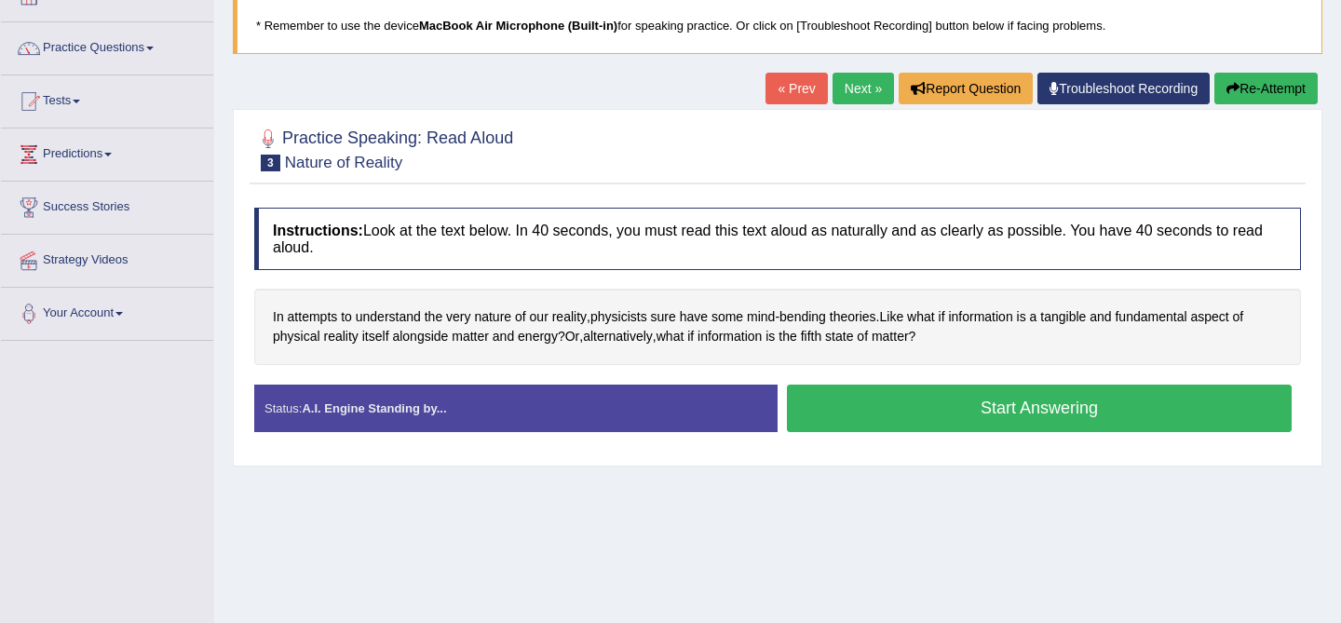
scroll to position [153, 0]
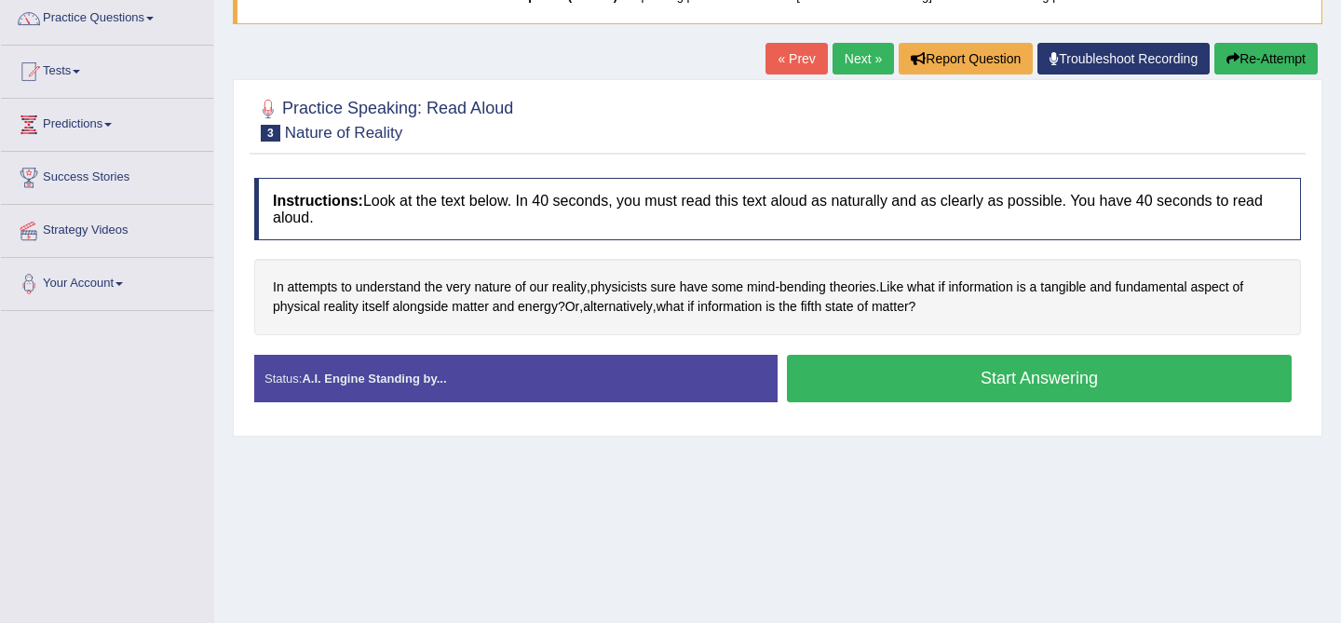
click at [903, 379] on button "Start Answering" at bounding box center [1039, 378] width 505 height 47
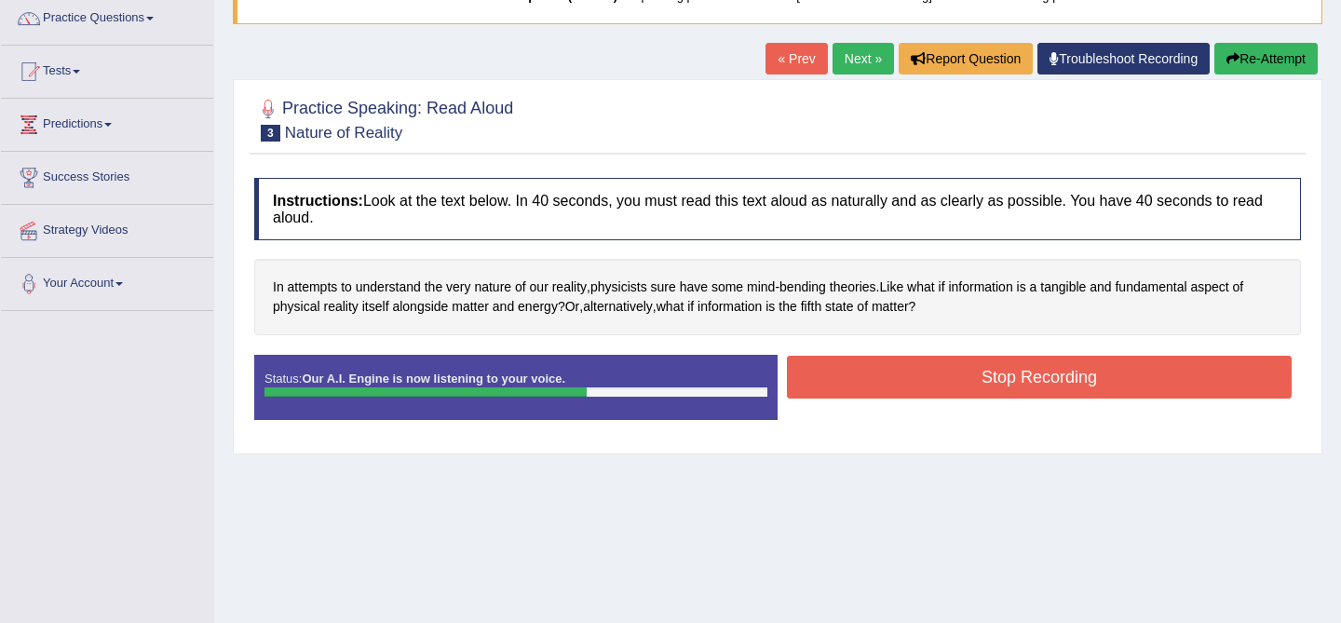
click at [903, 379] on button "Stop Recording" at bounding box center [1039, 377] width 505 height 43
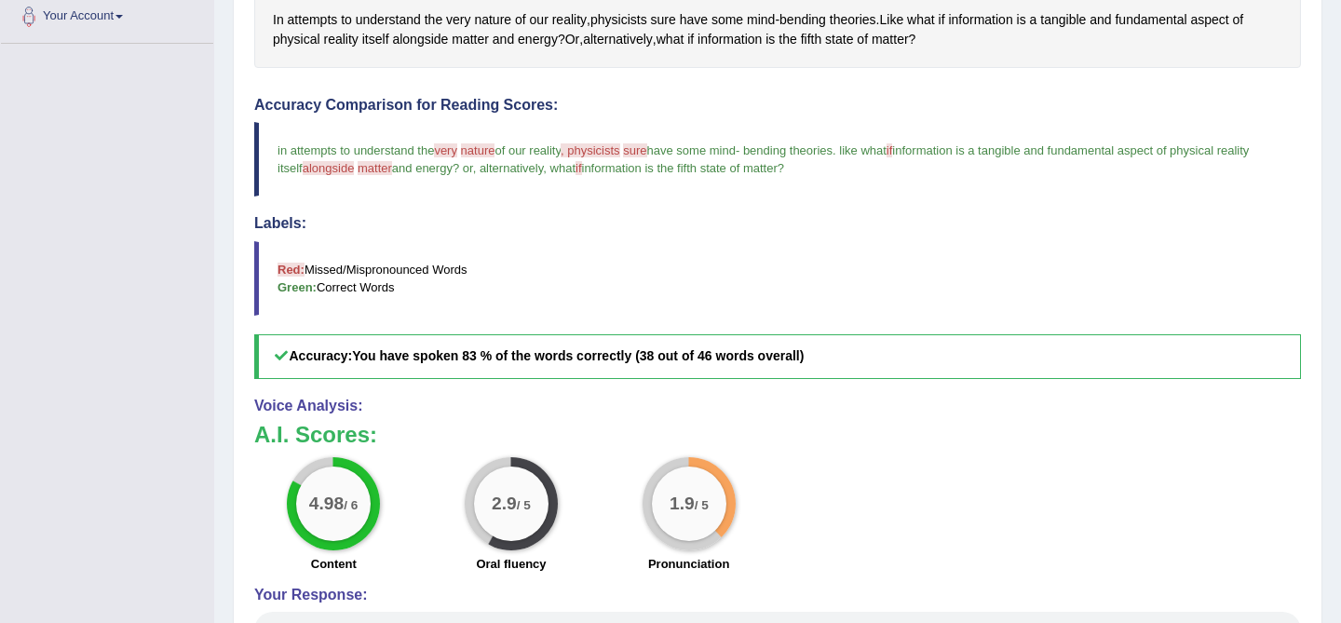
scroll to position [0, 0]
